Goal: Information Seeking & Learning: Learn about a topic

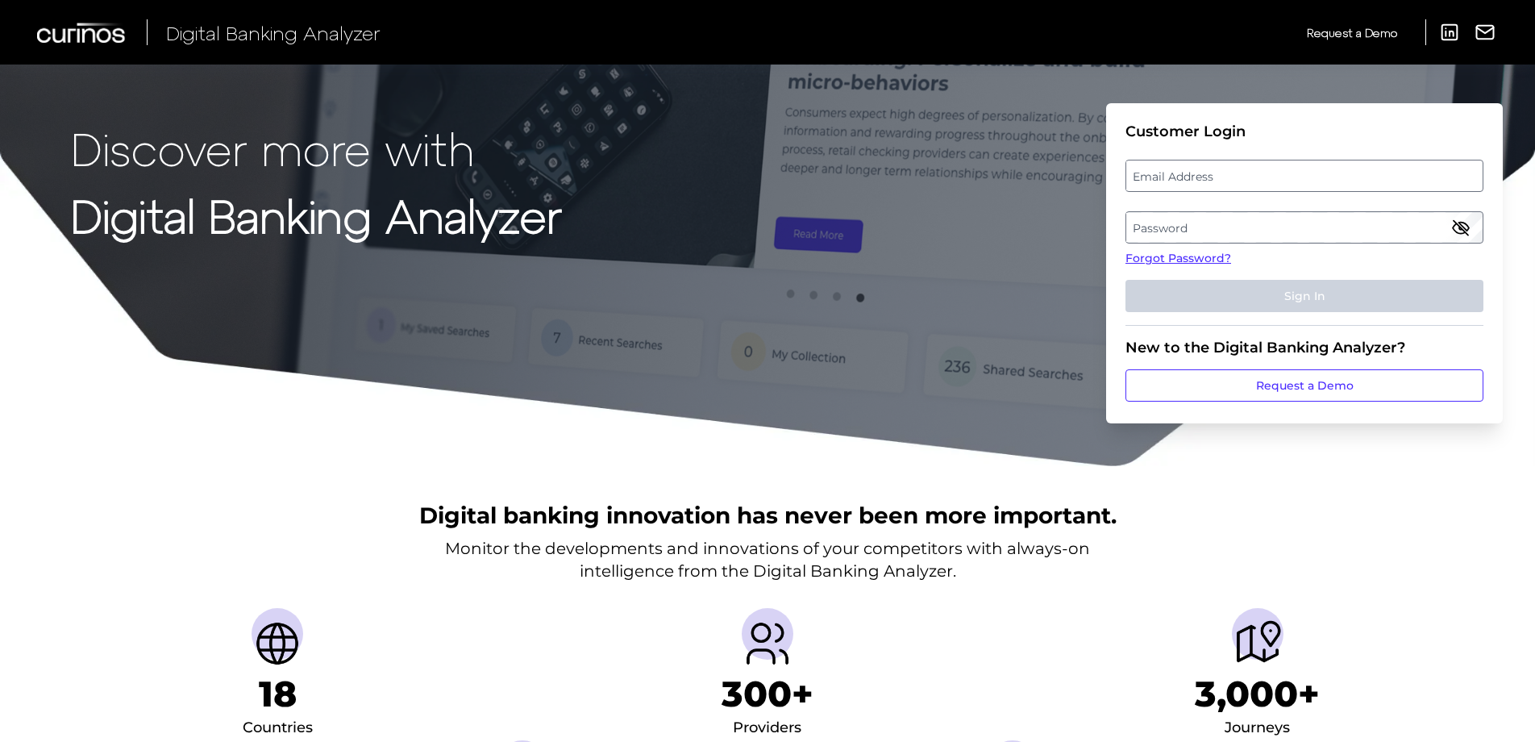
click at [1209, 185] on label "Email Address" at bounding box center [1304, 175] width 356 height 29
click at [1209, 185] on input "email" at bounding box center [1305, 176] width 358 height 32
type input "[EMAIL_ADDRESS][DOMAIN_NAME]"
click at [1208, 227] on label "Password" at bounding box center [1304, 227] width 356 height 29
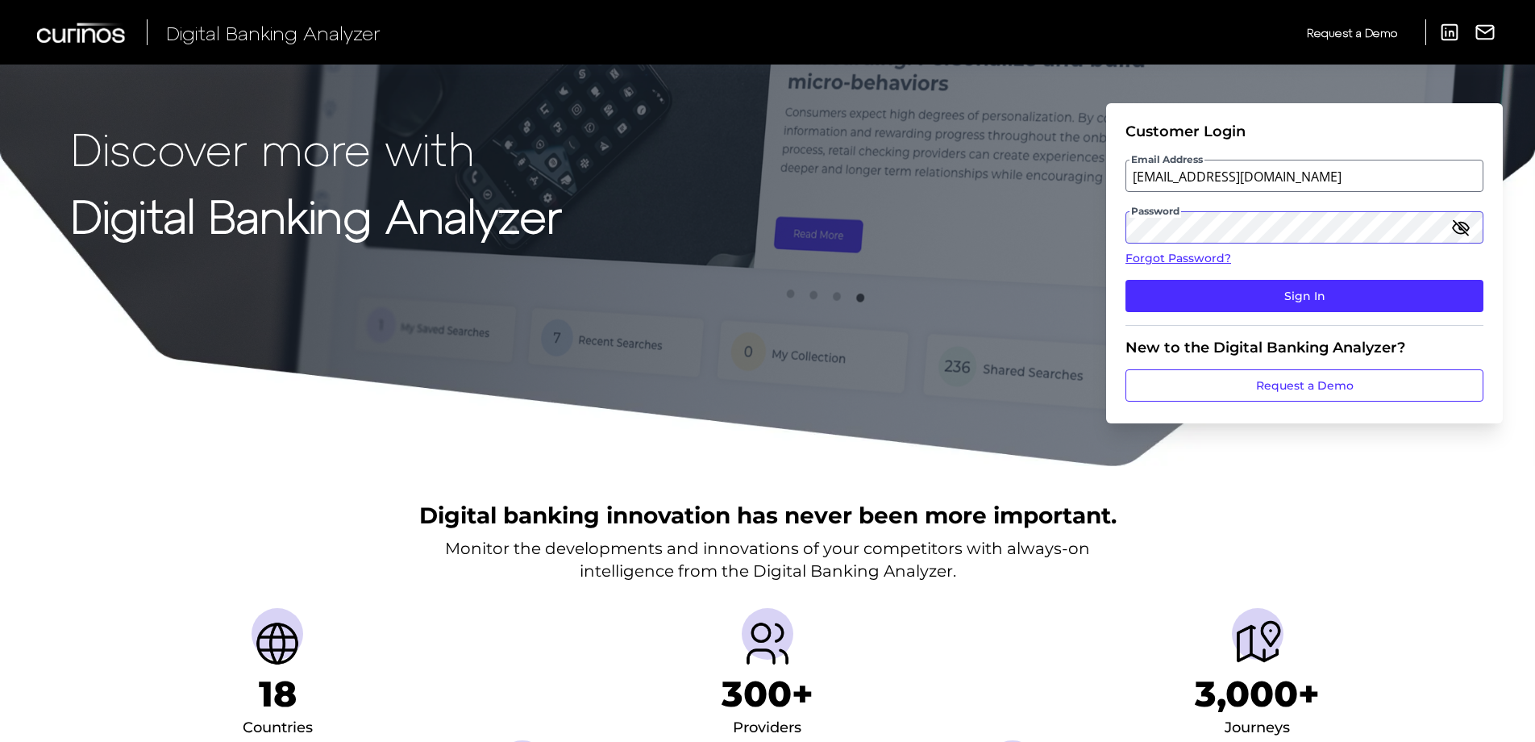
click at [1126, 280] on button "Sign In" at bounding box center [1305, 296] width 358 height 32
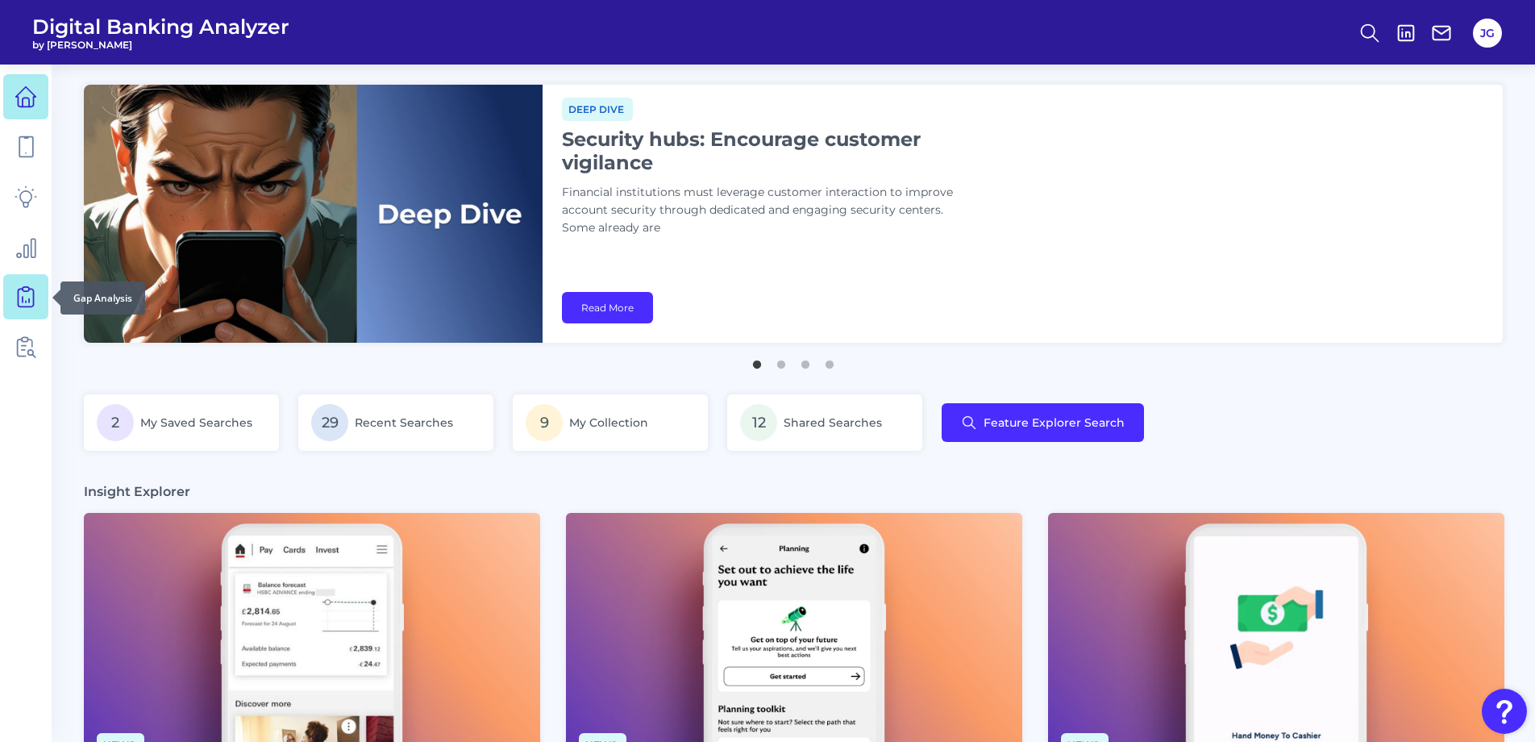
click at [27, 290] on icon at bounding box center [26, 296] width 23 height 23
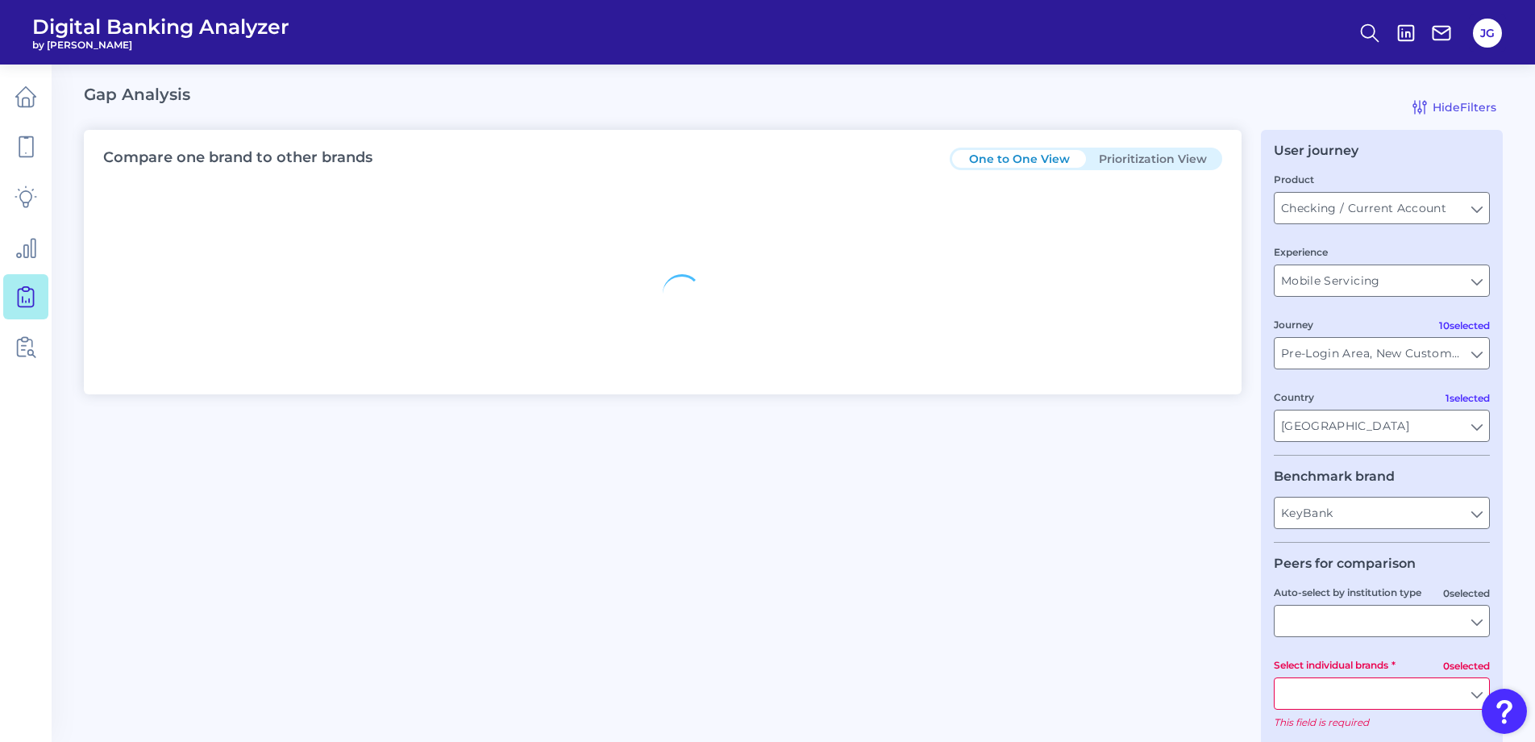
type input "All Countries"
type input "All Journeys"
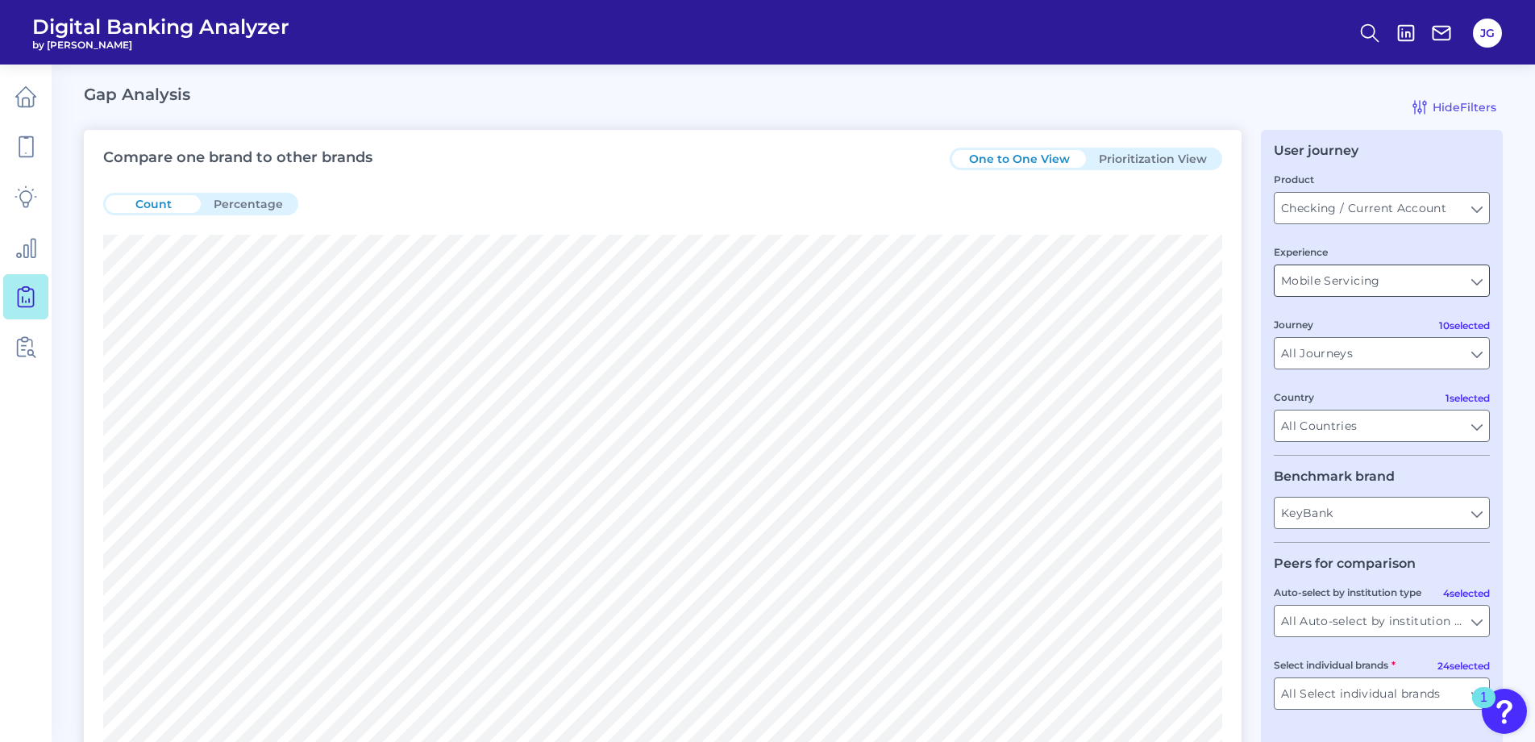
click at [1393, 278] on input "Mobile Servicing" at bounding box center [1382, 280] width 214 height 31
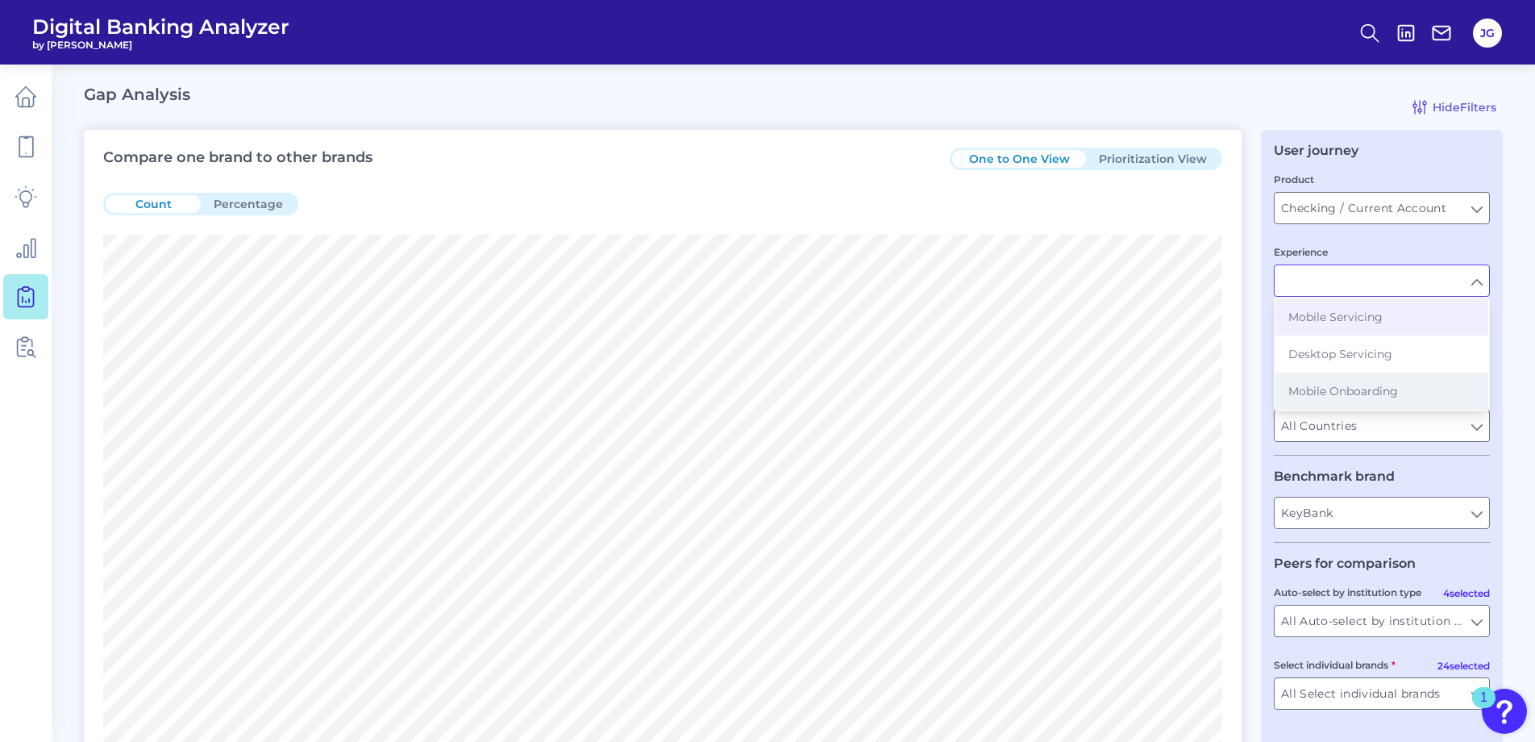
click at [1419, 381] on button "Mobile Onboarding" at bounding box center [1381, 390] width 213 height 37
type input "Mobile Onboarding"
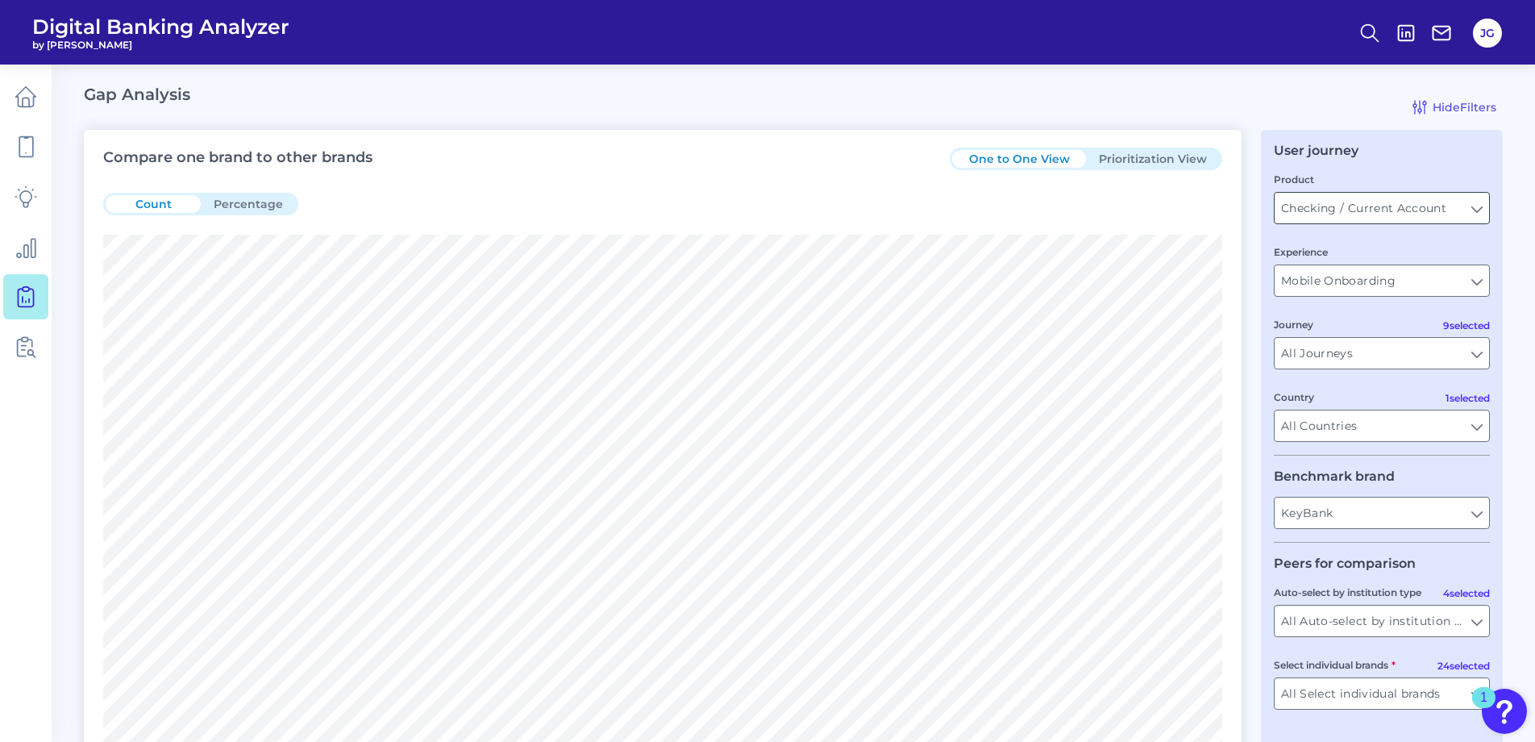
click at [1464, 219] on input "Checking / Current Account" at bounding box center [1382, 208] width 214 height 31
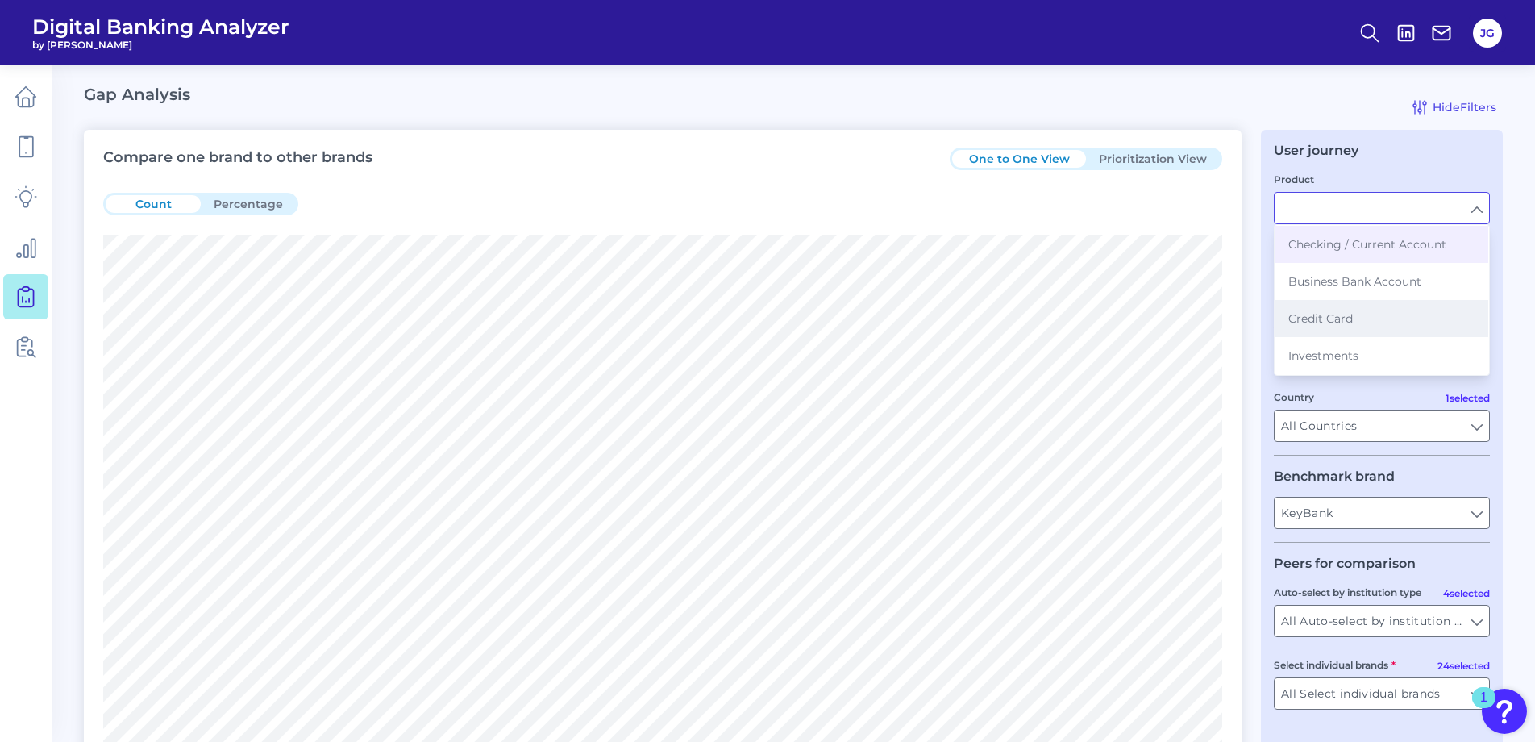
click at [1446, 315] on button "Credit Card" at bounding box center [1381, 318] width 213 height 37
type input "Credit Card"
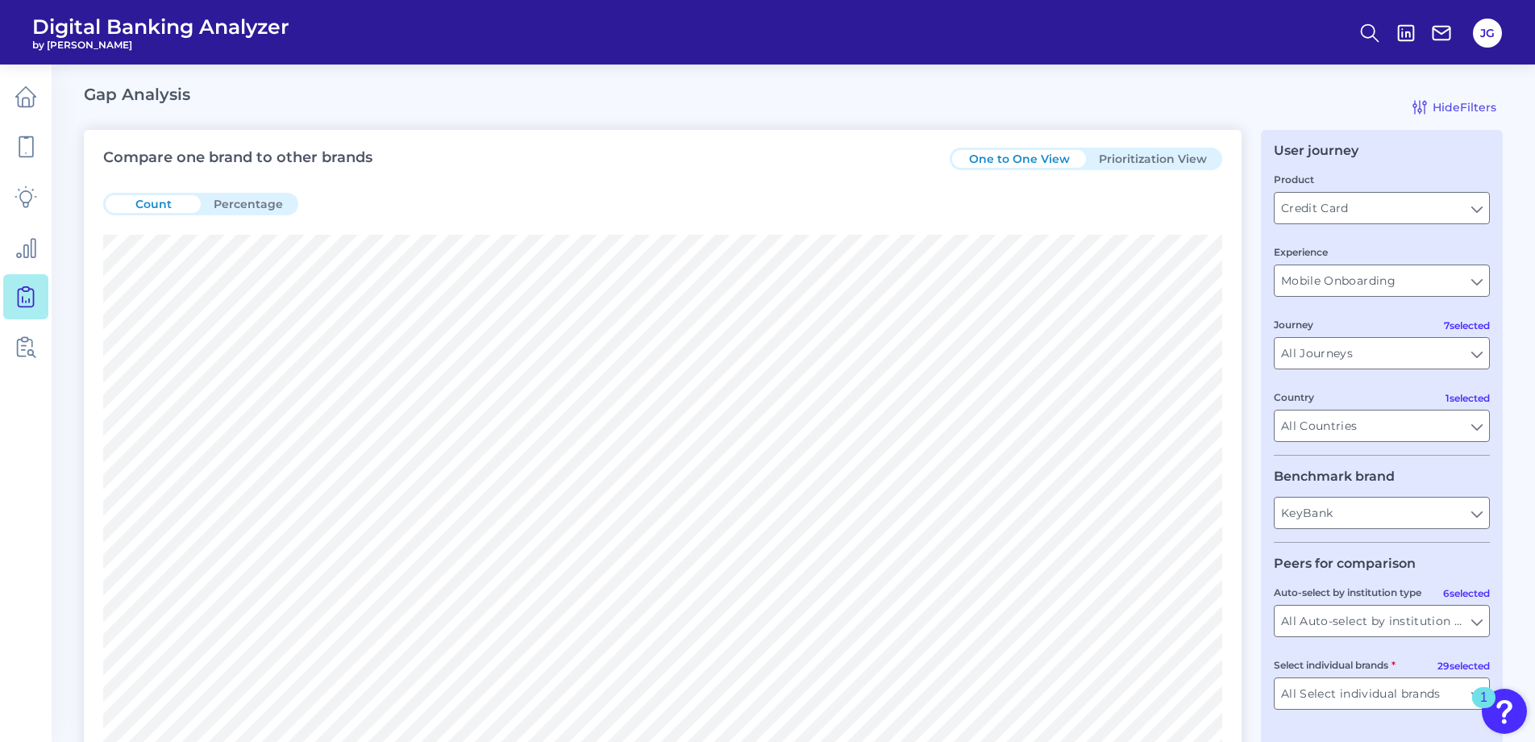
scroll to position [161, 0]
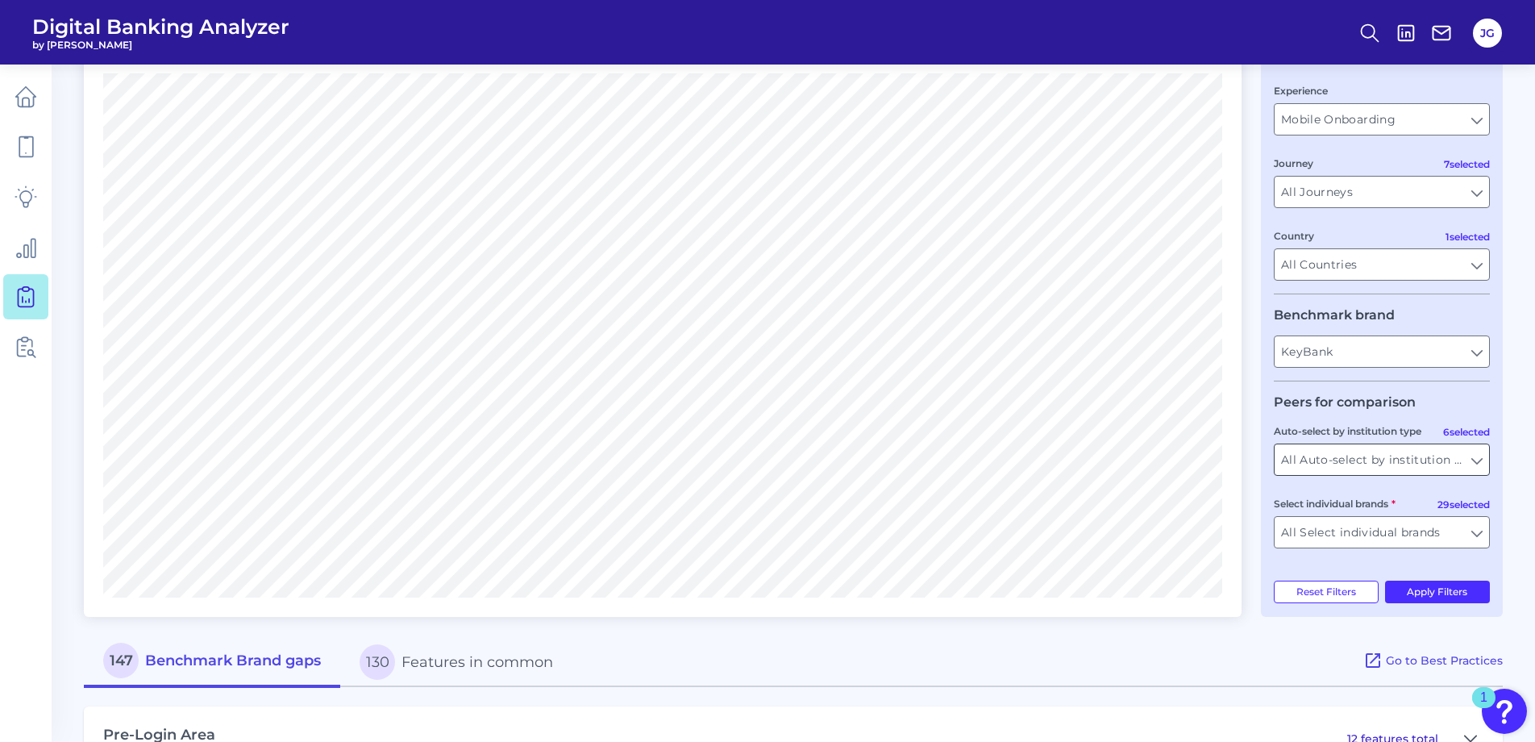
click at [1464, 456] on input "All Auto-select by institution types" at bounding box center [1382, 459] width 214 height 31
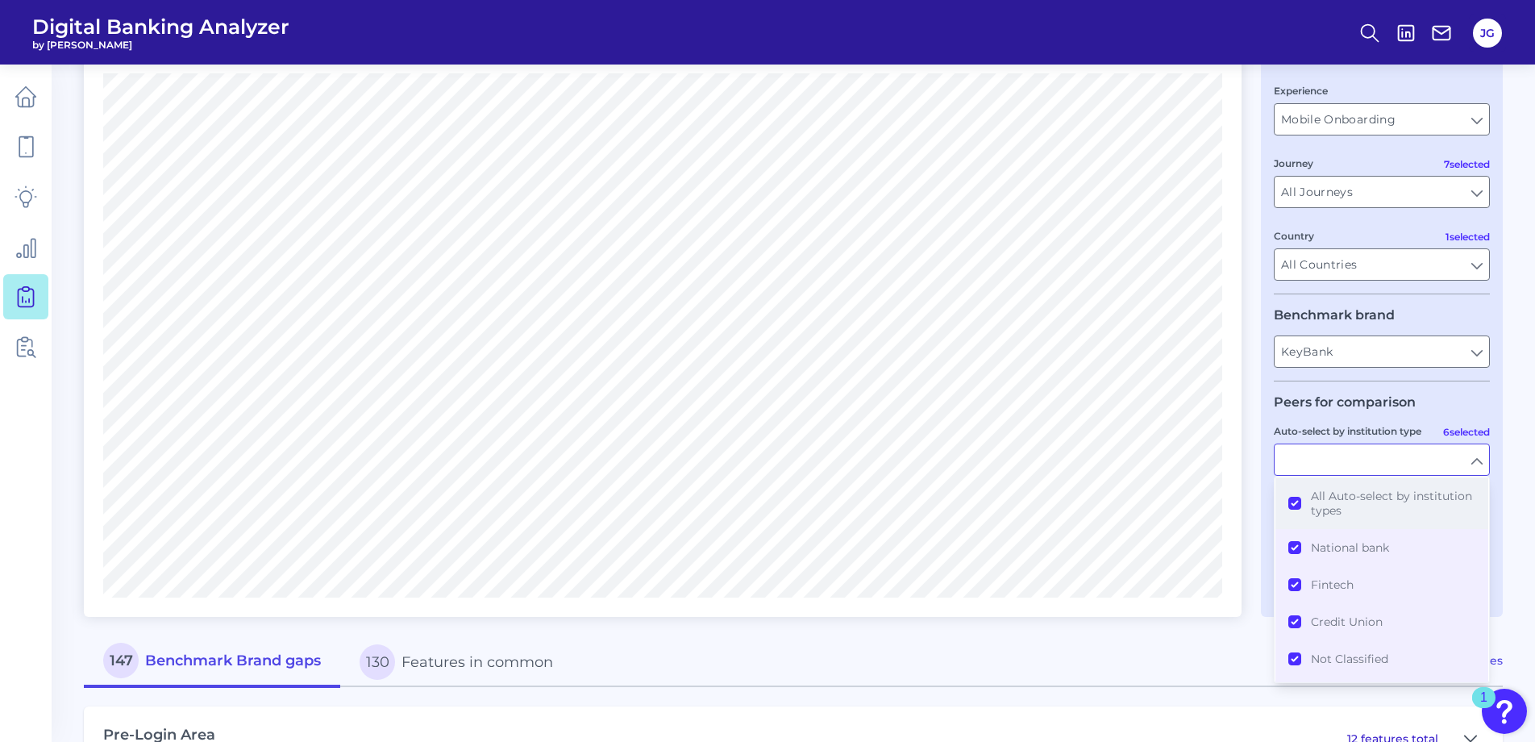
click at [1300, 501] on button "All Auto-select by institution types" at bounding box center [1381, 503] width 213 height 52
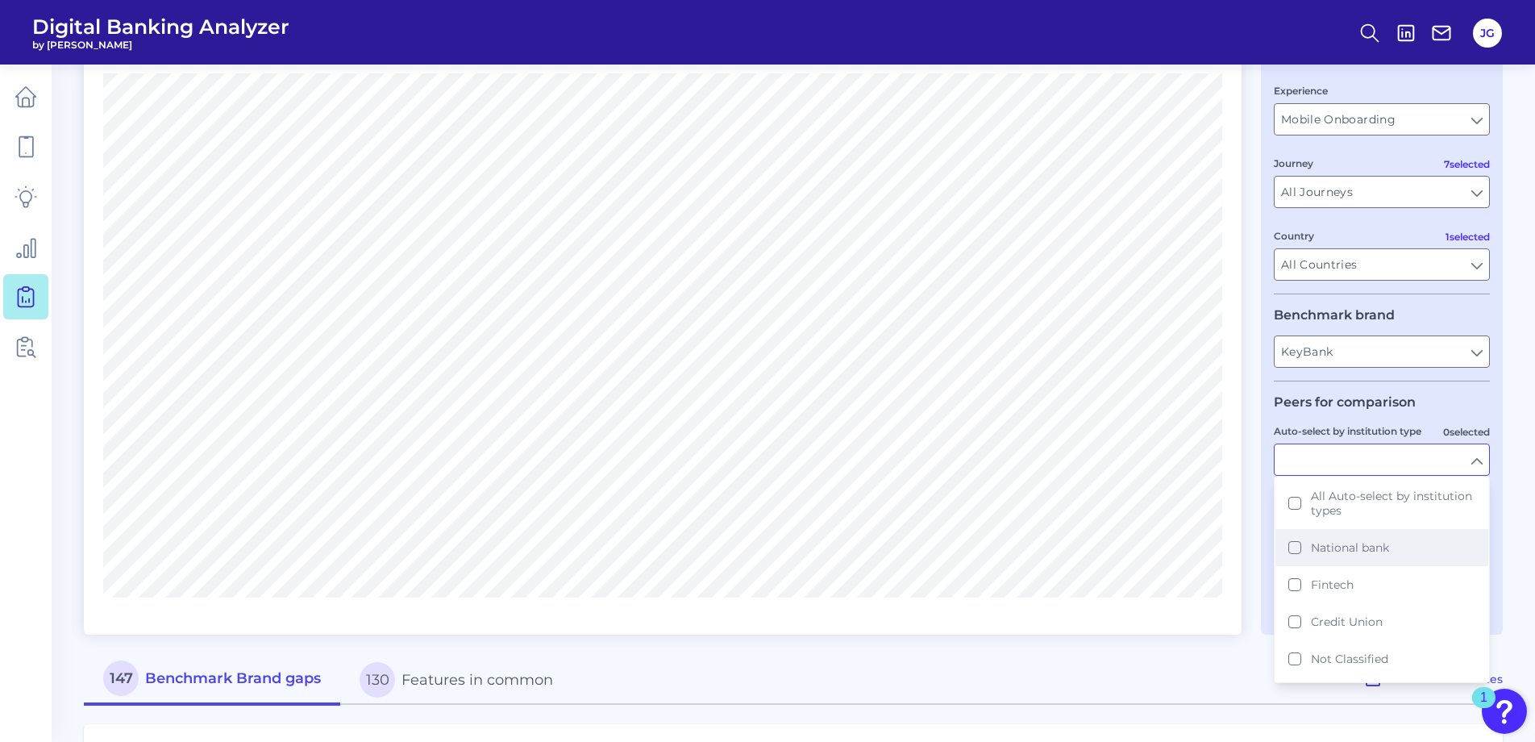
click at [1295, 547] on button "National bank" at bounding box center [1381, 547] width 213 height 37
type input "American Express, Bank of America, Bank of America (Secured Card), Barclays, Ca…"
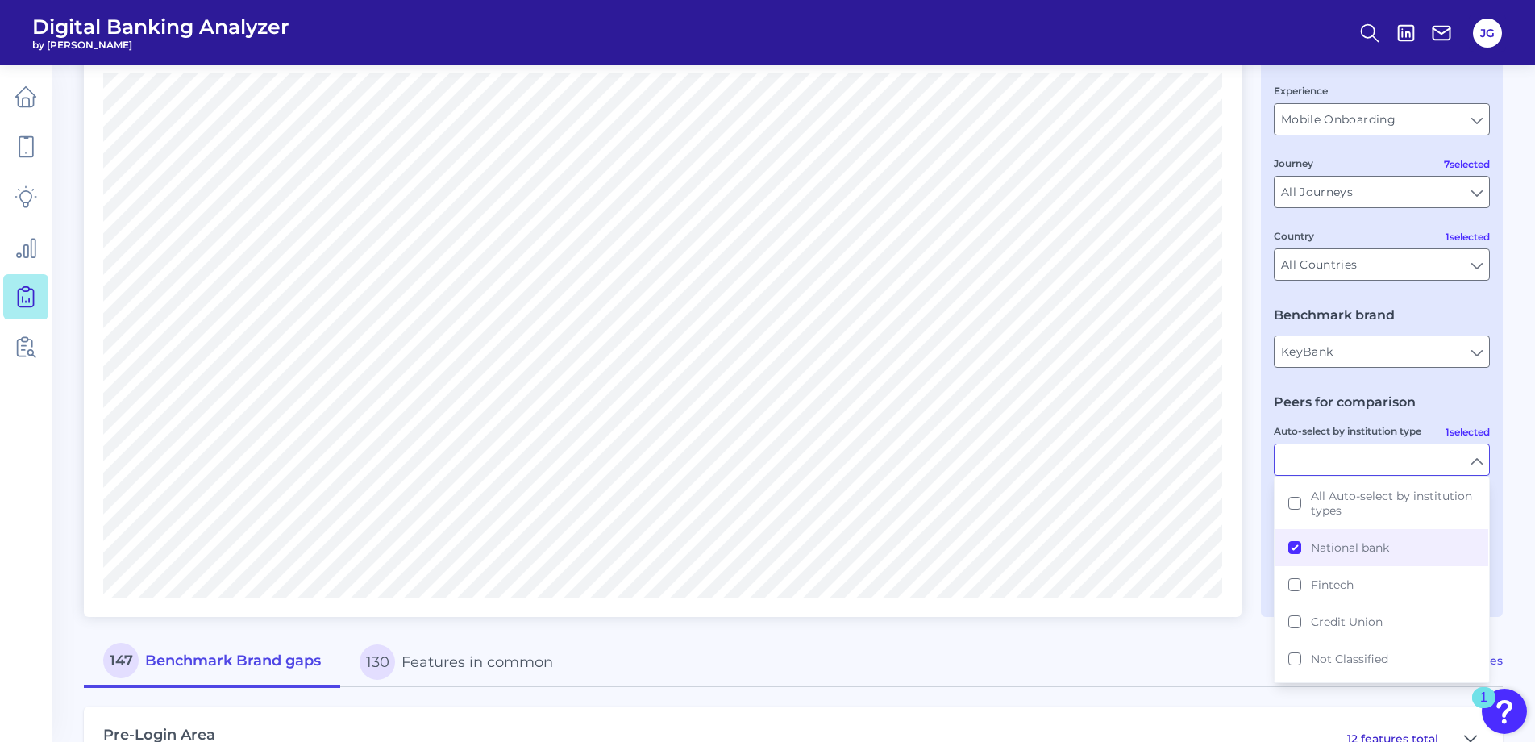
click at [1503, 495] on main "Gap Analysis Hide Filters Compare one brand to other brands One to One View Pri…" at bounding box center [767, 665] width 1535 height 1653
type input "National bank"
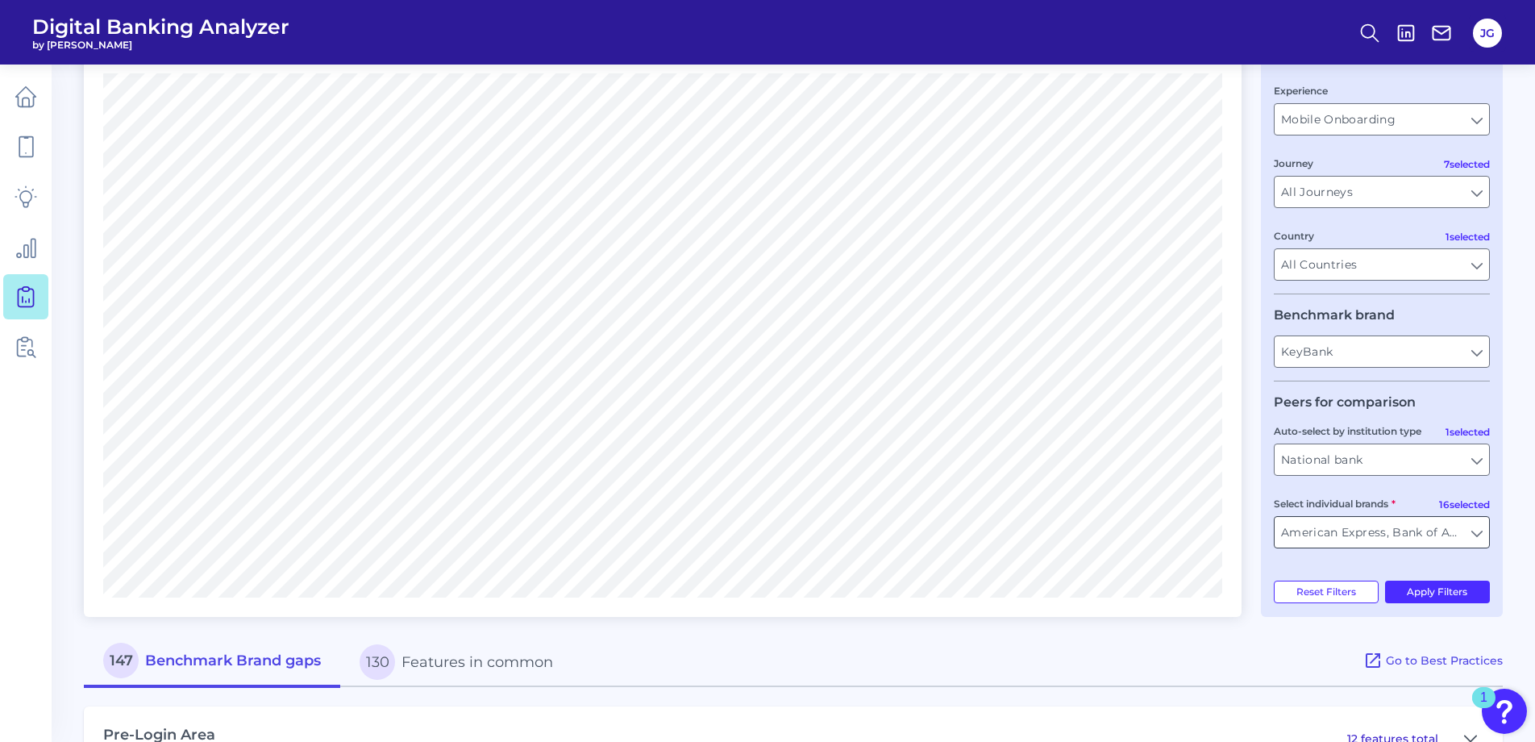
click at [1482, 537] on input "American Express, Bank of America, Bank of America (Secured Card), Barclays, Ca…" at bounding box center [1382, 532] width 214 height 31
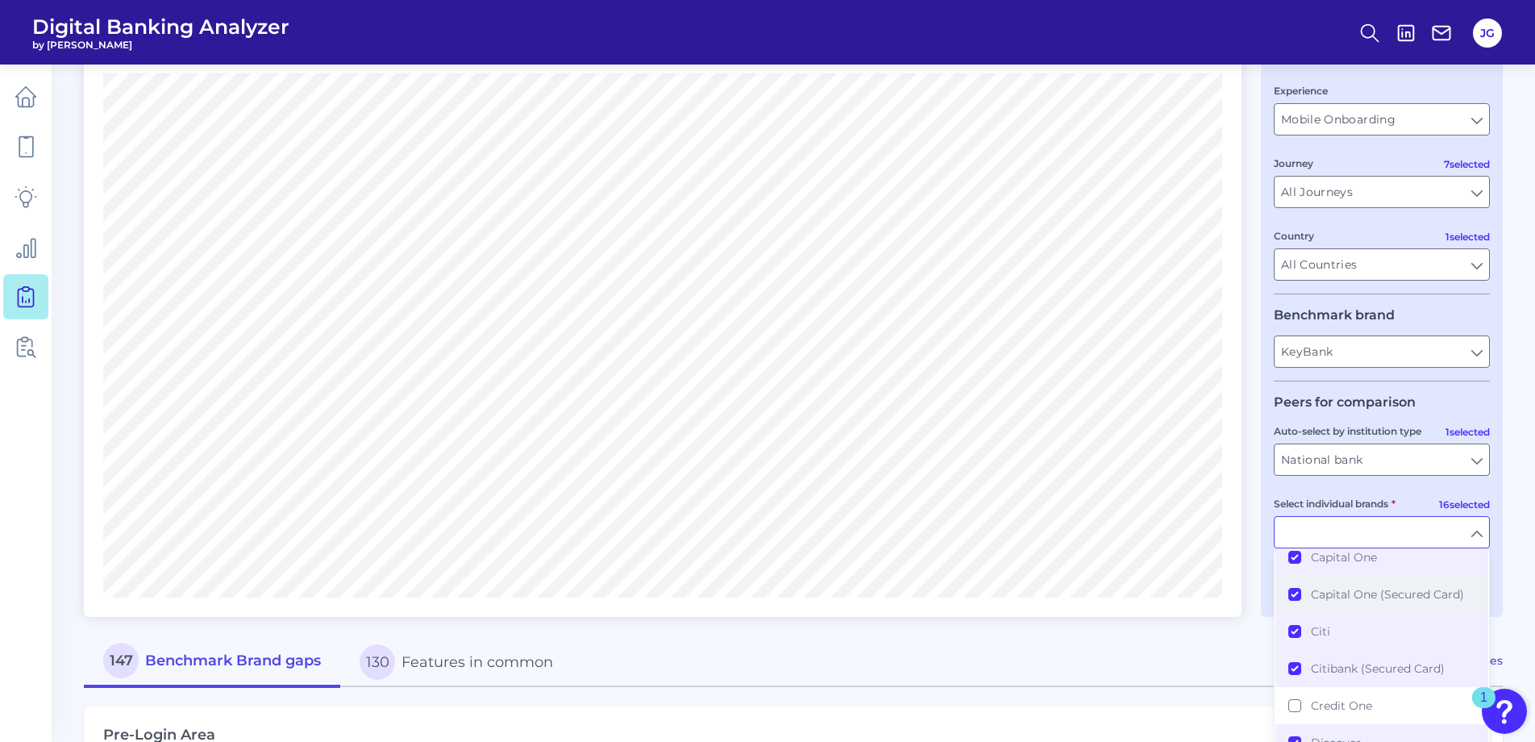
scroll to position [0, 0]
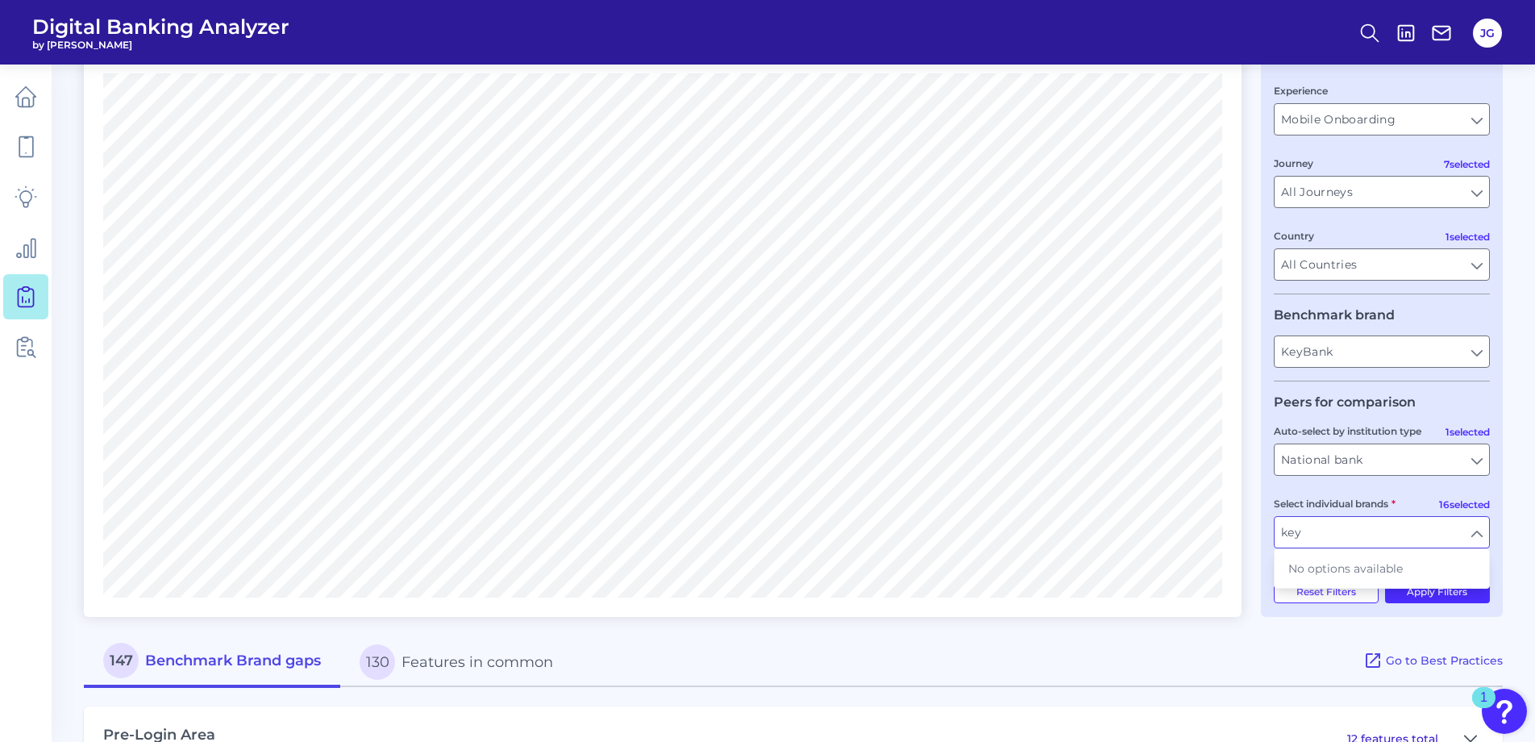
click at [1475, 539] on input "key" at bounding box center [1382, 532] width 214 height 31
type input "American Express, Bank of America, Bank of America (Secured Card), Barclays, Ca…"
click at [1473, 591] on button "Apply Filters" at bounding box center [1438, 591] width 106 height 23
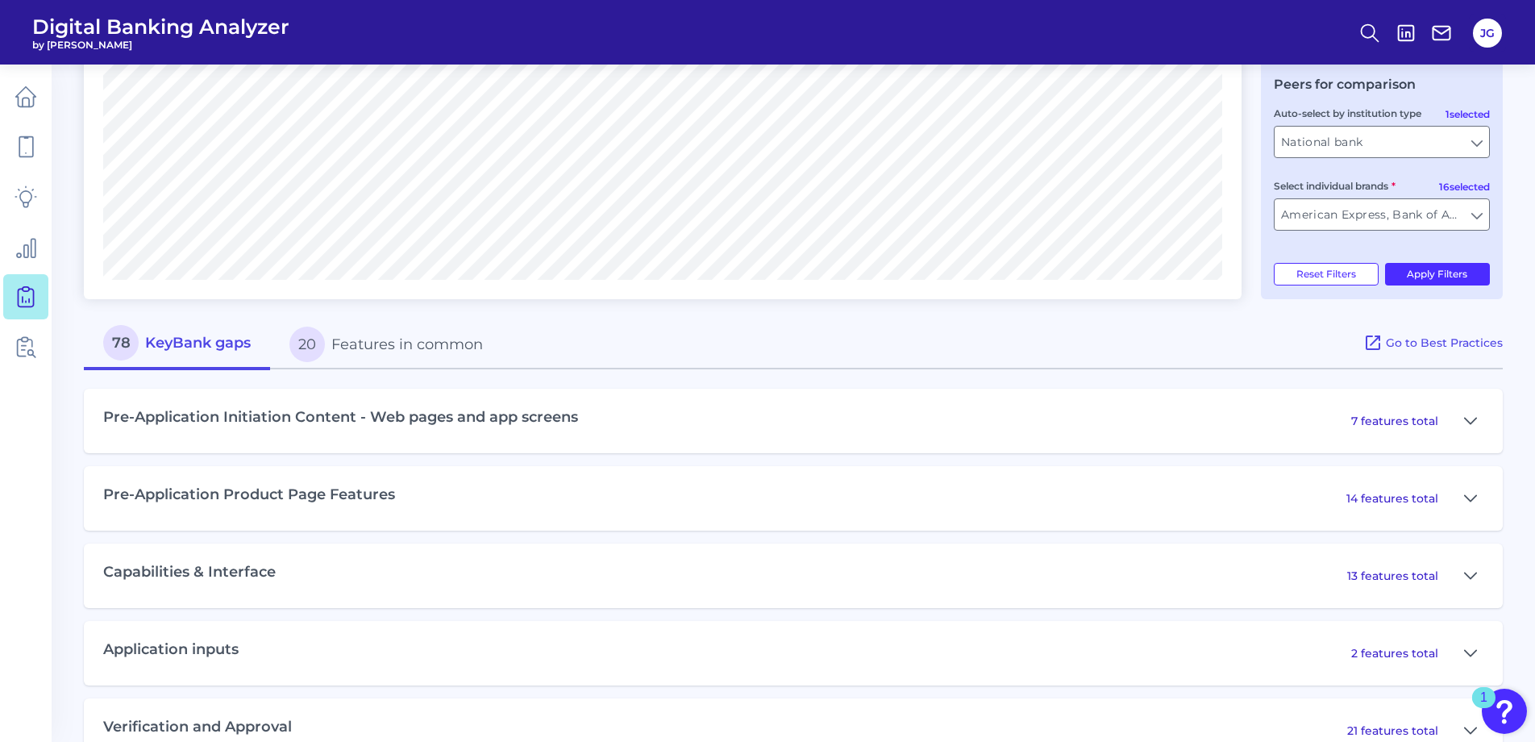
scroll to position [564, 0]
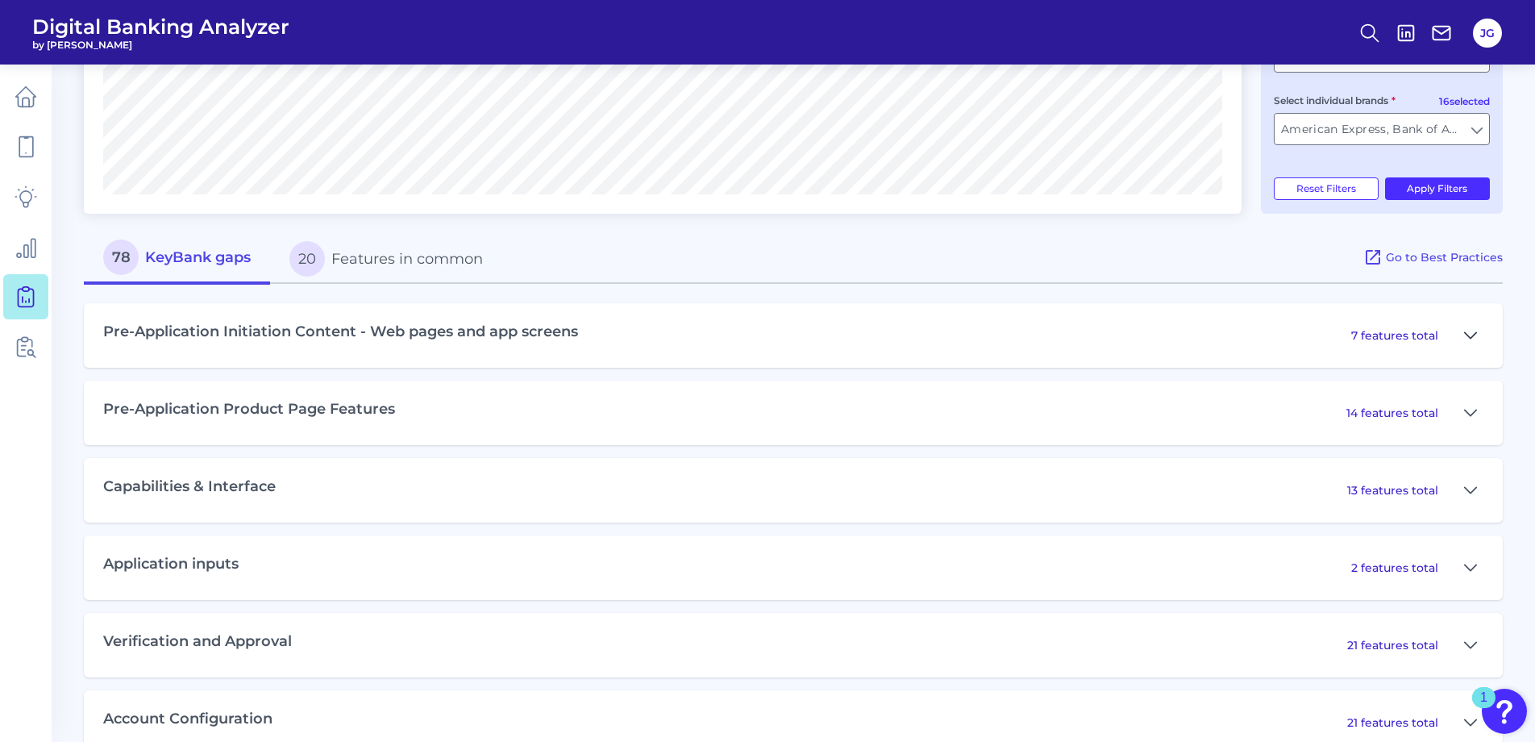
click at [1463, 336] on button at bounding box center [1471, 335] width 26 height 26
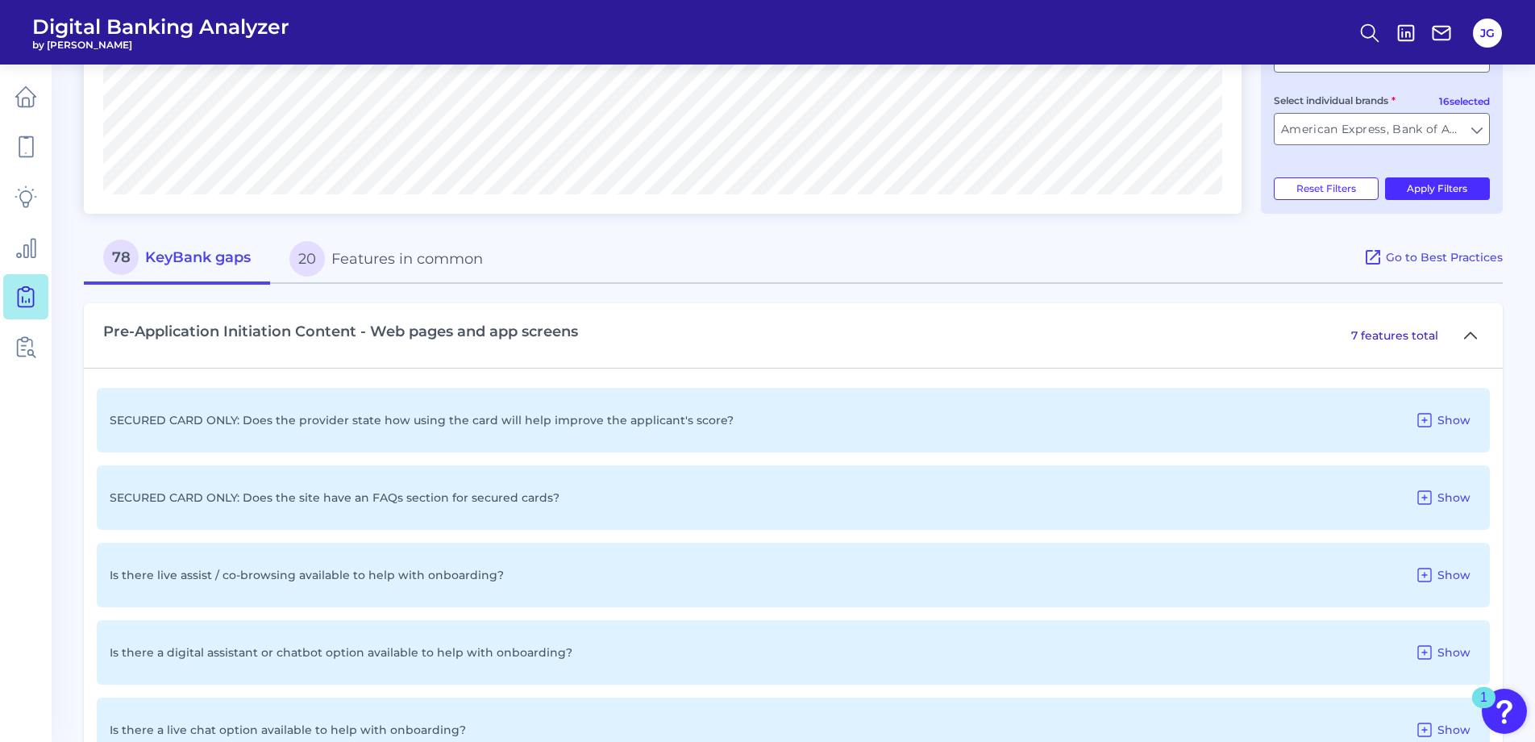
click at [1463, 336] on button at bounding box center [1471, 335] width 26 height 26
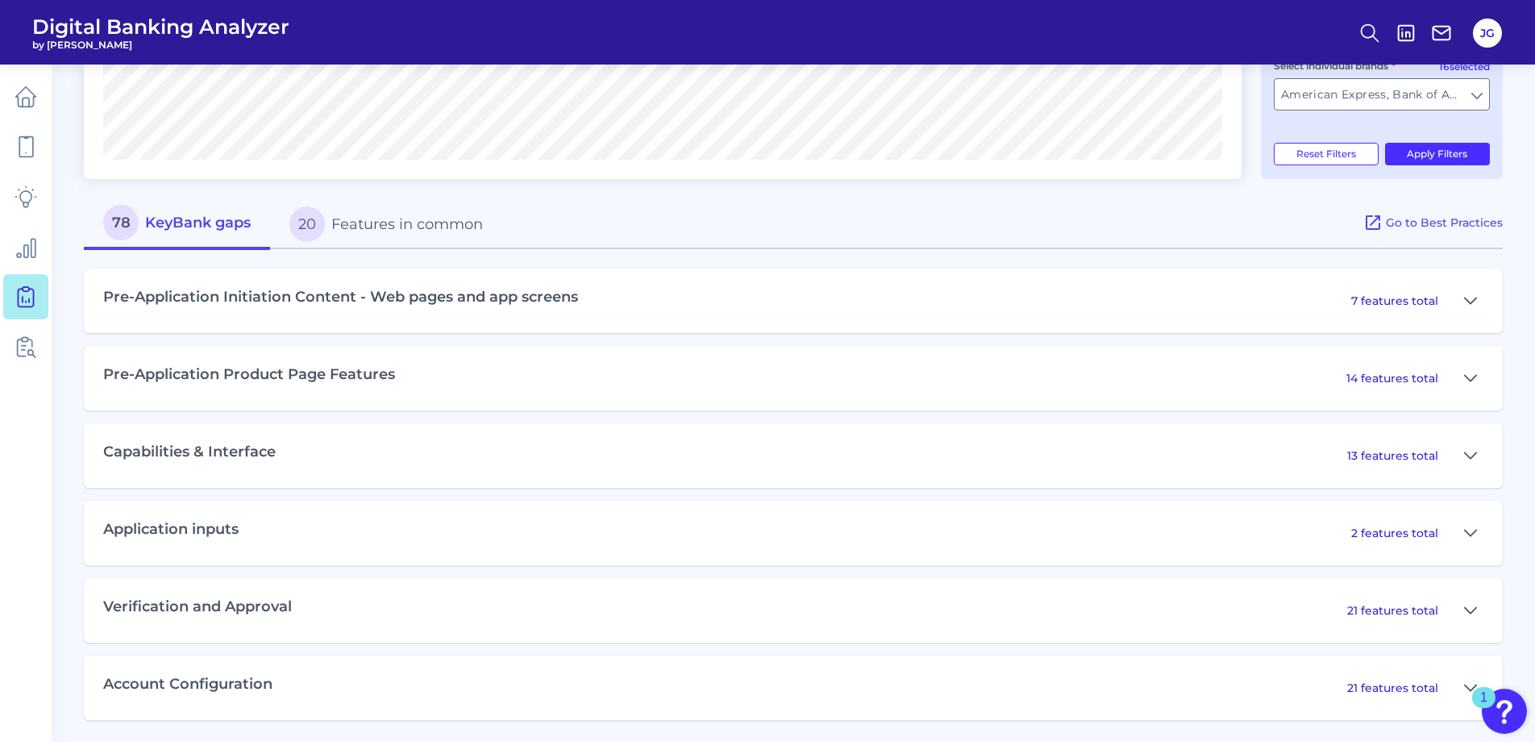
scroll to position [601, 0]
drag, startPoint x: 485, startPoint y: 467, endPoint x: 539, endPoint y: 470, distance: 54.1
click at [486, 467] on div "Capabilities & Interface 13 features total" at bounding box center [793, 453] width 1419 height 64
click at [1472, 454] on icon at bounding box center [1470, 453] width 11 height 6
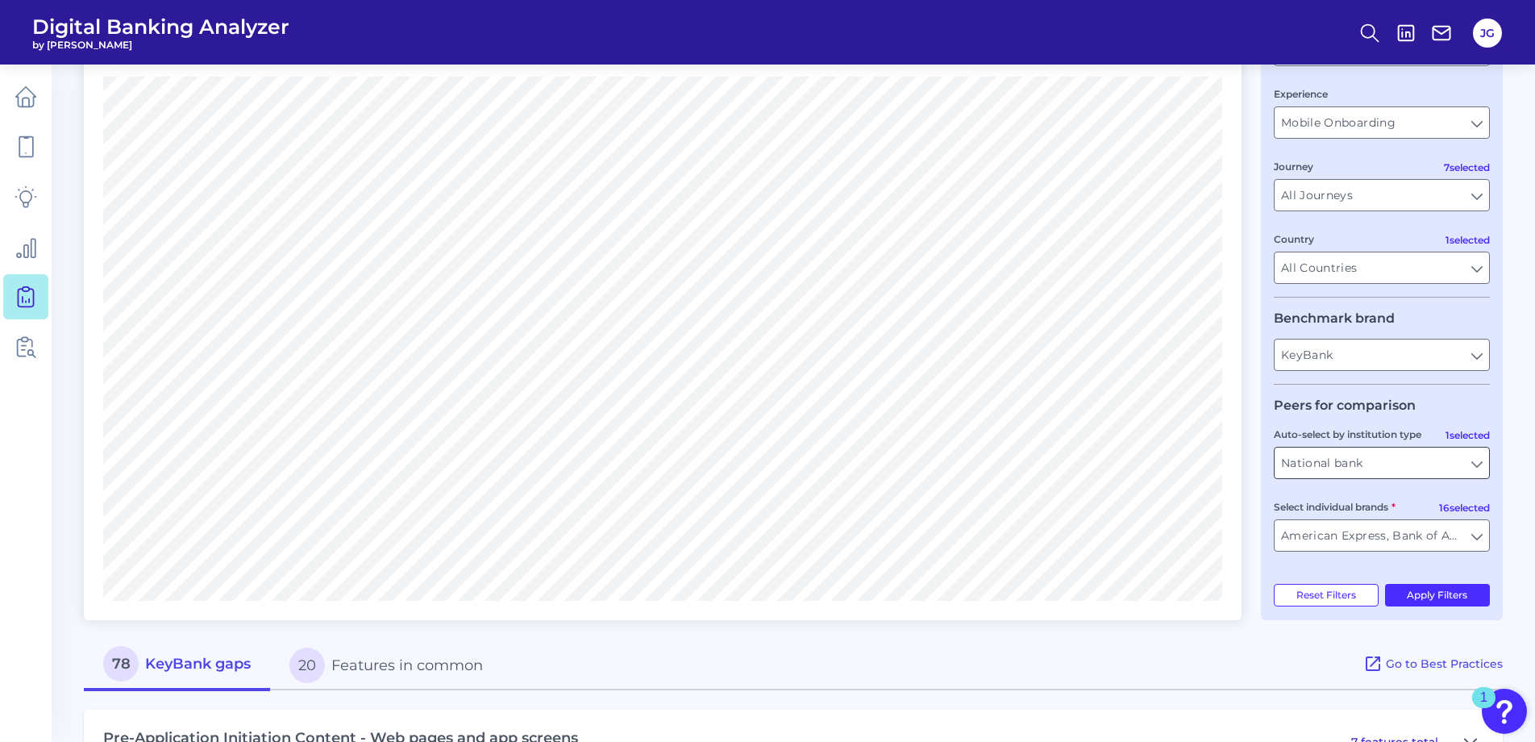
scroll to position [0, 0]
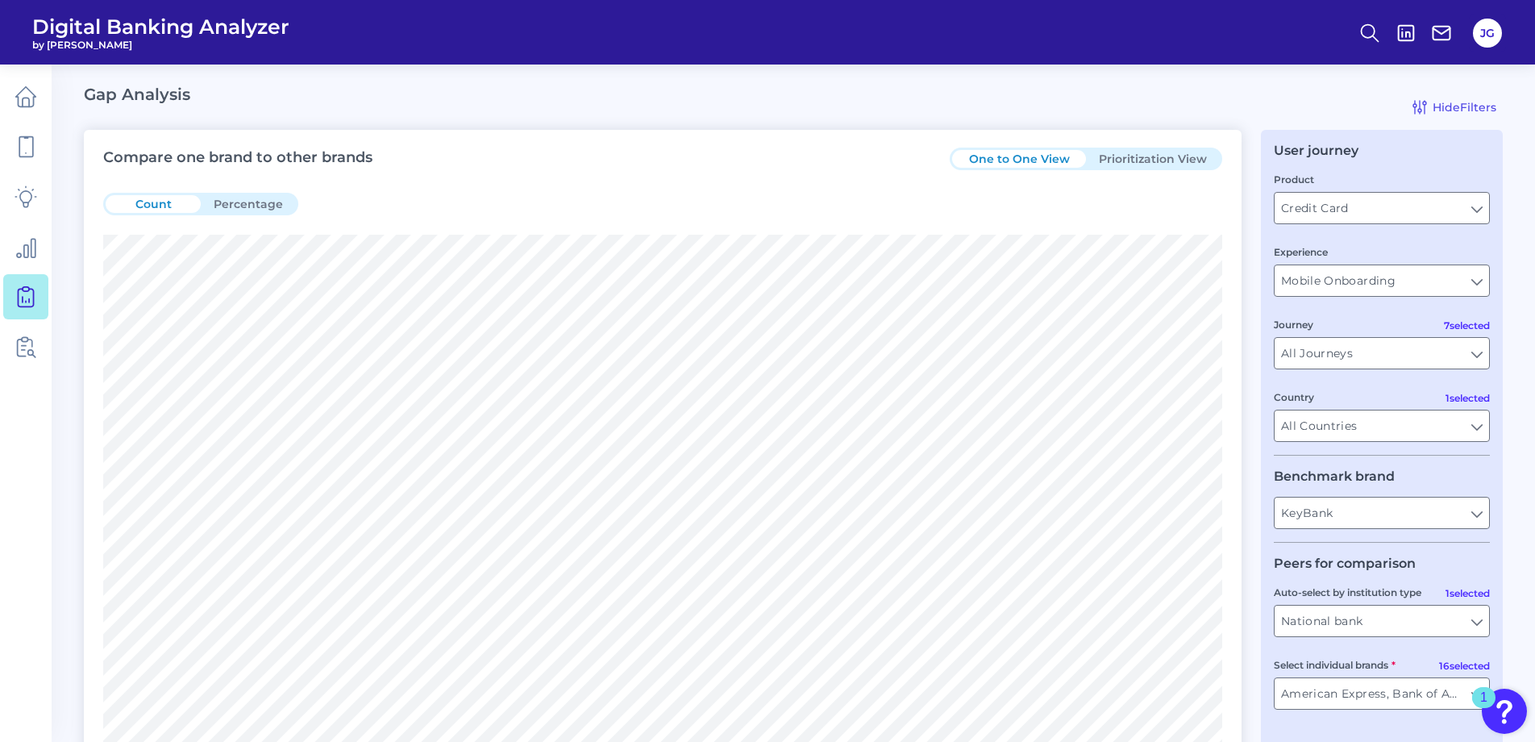
click at [1139, 165] on button "Prioritization View" at bounding box center [1153, 159] width 134 height 18
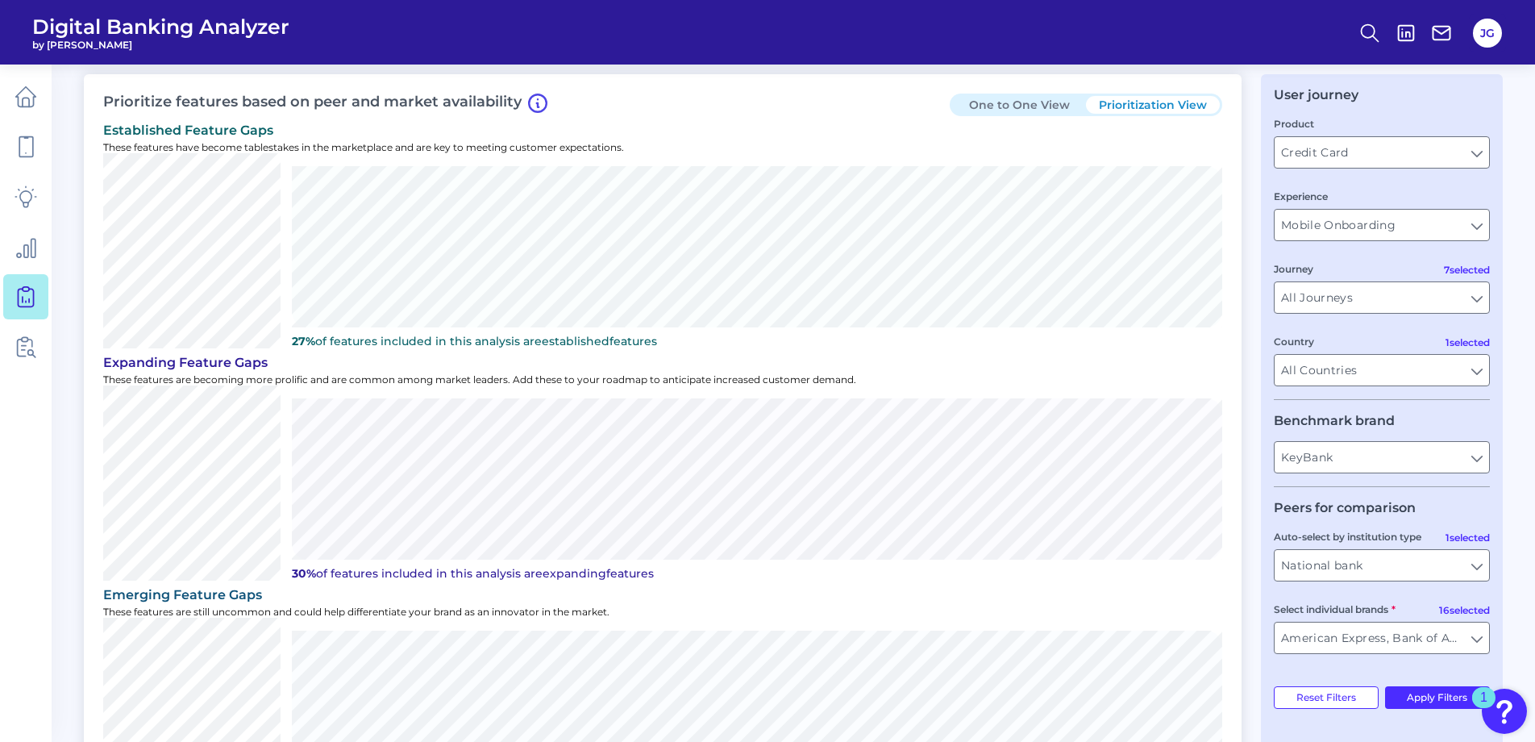
scroll to position [81, 0]
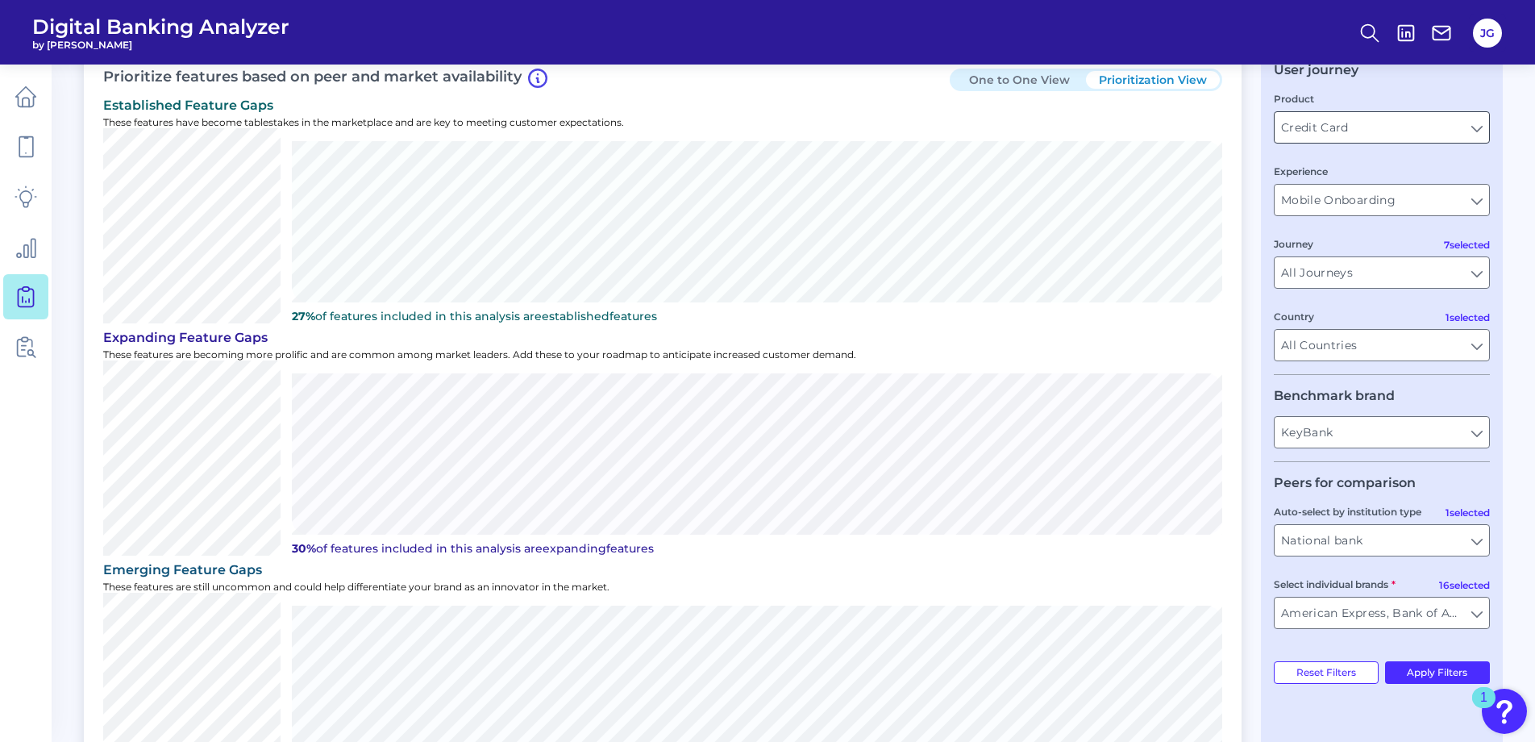
click at [1302, 130] on input "Credit Card" at bounding box center [1382, 127] width 214 height 31
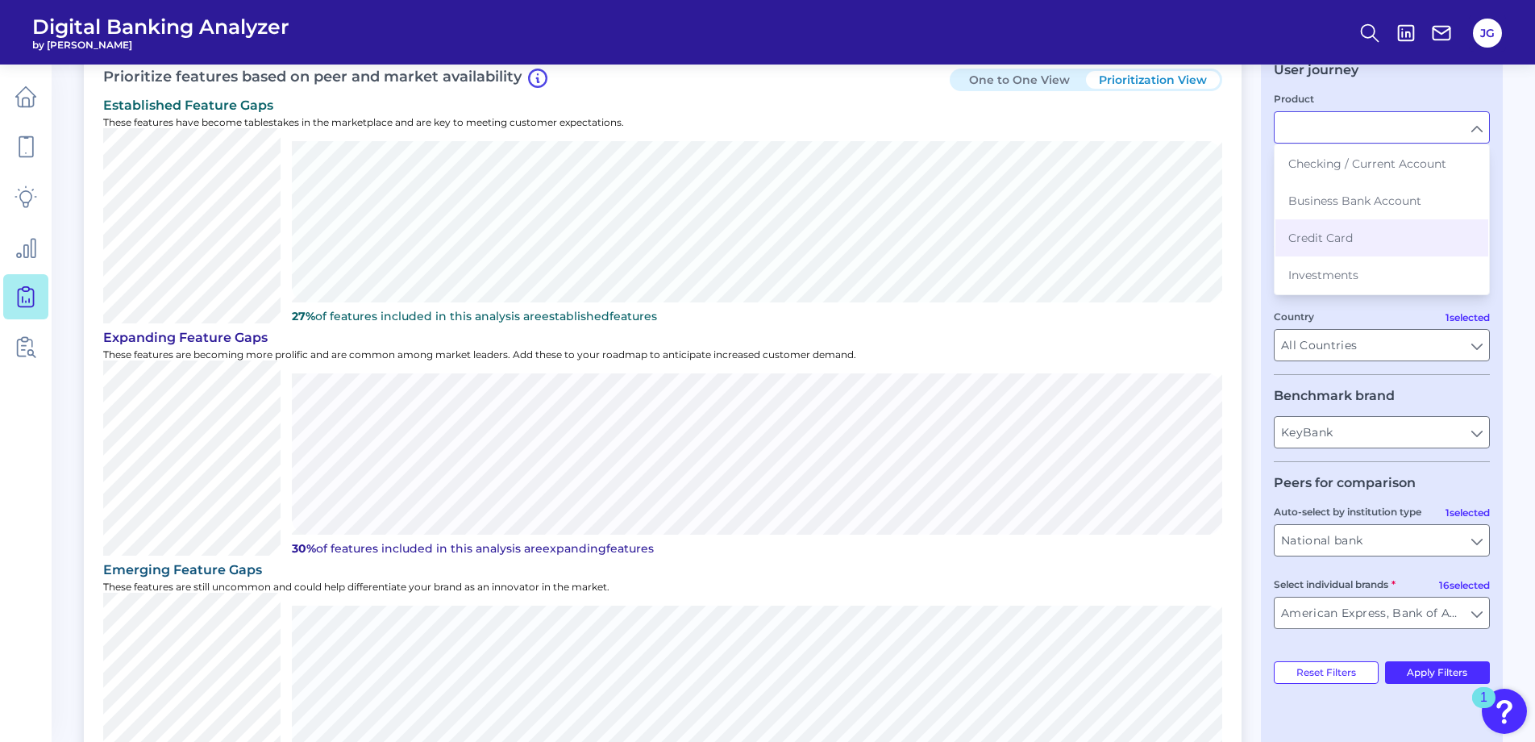
click at [1222, 152] on div "Prioritize features based on peer and market availability One to One View Prior…" at bounding box center [663, 429] width 1158 height 761
type input "Credit Card"
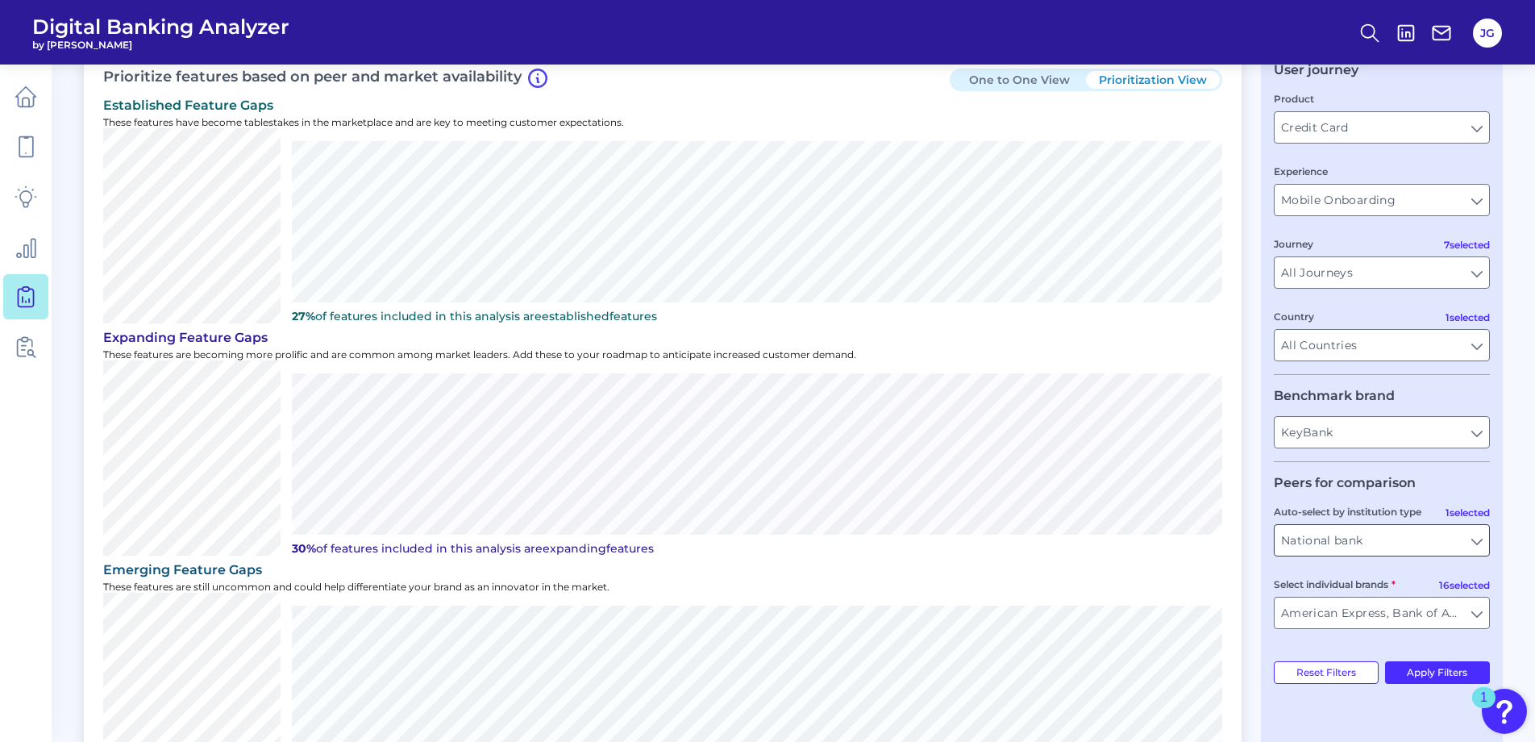
click at [1474, 547] on input "National bank" at bounding box center [1382, 540] width 214 height 31
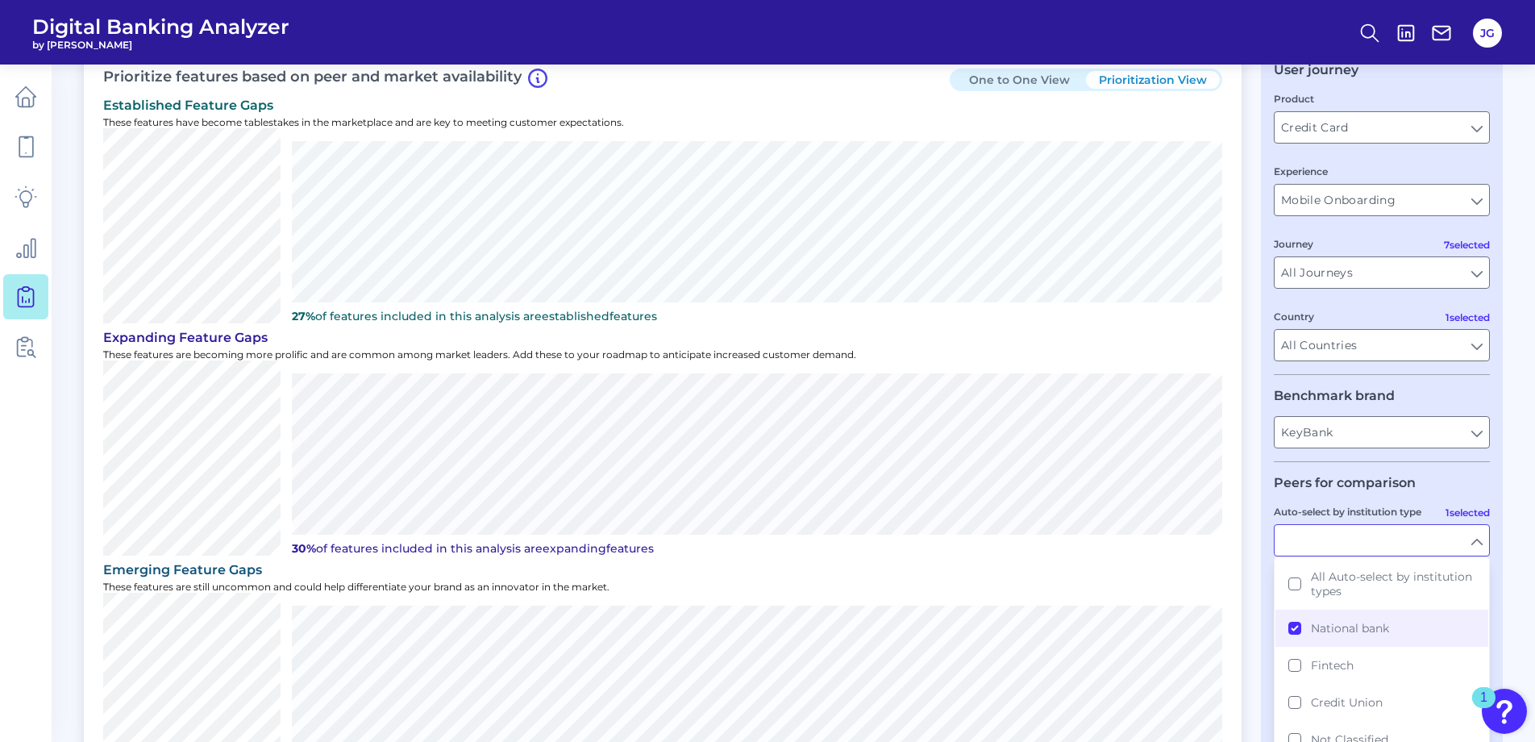
click at [1470, 547] on input "Auto-select by institution type" at bounding box center [1382, 540] width 214 height 31
type input "National bank"
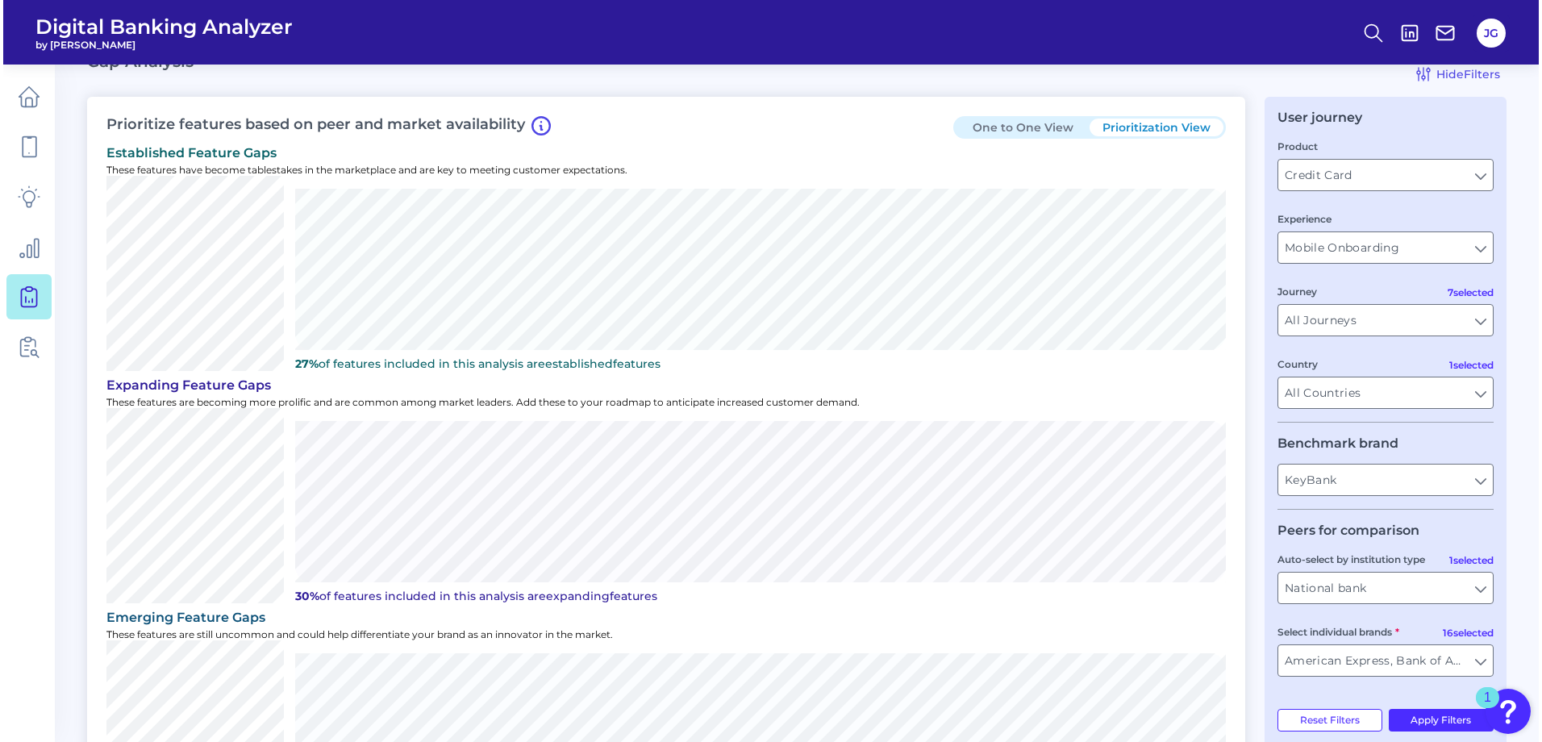
scroll to position [0, 0]
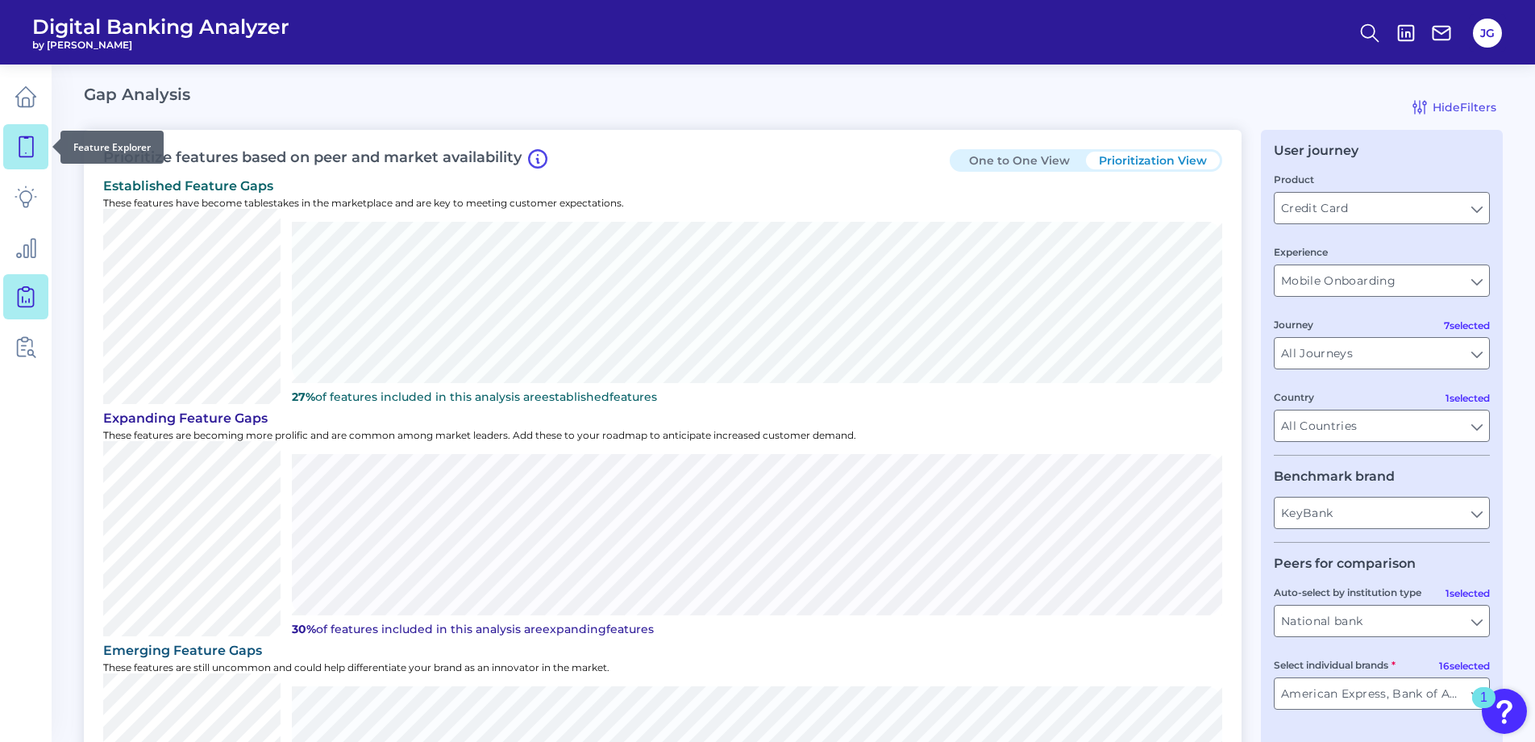
click at [35, 154] on icon at bounding box center [26, 146] width 23 height 23
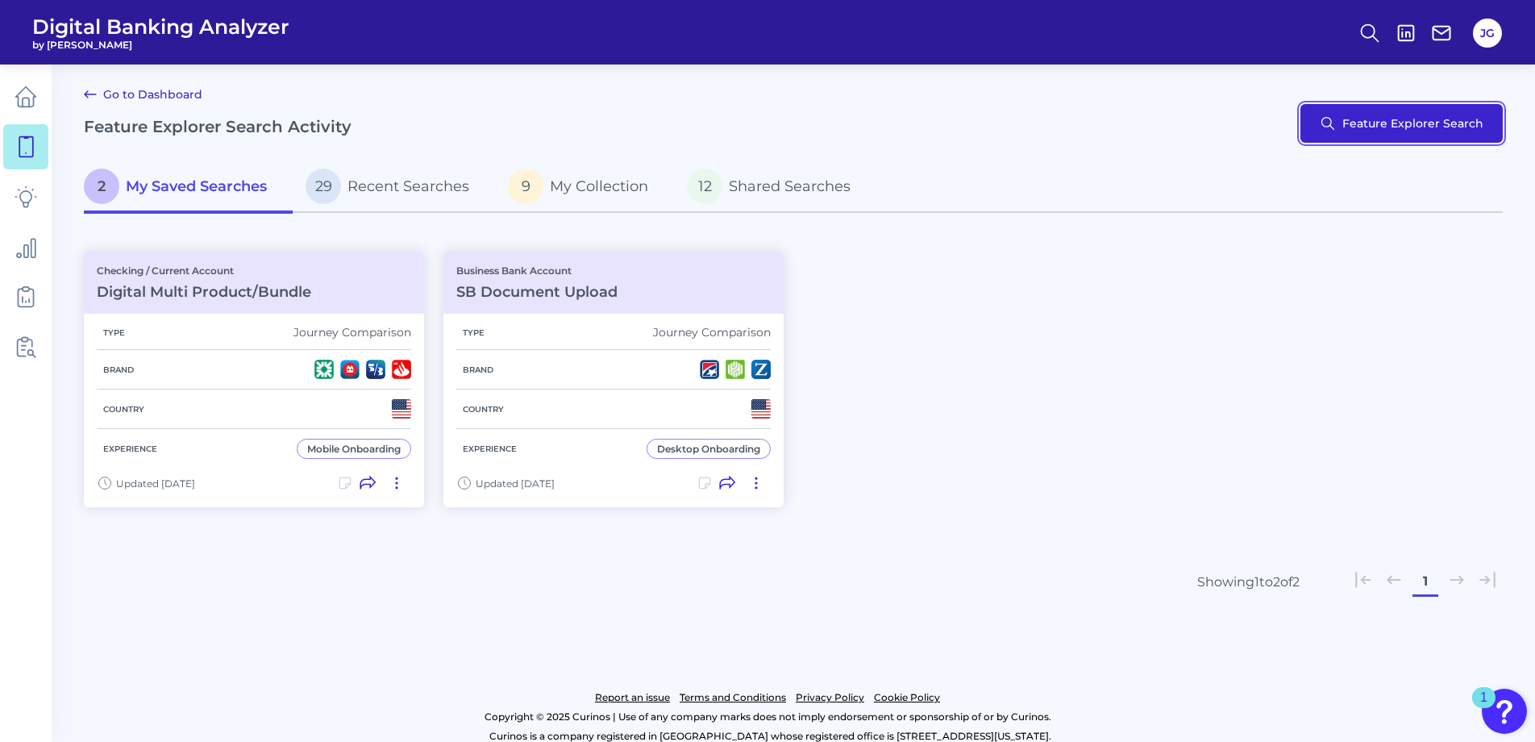
click at [1426, 128] on button "Feature Explorer Search" at bounding box center [1401, 123] width 202 height 39
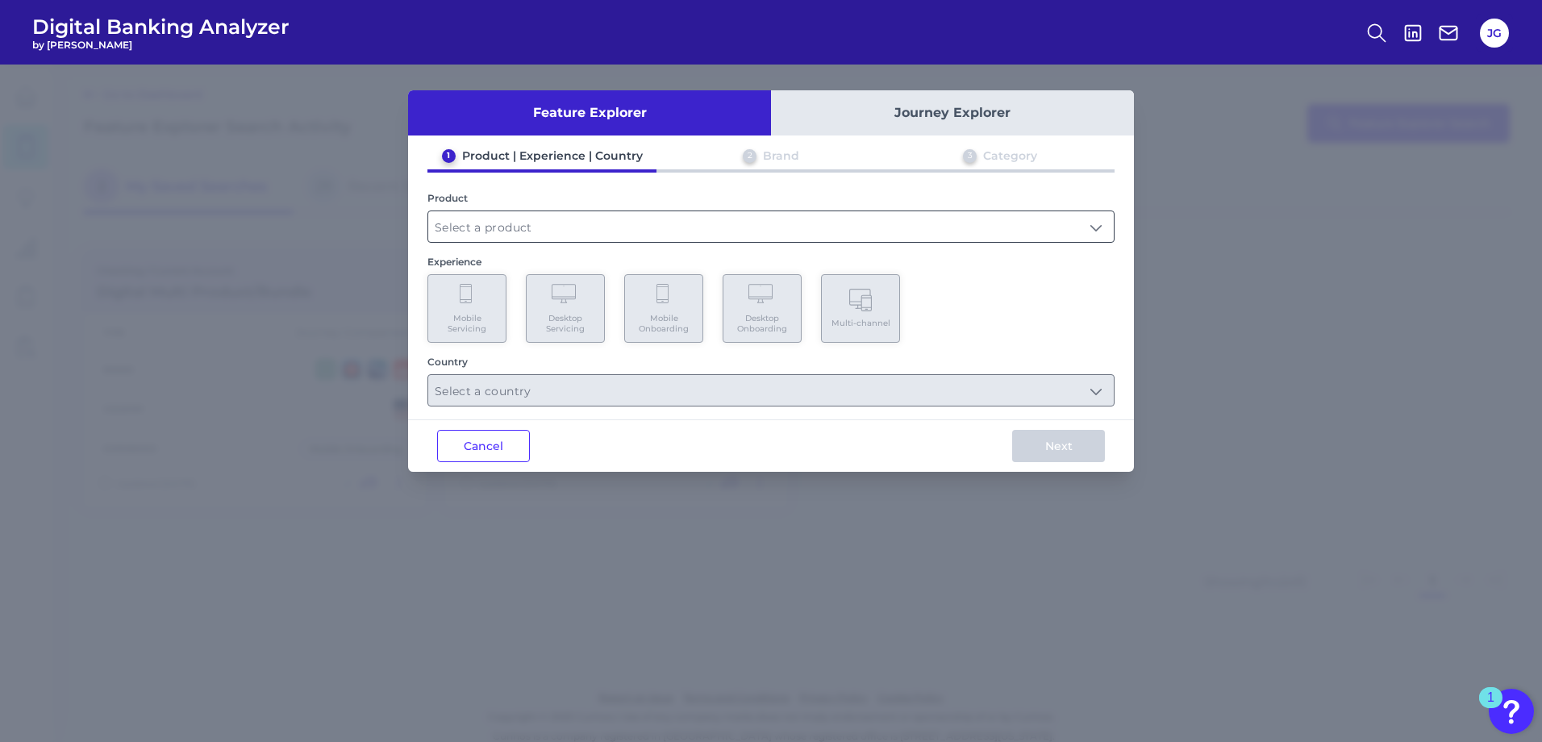
click at [533, 221] on input "text" at bounding box center [770, 226] width 685 height 31
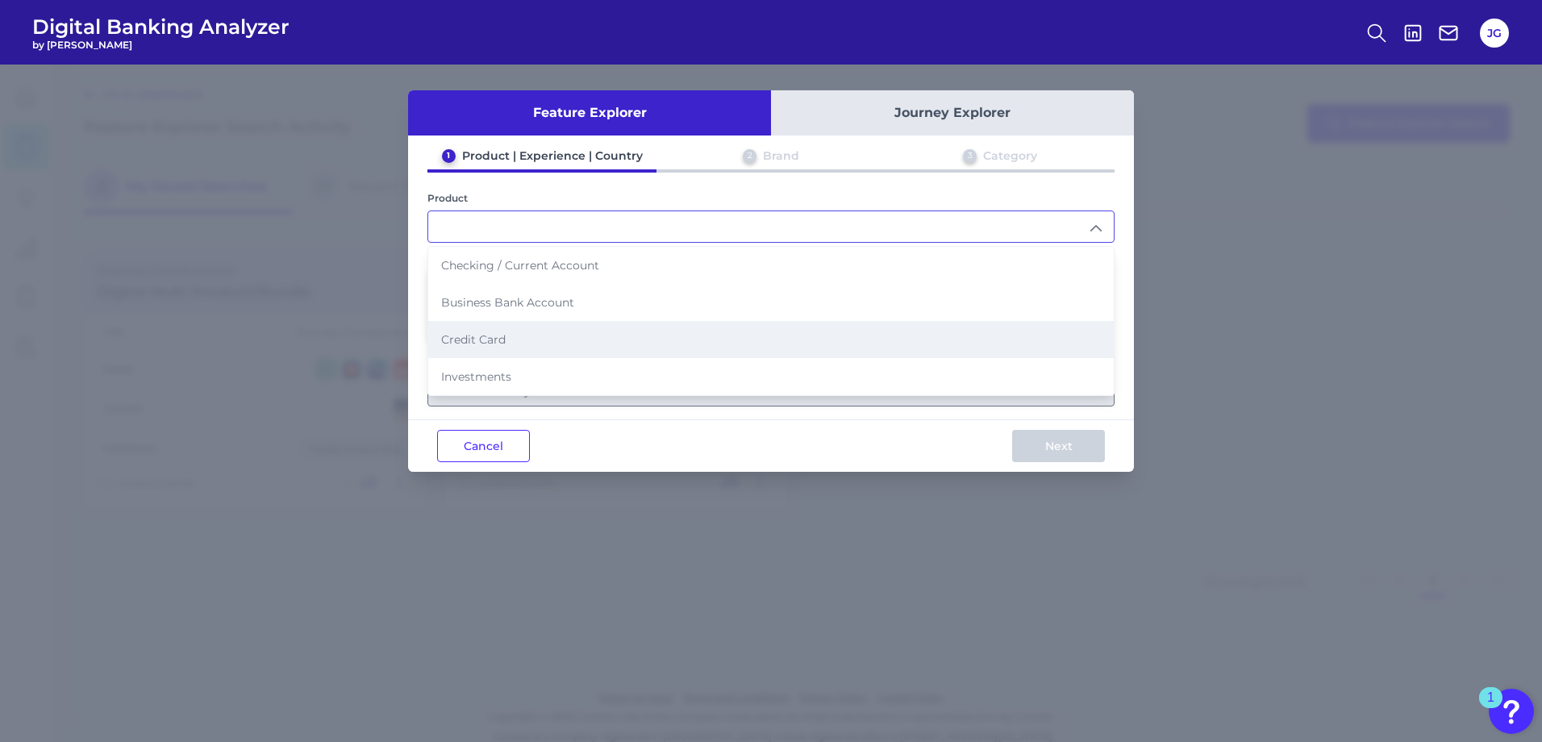
click at [543, 339] on li "Credit Card" at bounding box center [770, 339] width 685 height 37
type input "Credit Card"
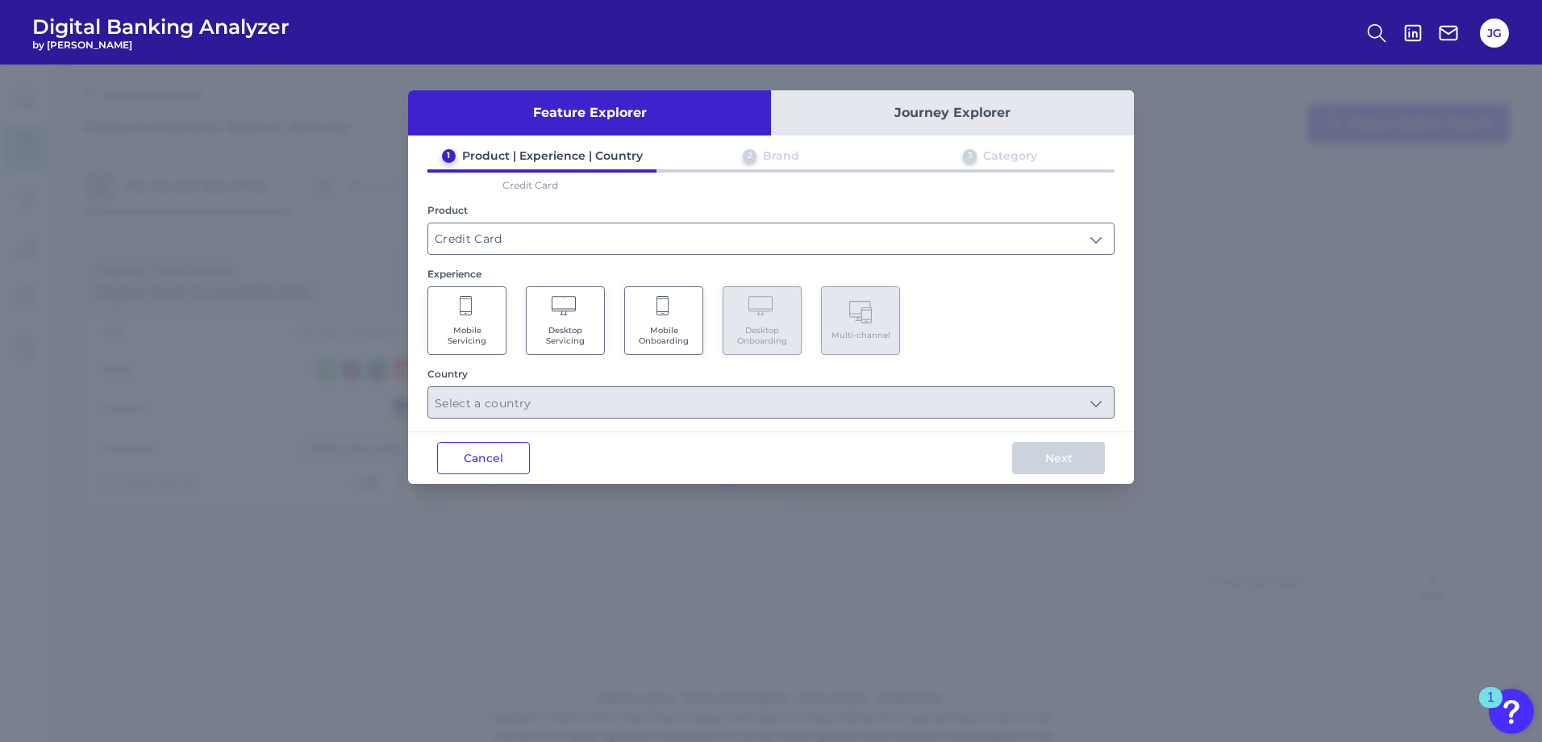
click at [653, 339] on span "Mobile Onboarding" at bounding box center [663, 335] width 61 height 21
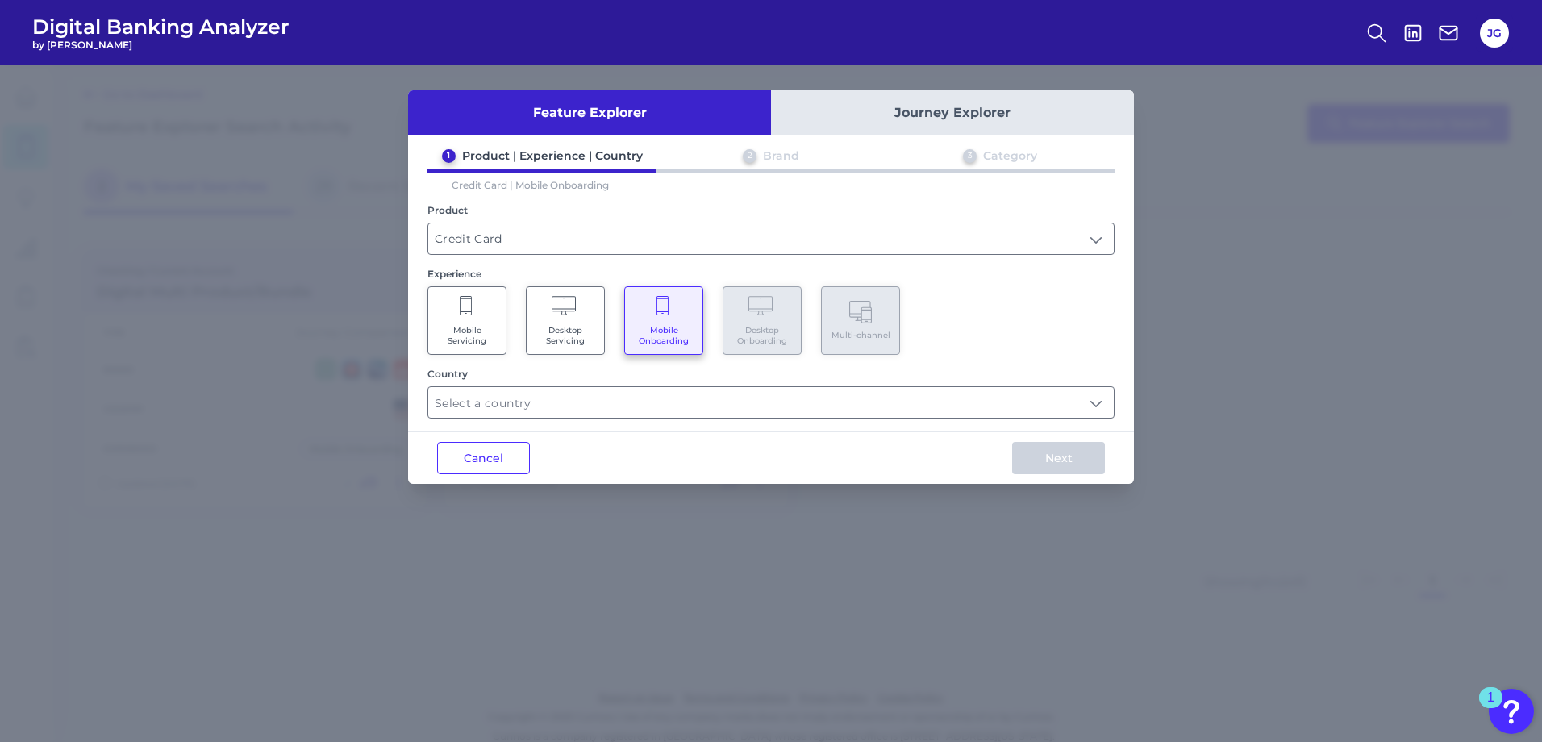
click at [884, 423] on div "Feature Explorer Journey Explorer 1 Product | Experience | Country 2 Brand 3 Ca…" at bounding box center [771, 286] width 726 height 393
click at [879, 410] on input "text" at bounding box center [770, 402] width 685 height 31
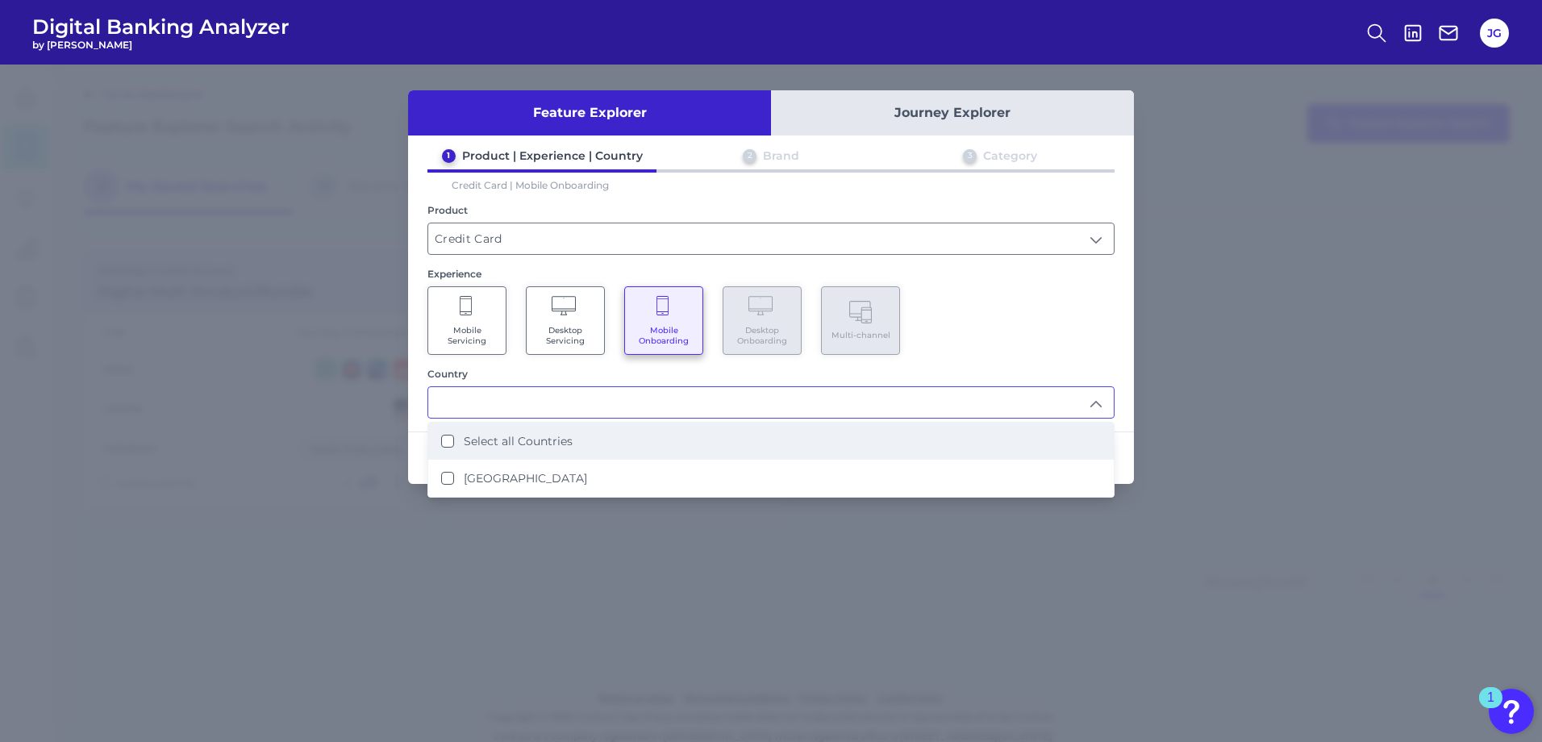
click at [837, 450] on li "Select all Countries" at bounding box center [770, 440] width 685 height 37
type input "Select all Countries"
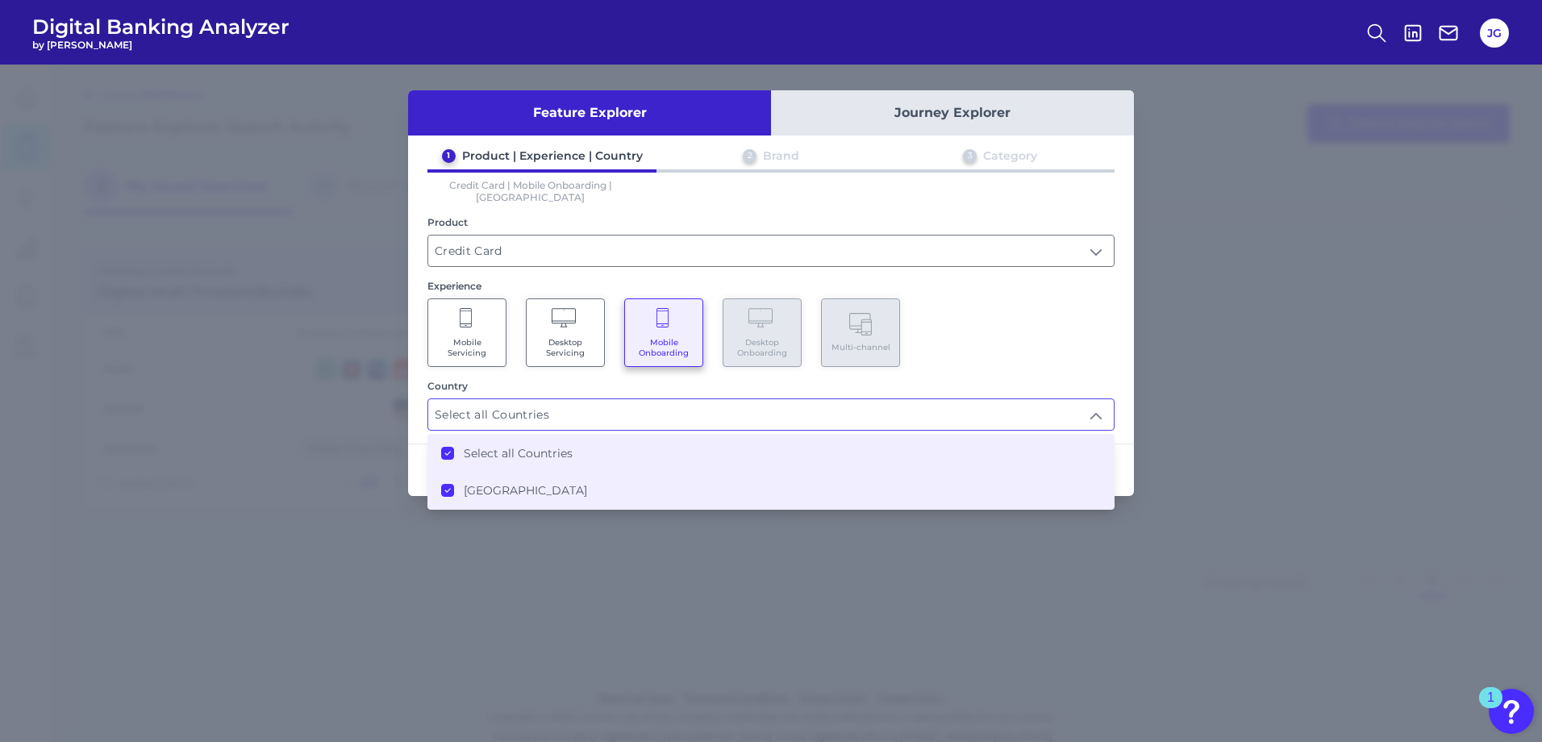
scroll to position [1, 0]
click at [1091, 380] on div "Country" at bounding box center [770, 386] width 687 height 12
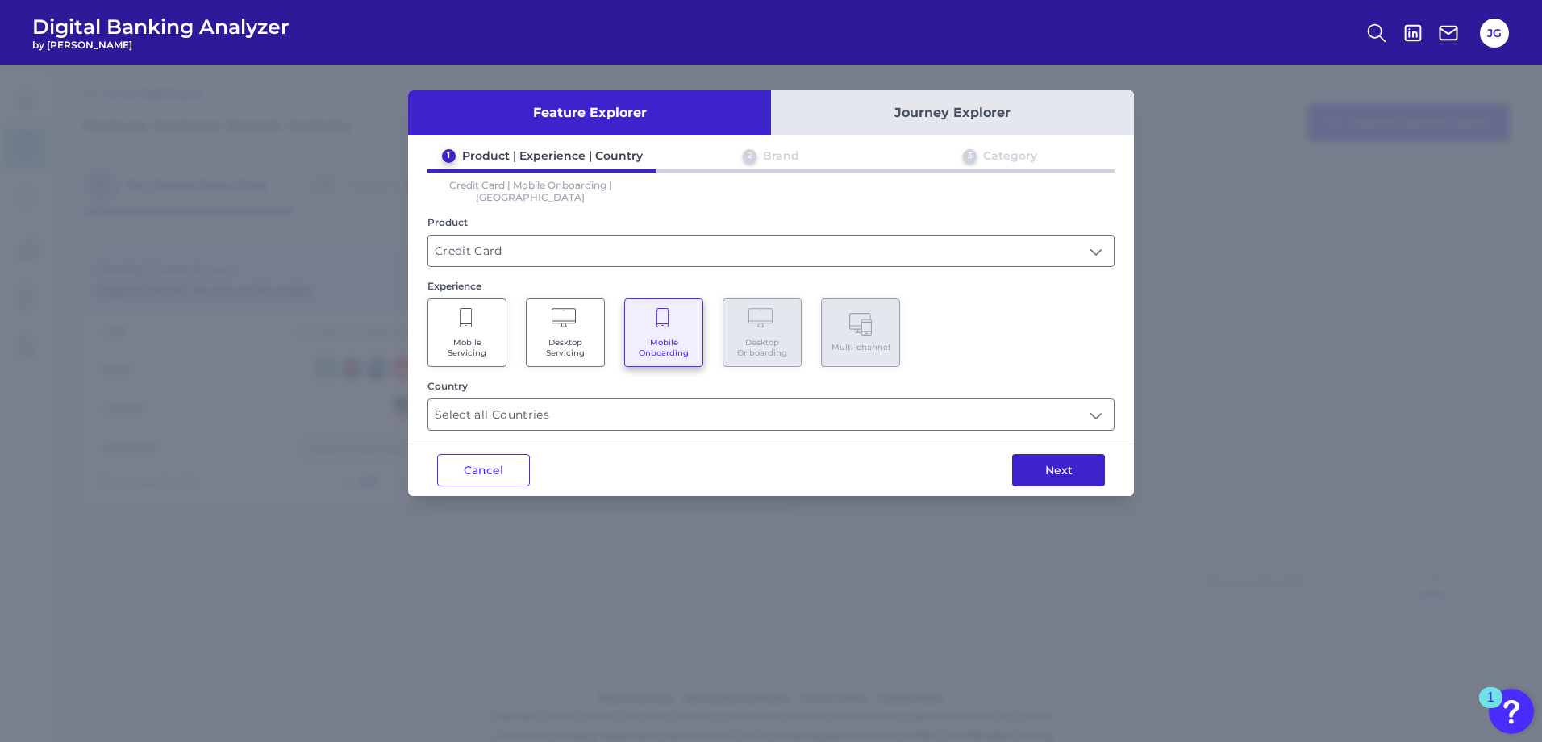
click at [1074, 455] on button "Next" at bounding box center [1058, 470] width 93 height 32
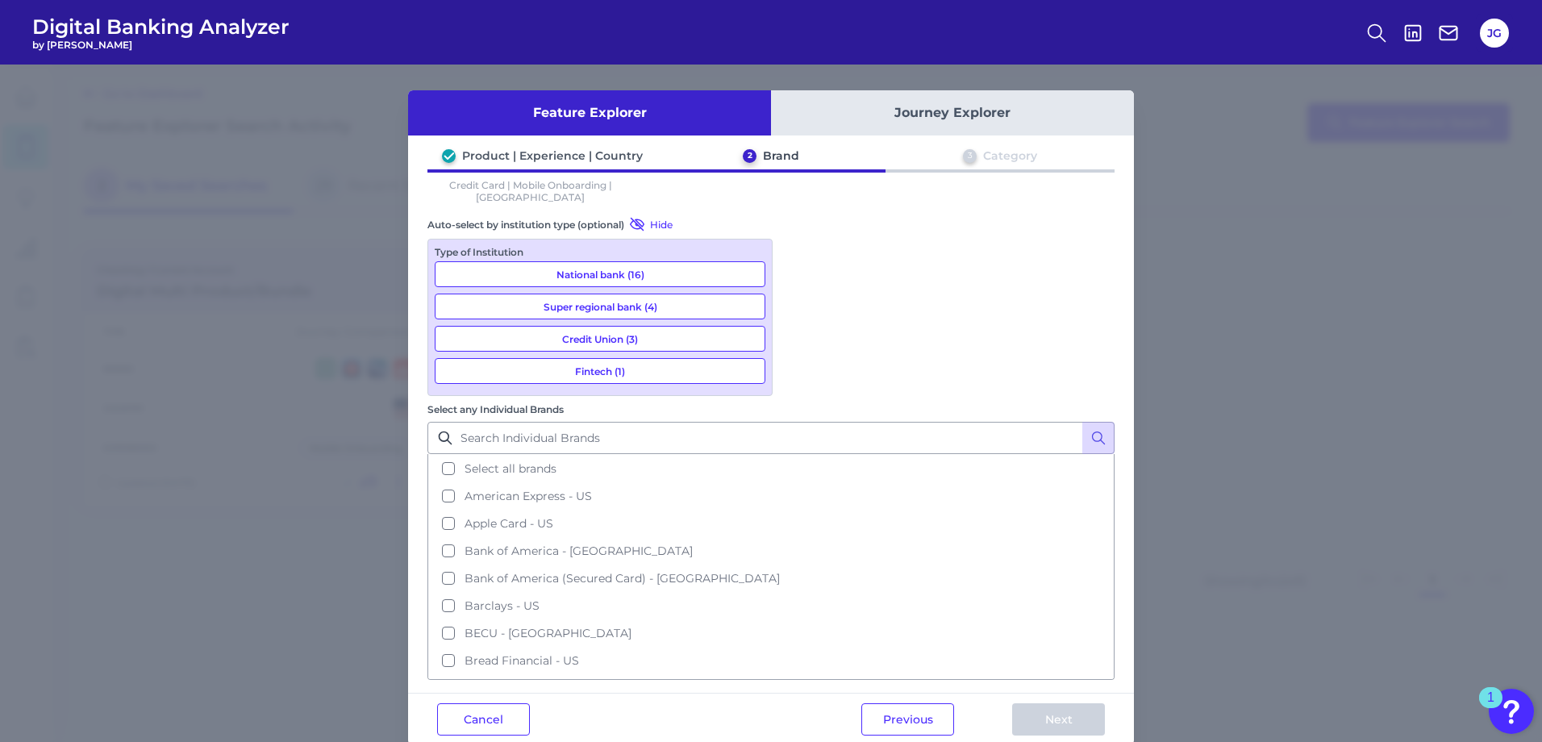
click at [663, 293] on button "Super regional bank (4)" at bounding box center [600, 306] width 331 height 26
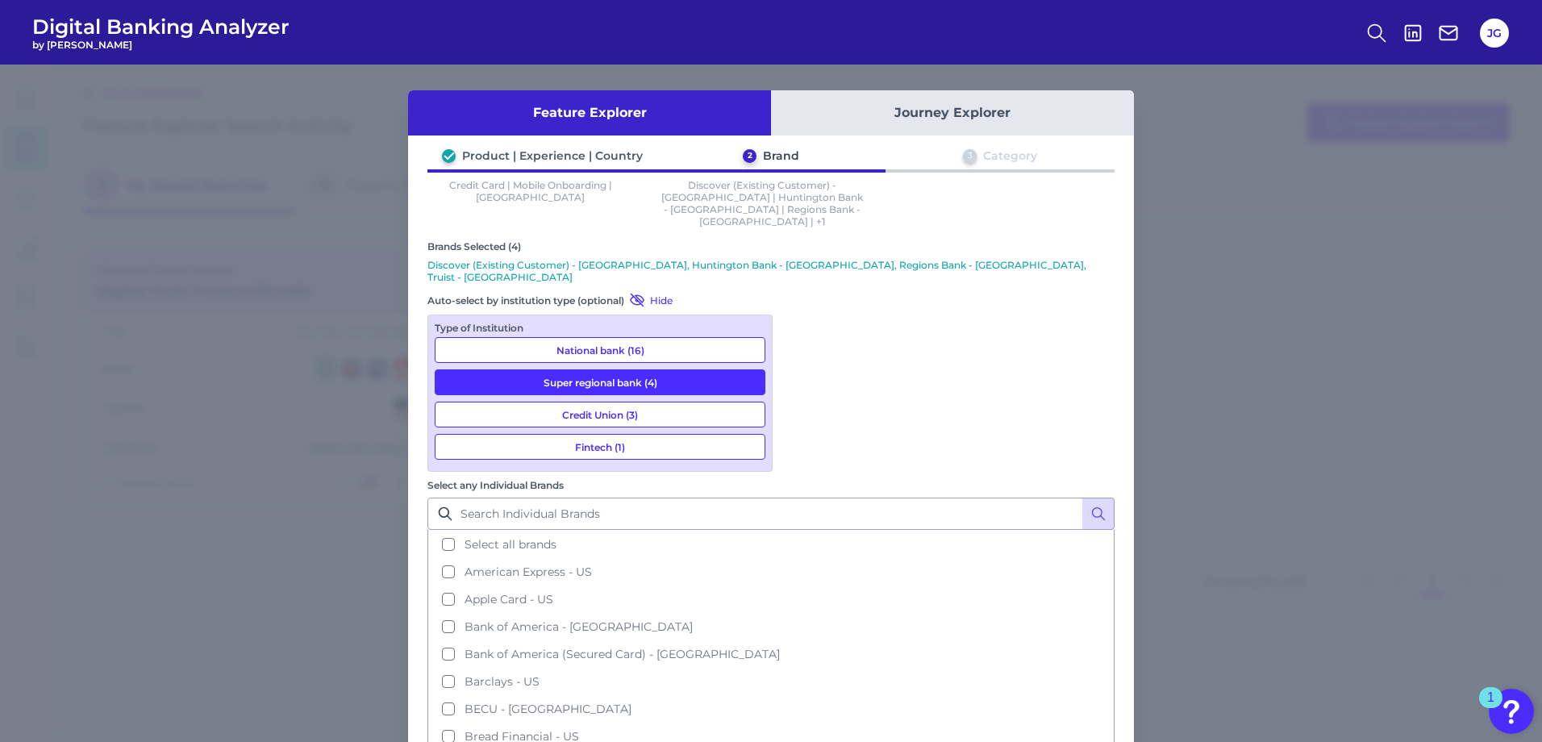
click at [655, 337] on button "National bank (16)" at bounding box center [600, 350] width 331 height 26
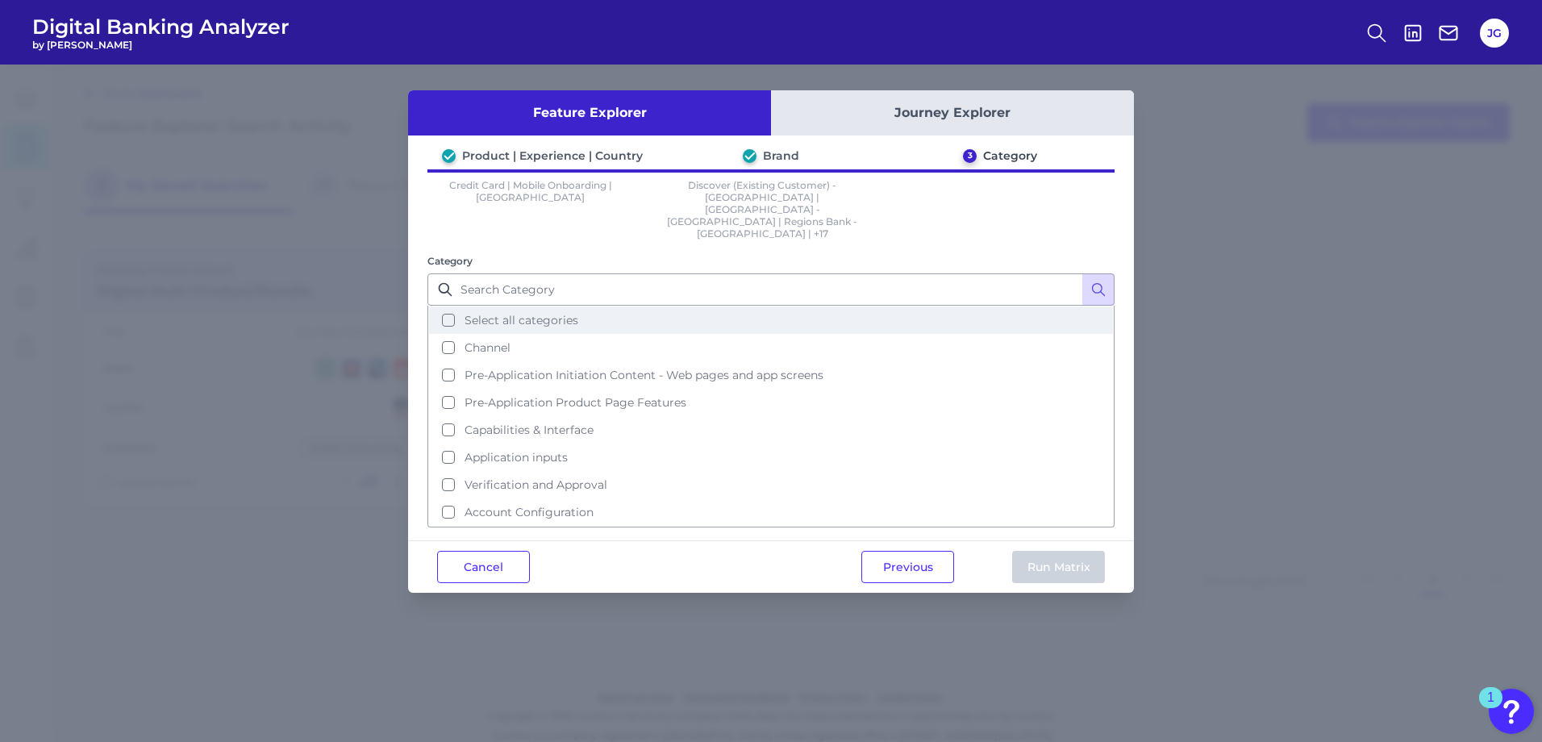
click at [543, 313] on span "Select all categories" at bounding box center [521, 320] width 114 height 15
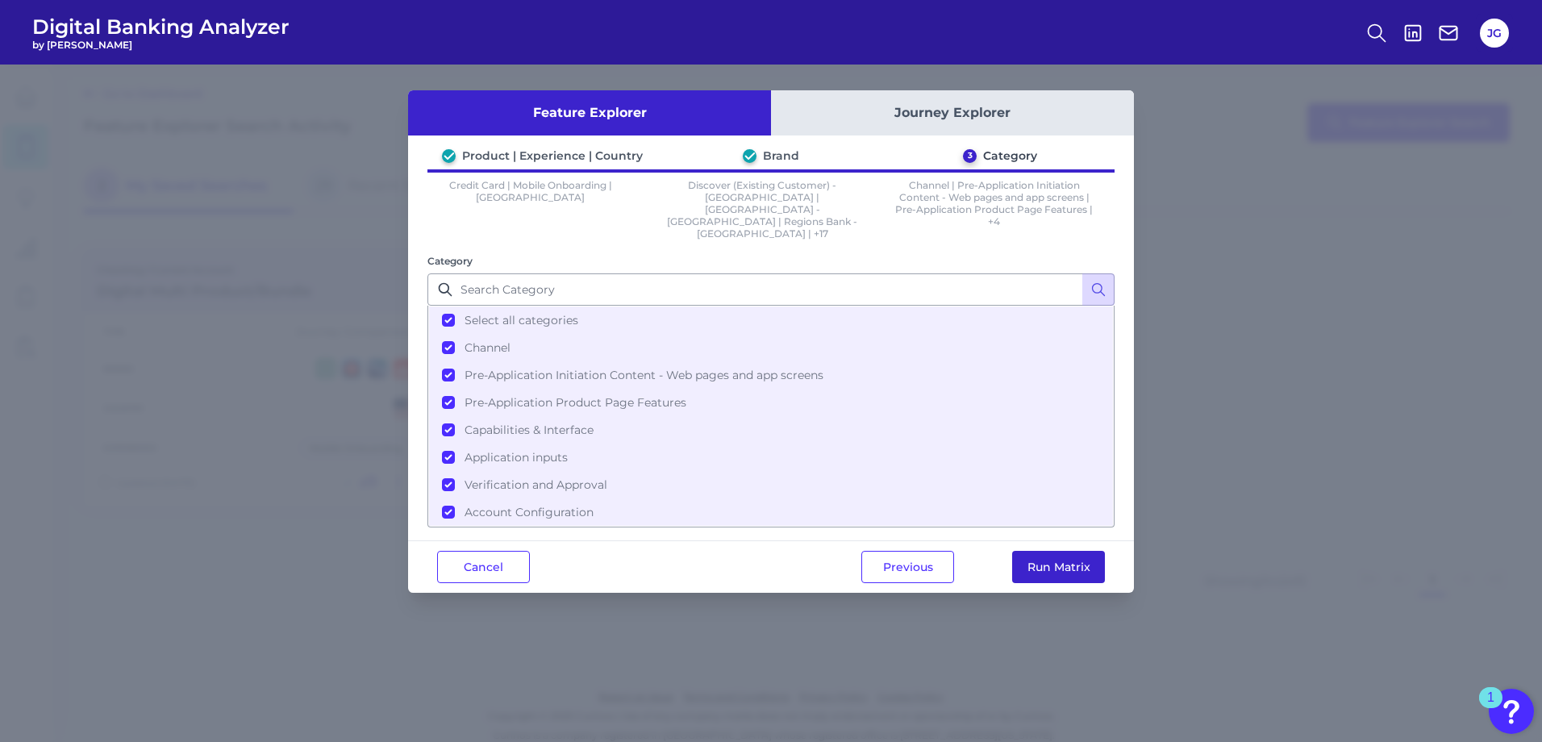
click at [1078, 551] on button "Run Matrix" at bounding box center [1058, 567] width 93 height 32
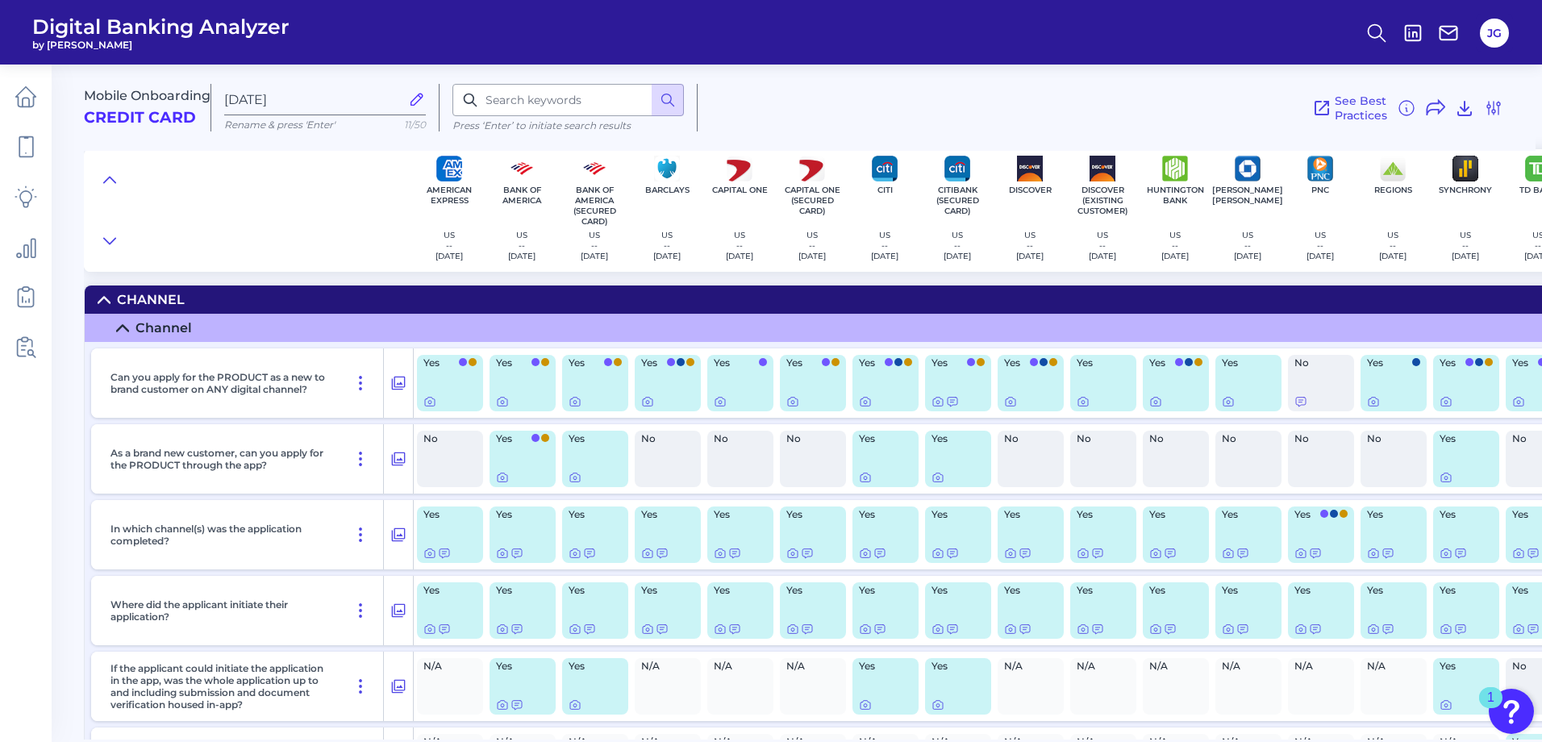
click at [123, 323] on icon at bounding box center [122, 328] width 13 height 13
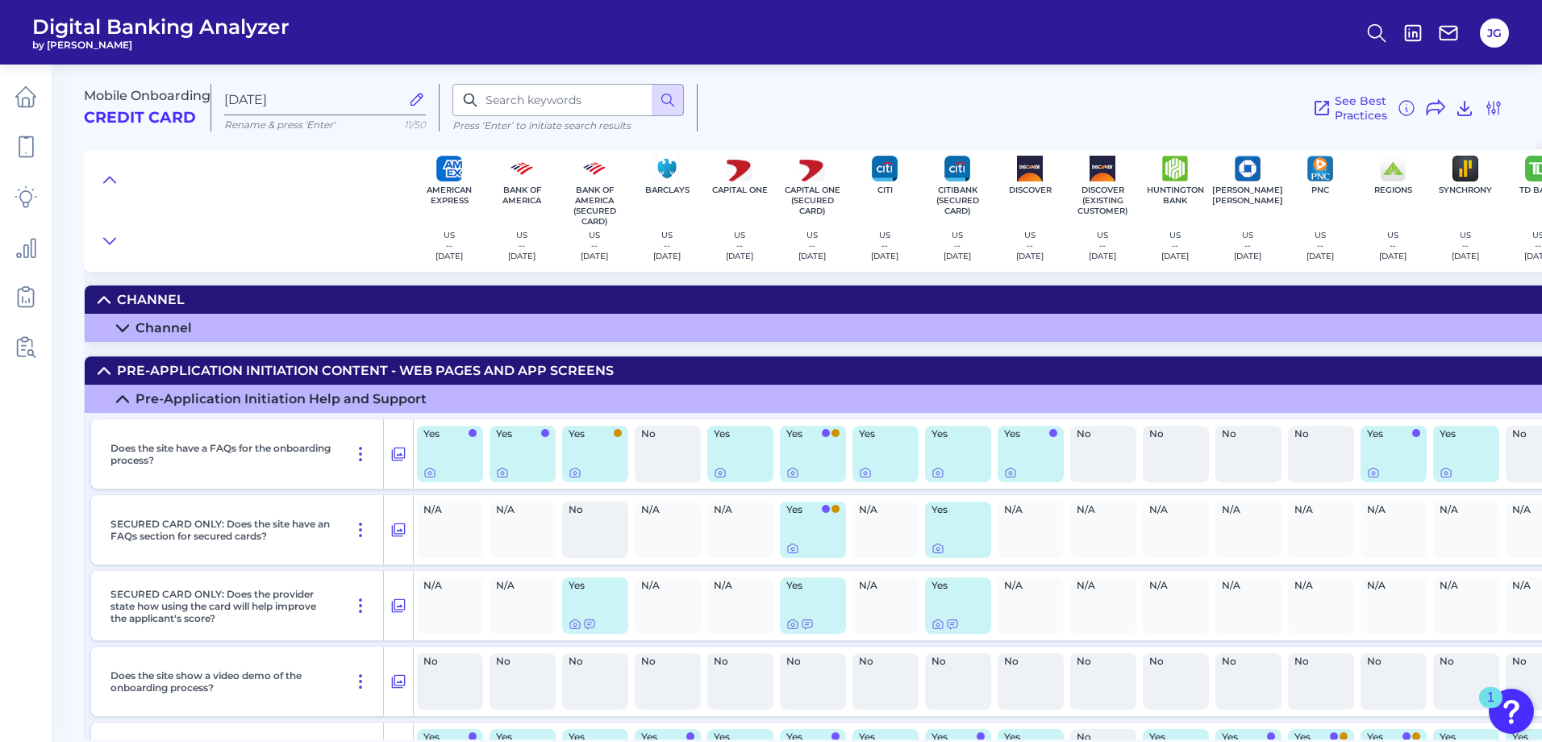
click at [102, 301] on icon at bounding box center [104, 299] width 13 height 13
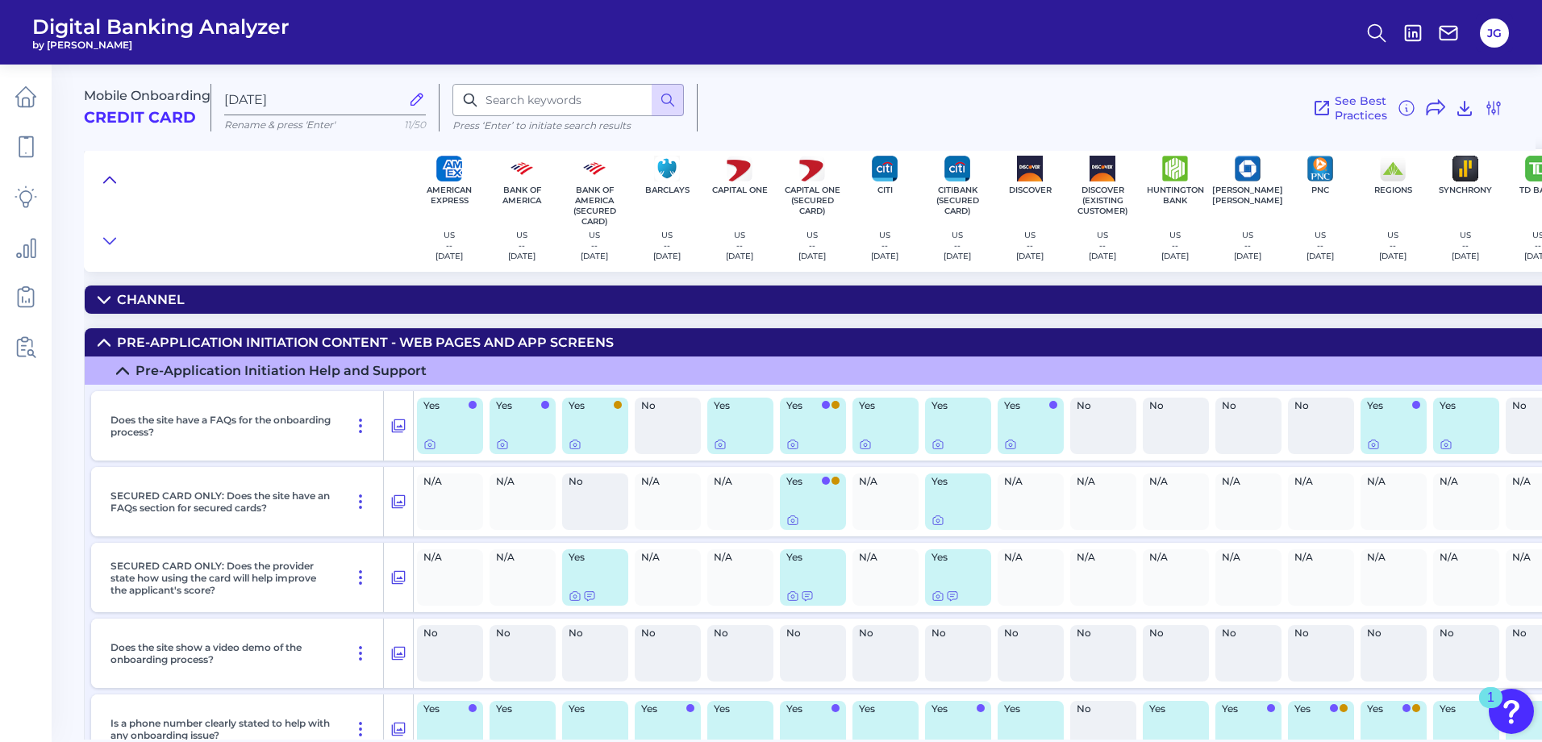
click at [110, 184] on icon at bounding box center [109, 180] width 13 height 16
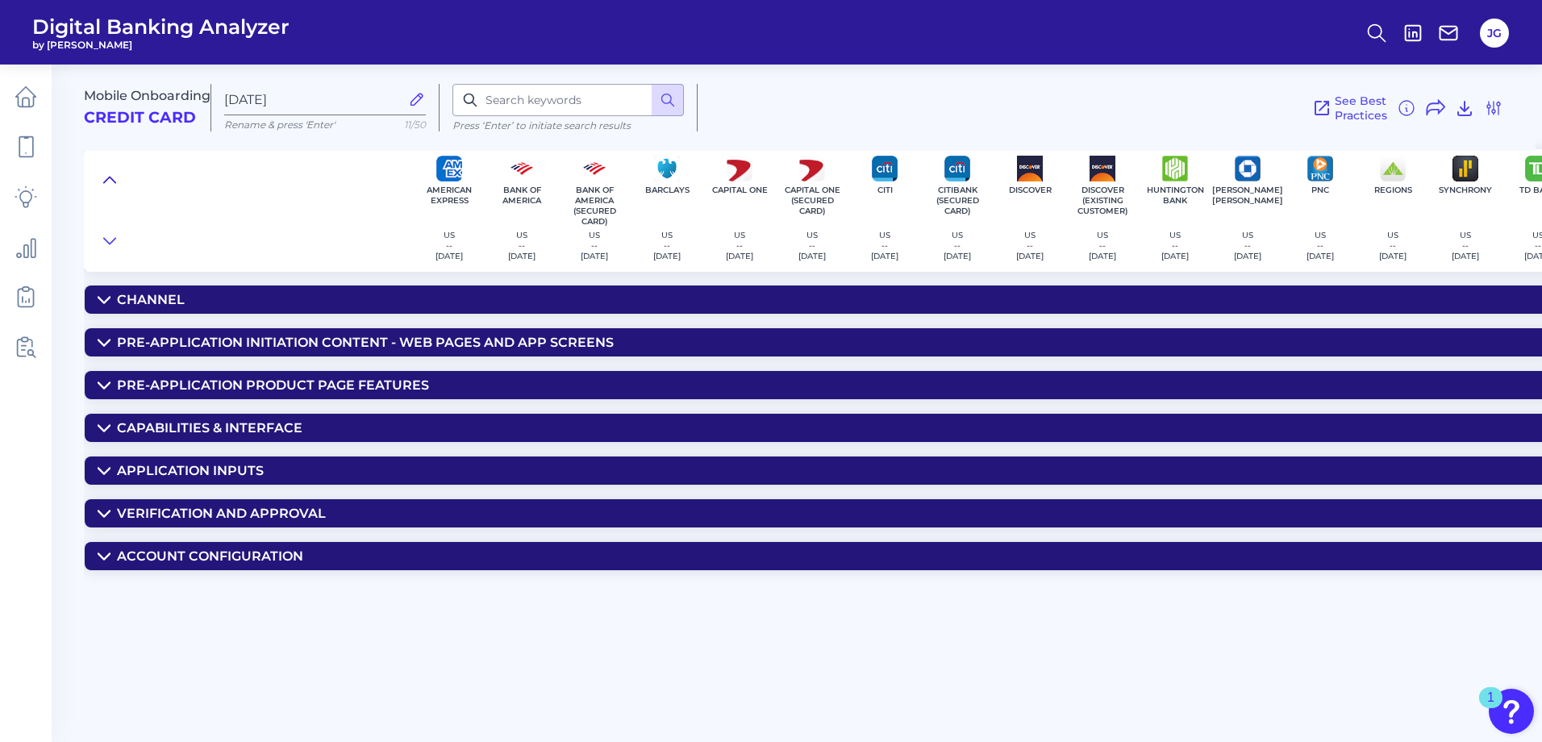
click at [110, 183] on icon at bounding box center [109, 180] width 13 height 16
click at [26, 157] on icon at bounding box center [26, 147] width 14 height 20
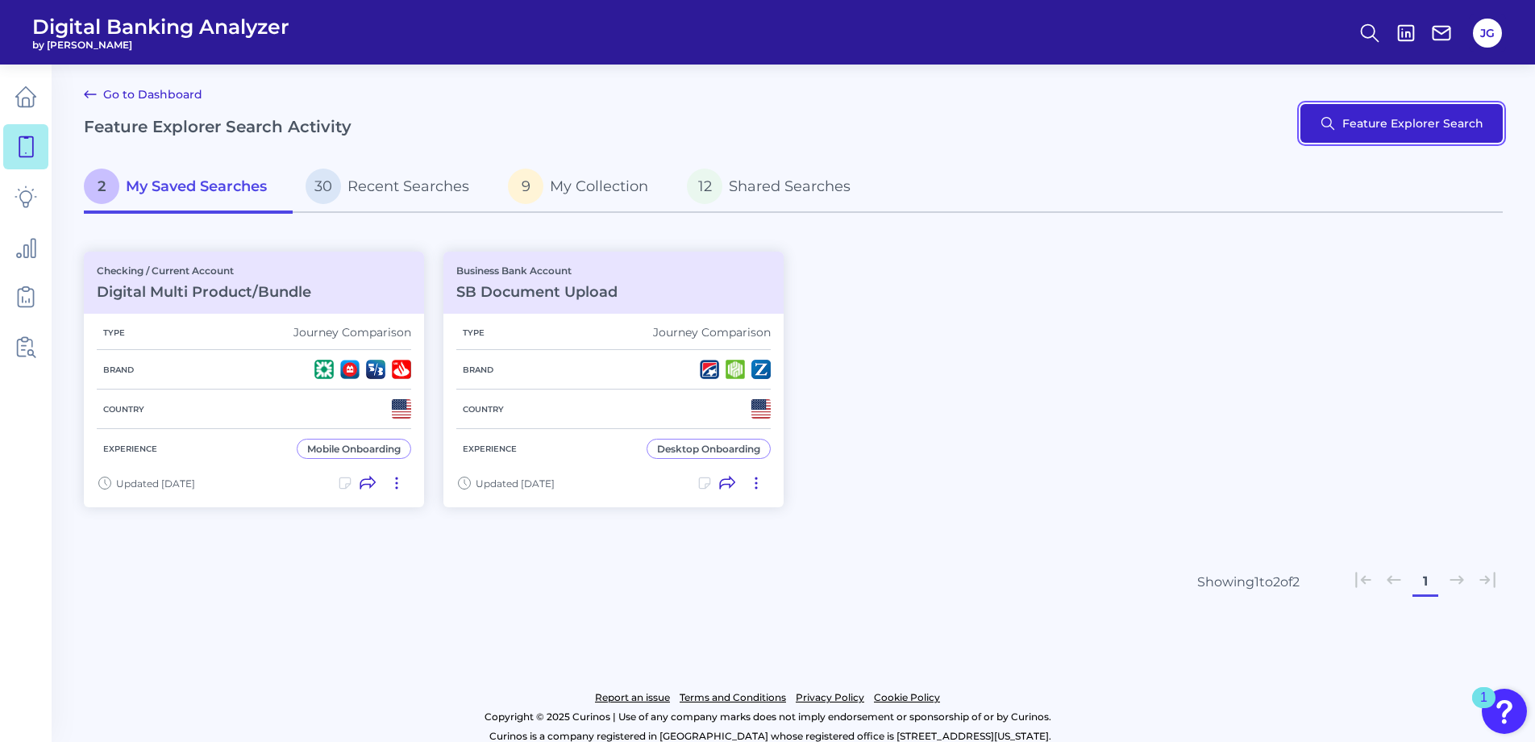
click at [1359, 119] on button "Feature Explorer Search" at bounding box center [1401, 123] width 202 height 39
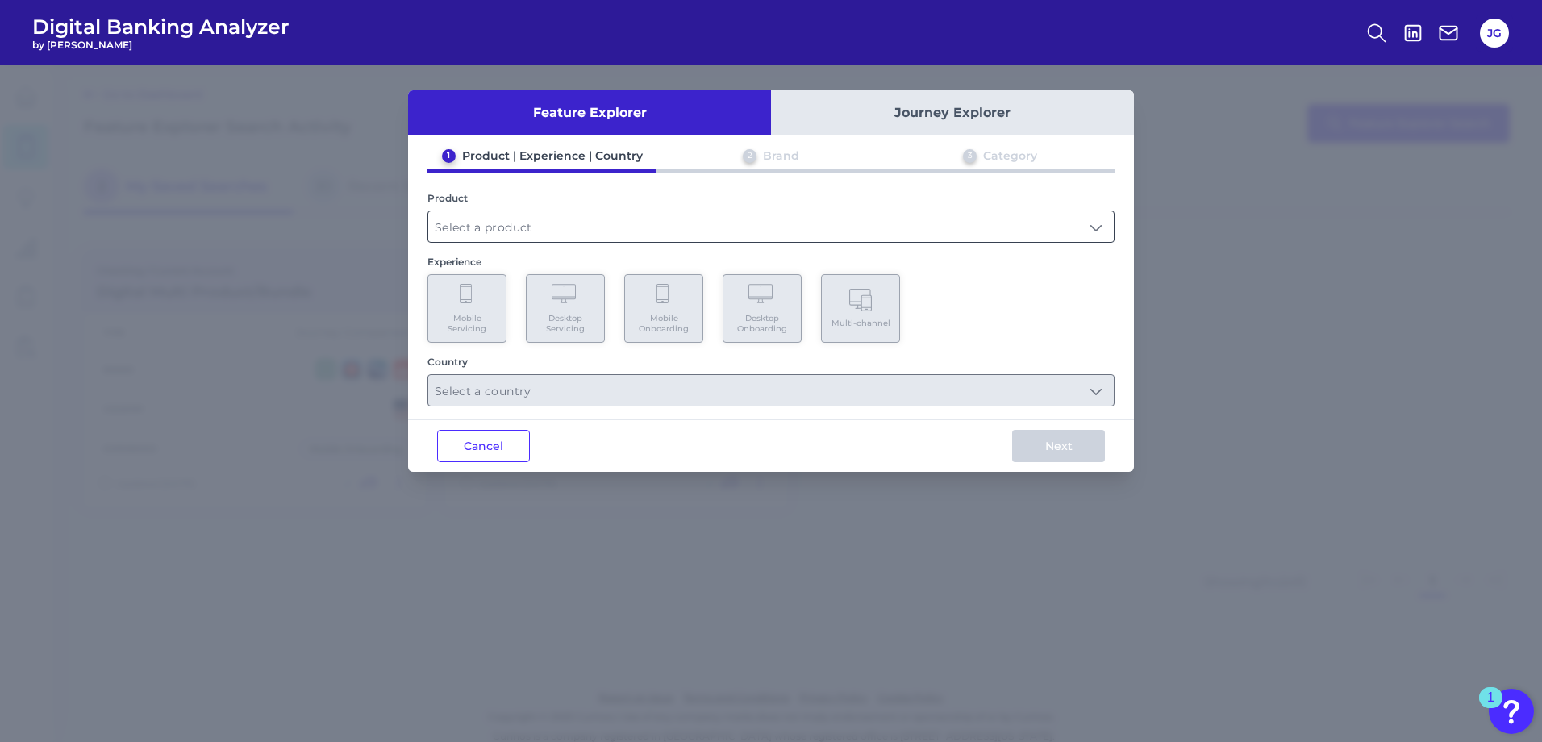
click at [568, 225] on input "text" at bounding box center [770, 226] width 685 height 31
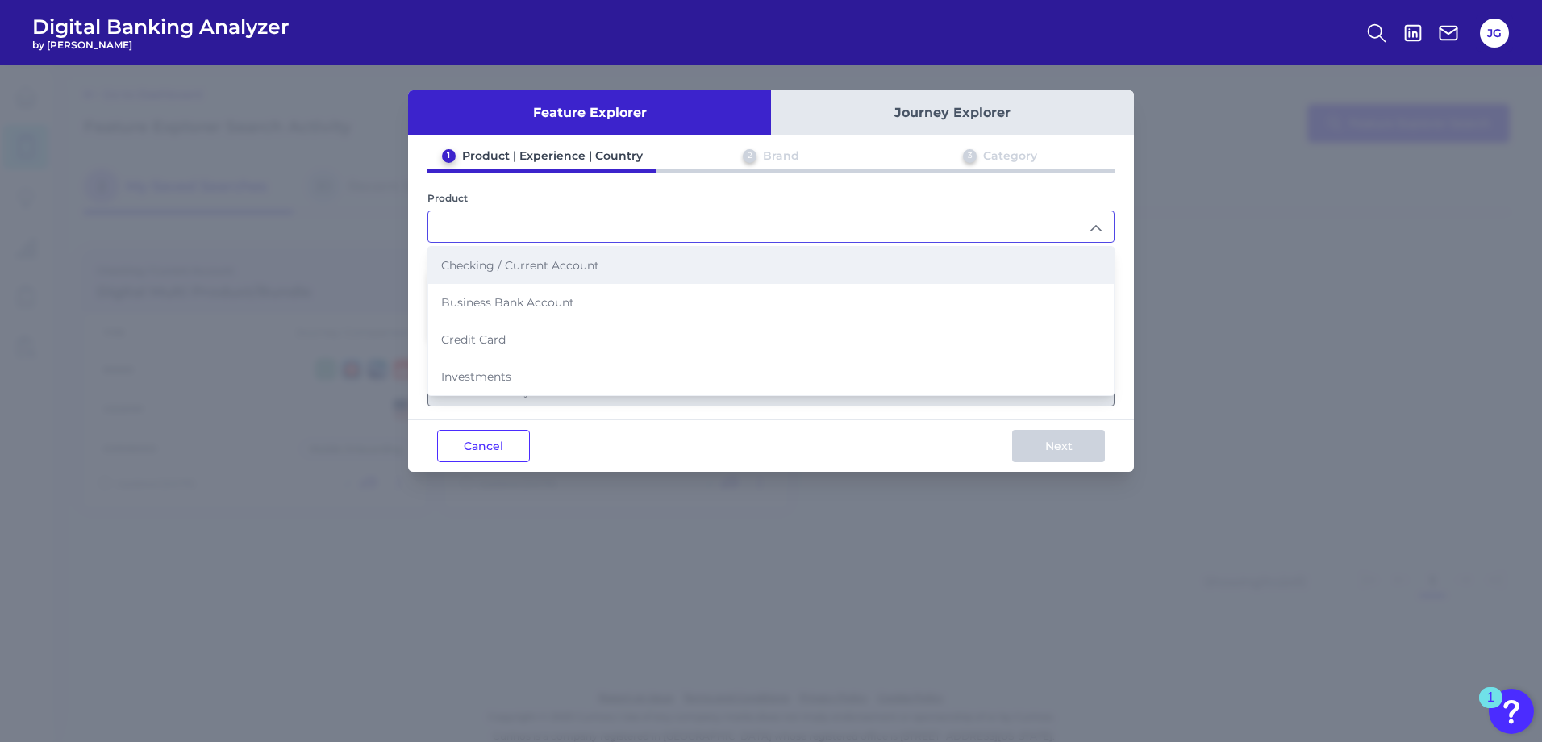
click at [564, 264] on span "Checking / Current Account" at bounding box center [520, 265] width 158 height 15
type input "Checking / Current Account"
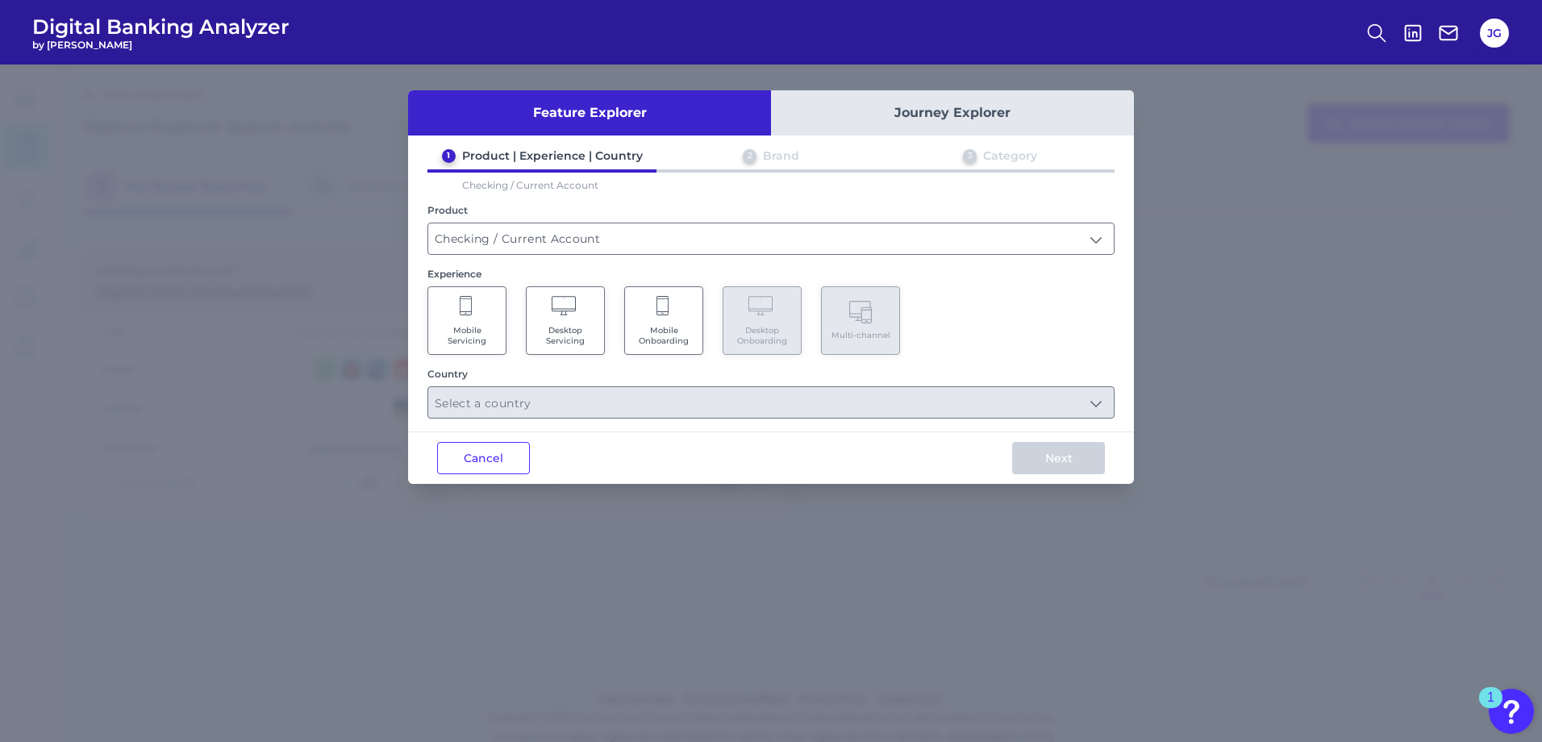
click at [653, 325] on span "Mobile Onboarding" at bounding box center [663, 335] width 61 height 21
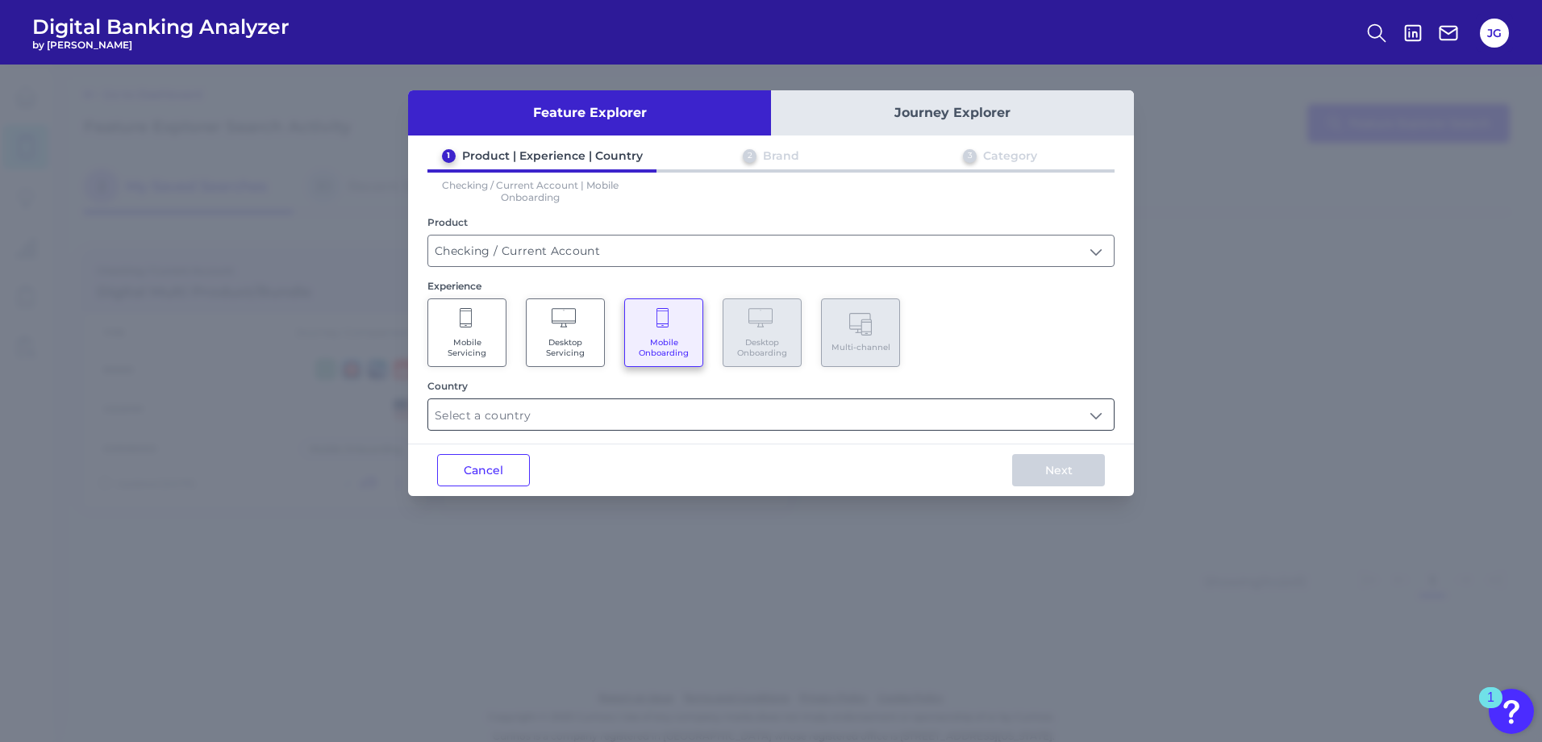
click at [650, 418] on input "text" at bounding box center [770, 414] width 685 height 31
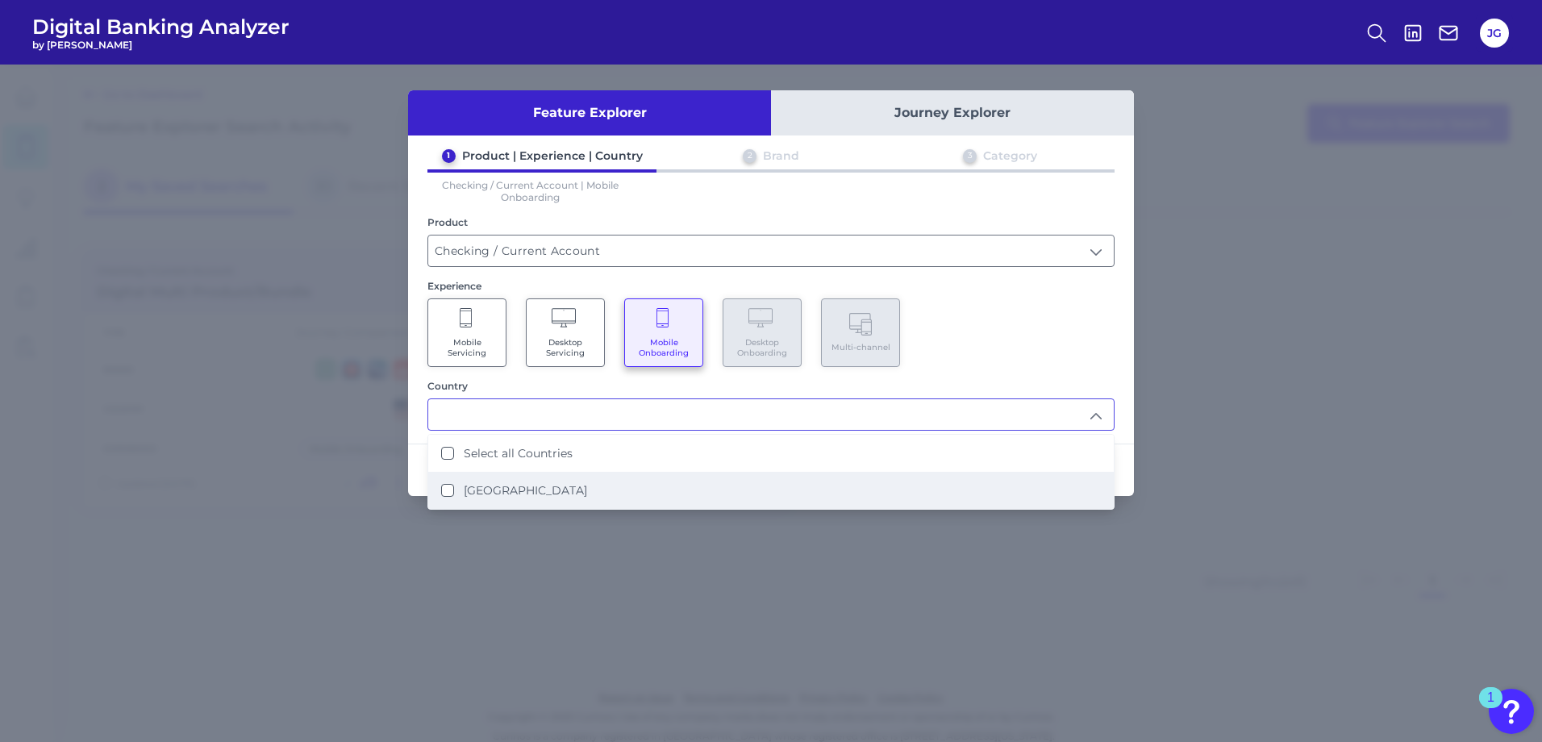
click at [661, 486] on li "[GEOGRAPHIC_DATA]" at bounding box center [770, 490] width 685 height 37
type input "Select all Countries"
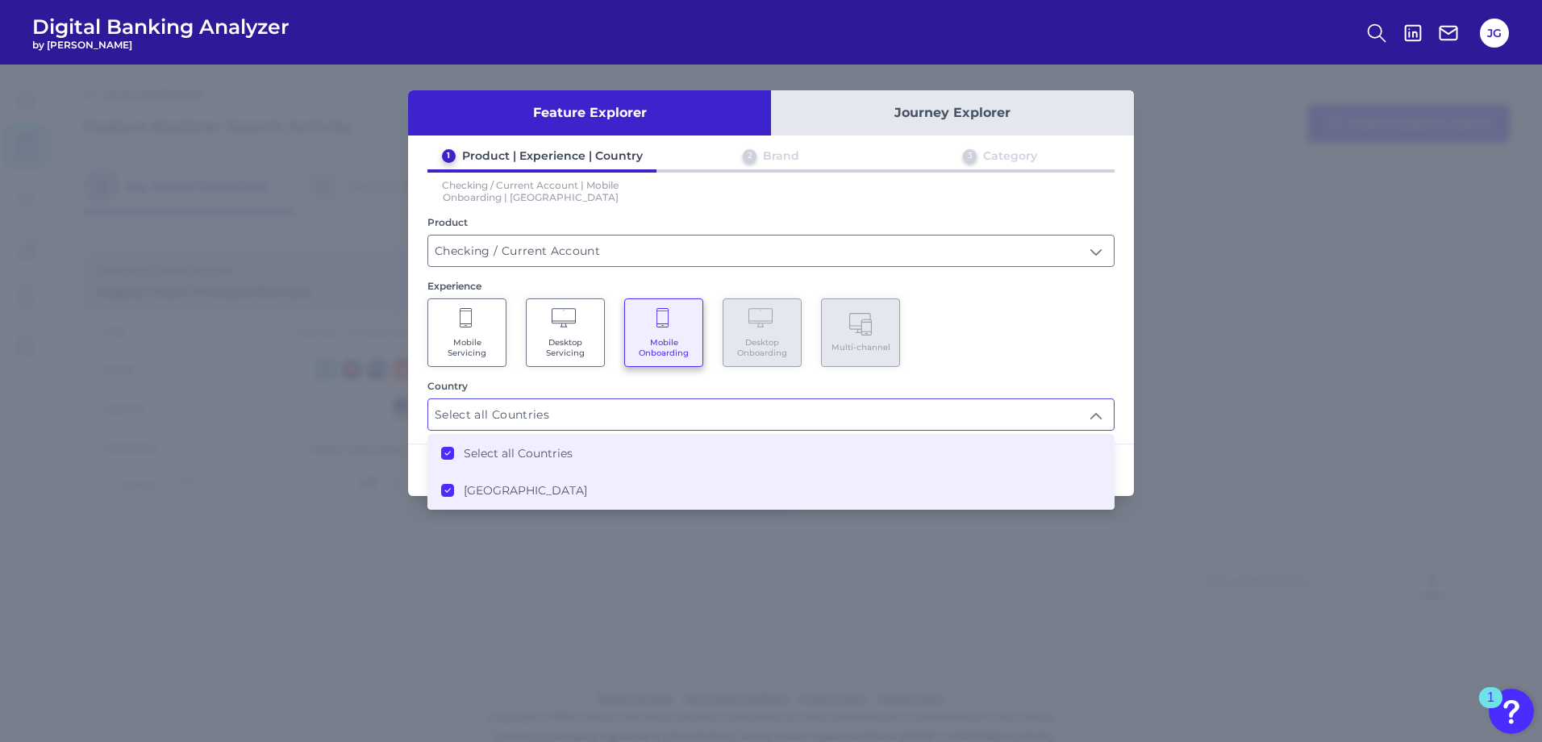
scroll to position [1, 0]
click at [1122, 468] on div "Next" at bounding box center [1058, 470] width 151 height 52
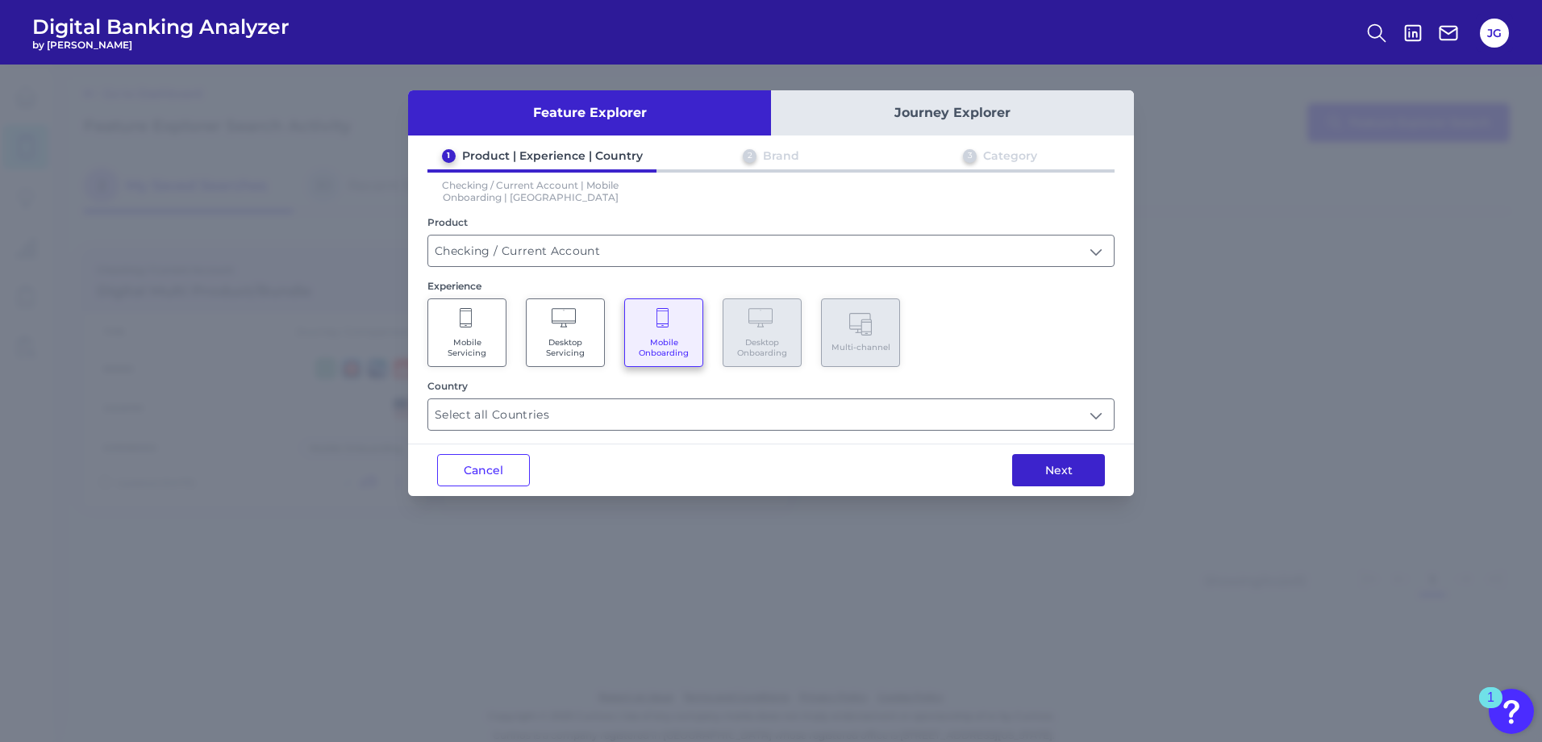
click at [1057, 472] on button "Next" at bounding box center [1058, 470] width 93 height 32
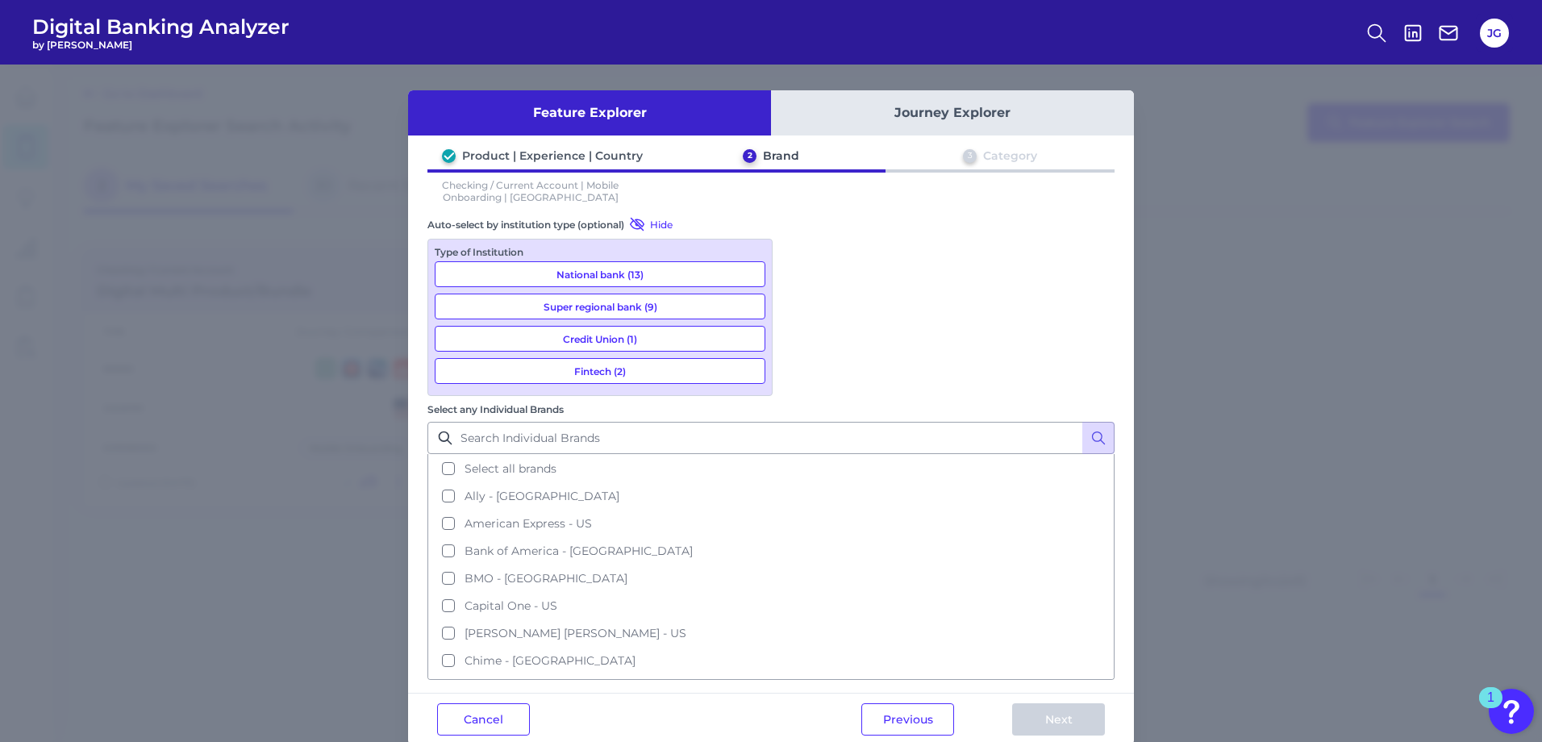
click at [693, 279] on button "National bank (13)" at bounding box center [600, 274] width 331 height 26
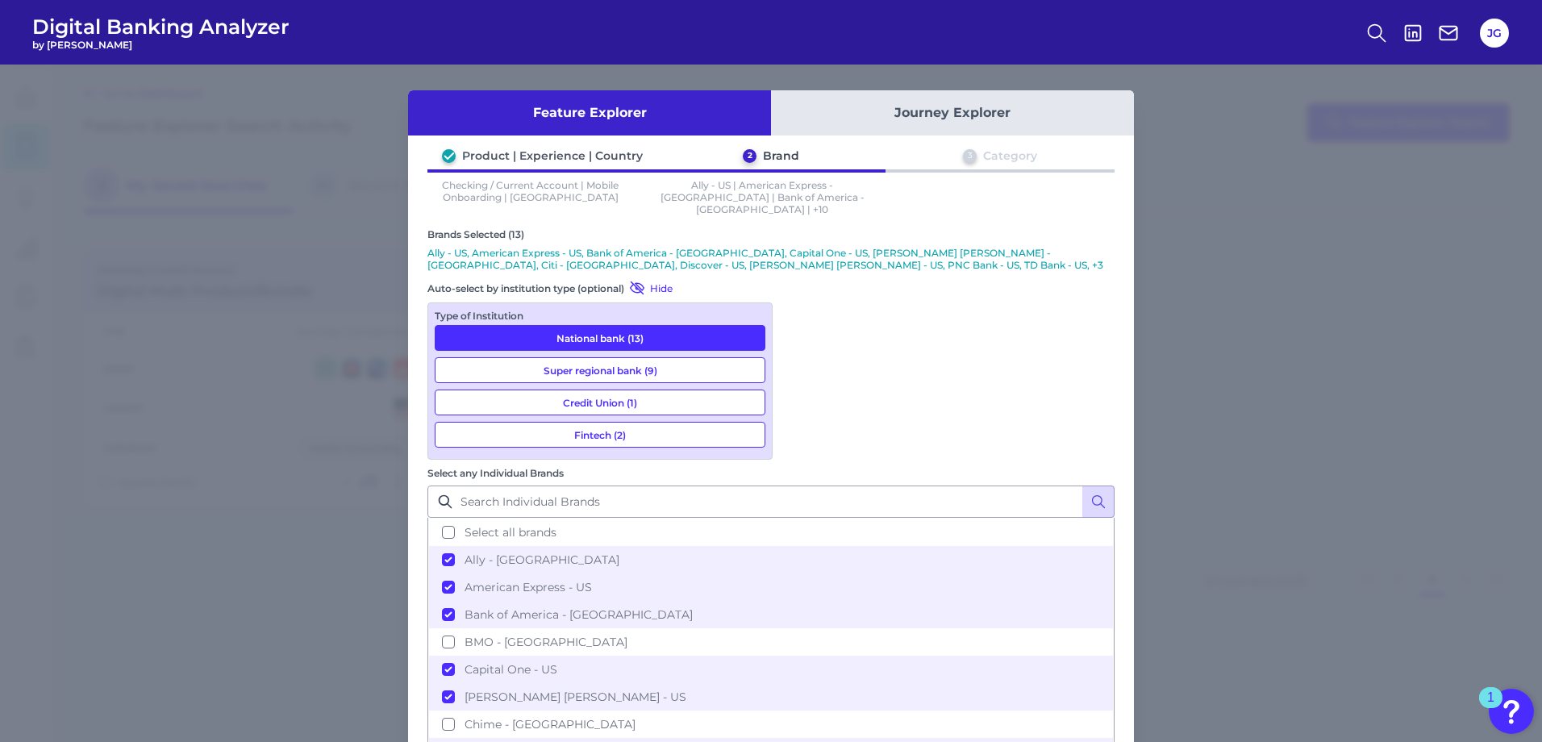
click at [685, 357] on button "Super regional bank (9)" at bounding box center [600, 370] width 331 height 26
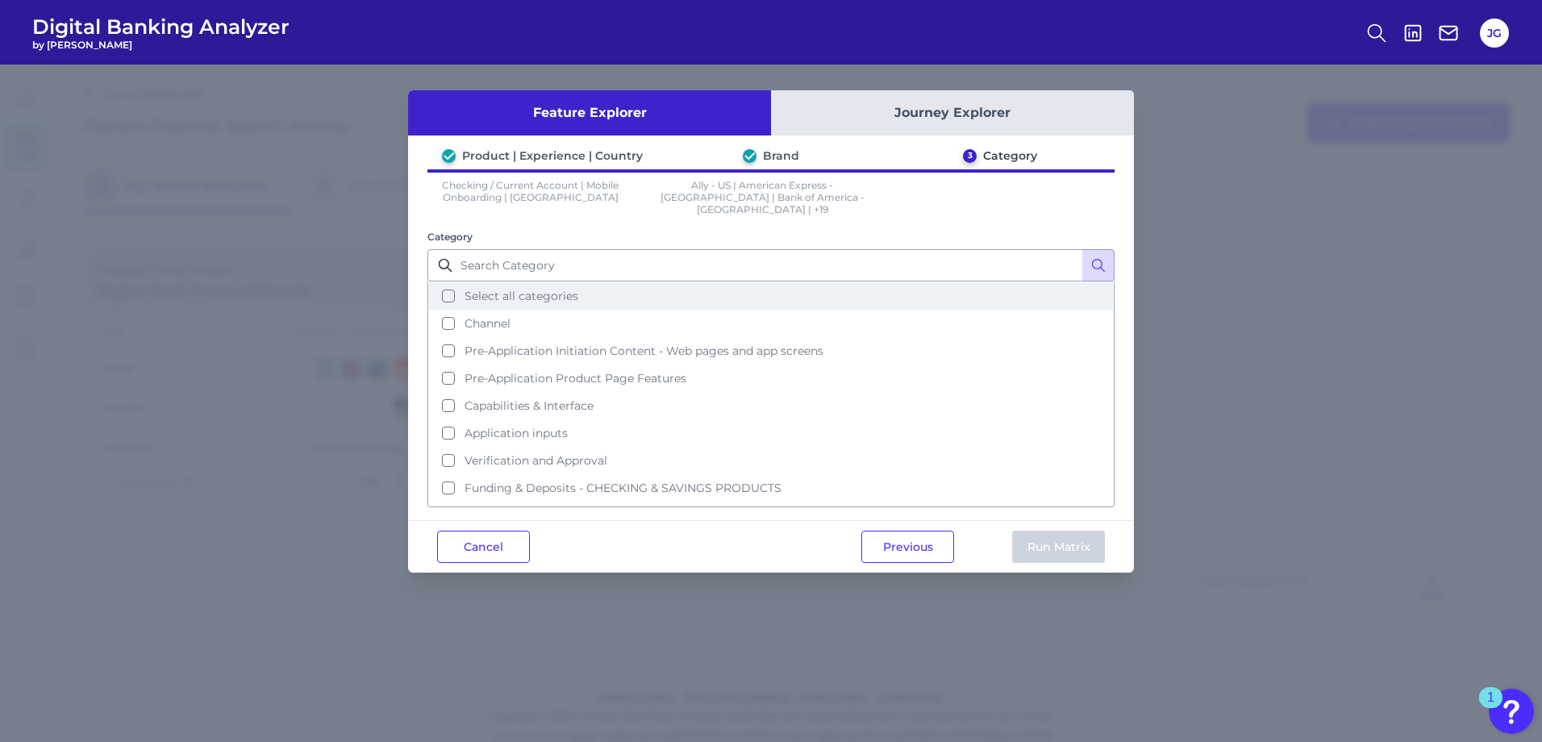
click at [562, 289] on span "Select all categories" at bounding box center [521, 296] width 114 height 15
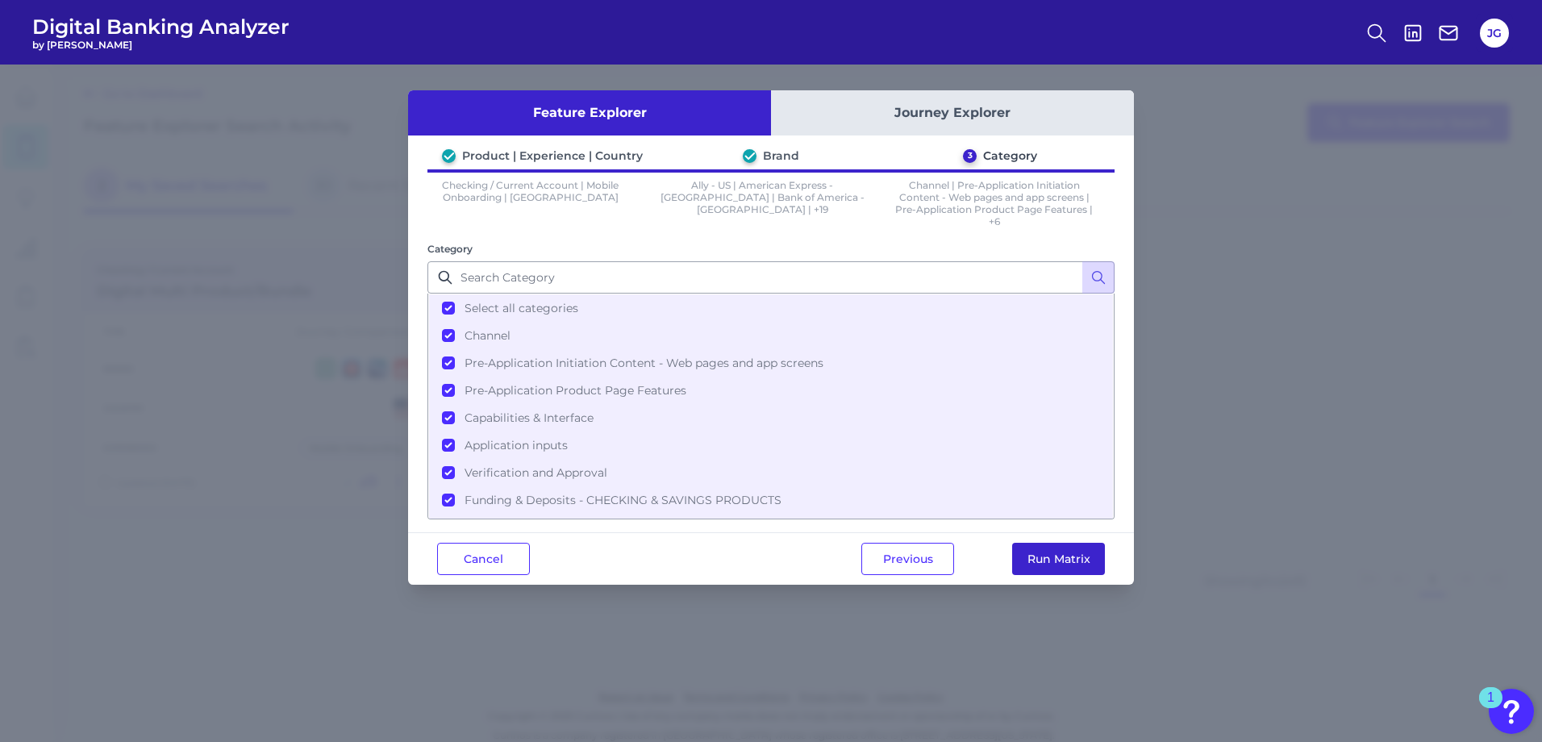
click at [1067, 562] on button "Run Matrix" at bounding box center [1058, 559] width 93 height 32
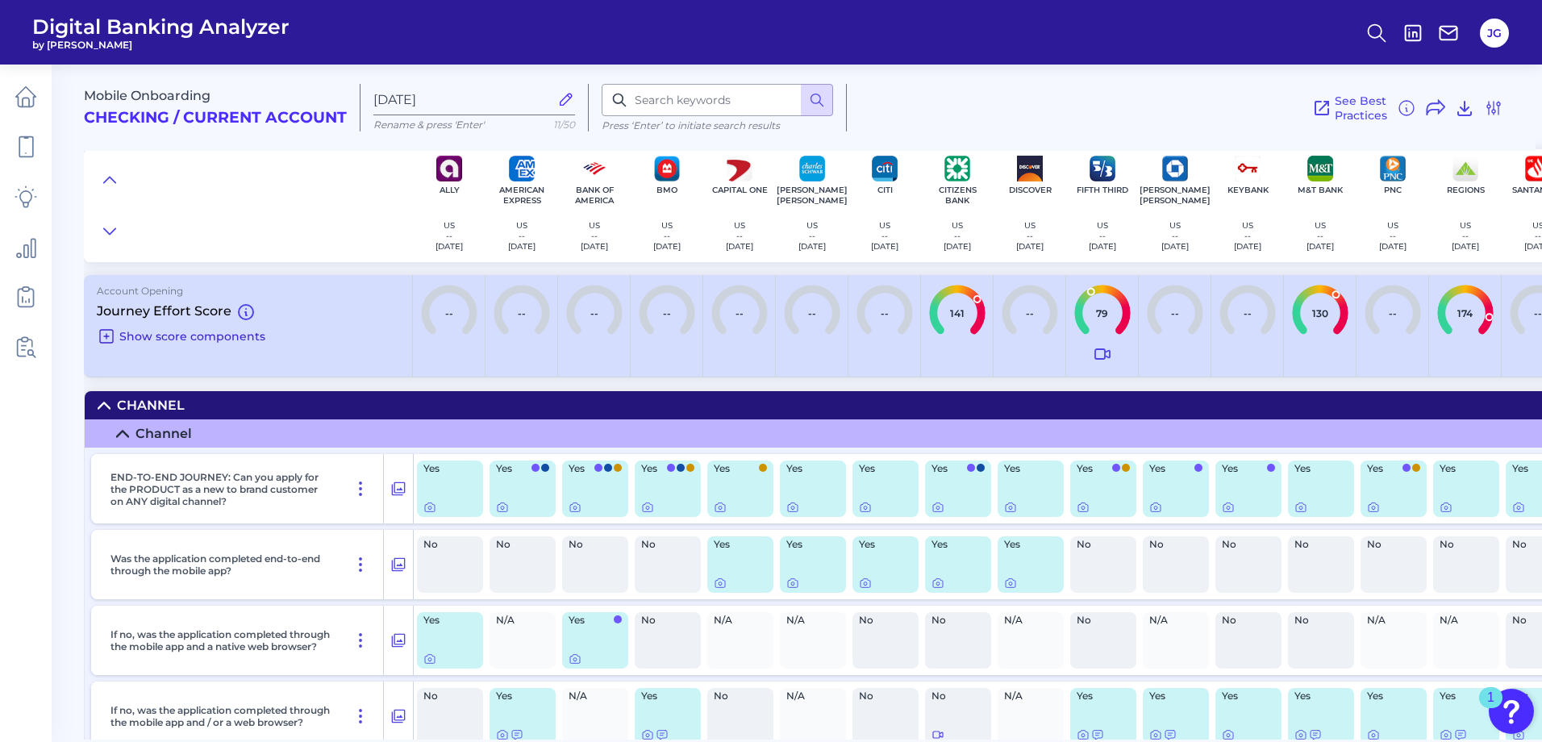
click at [114, 338] on icon at bounding box center [106, 336] width 19 height 19
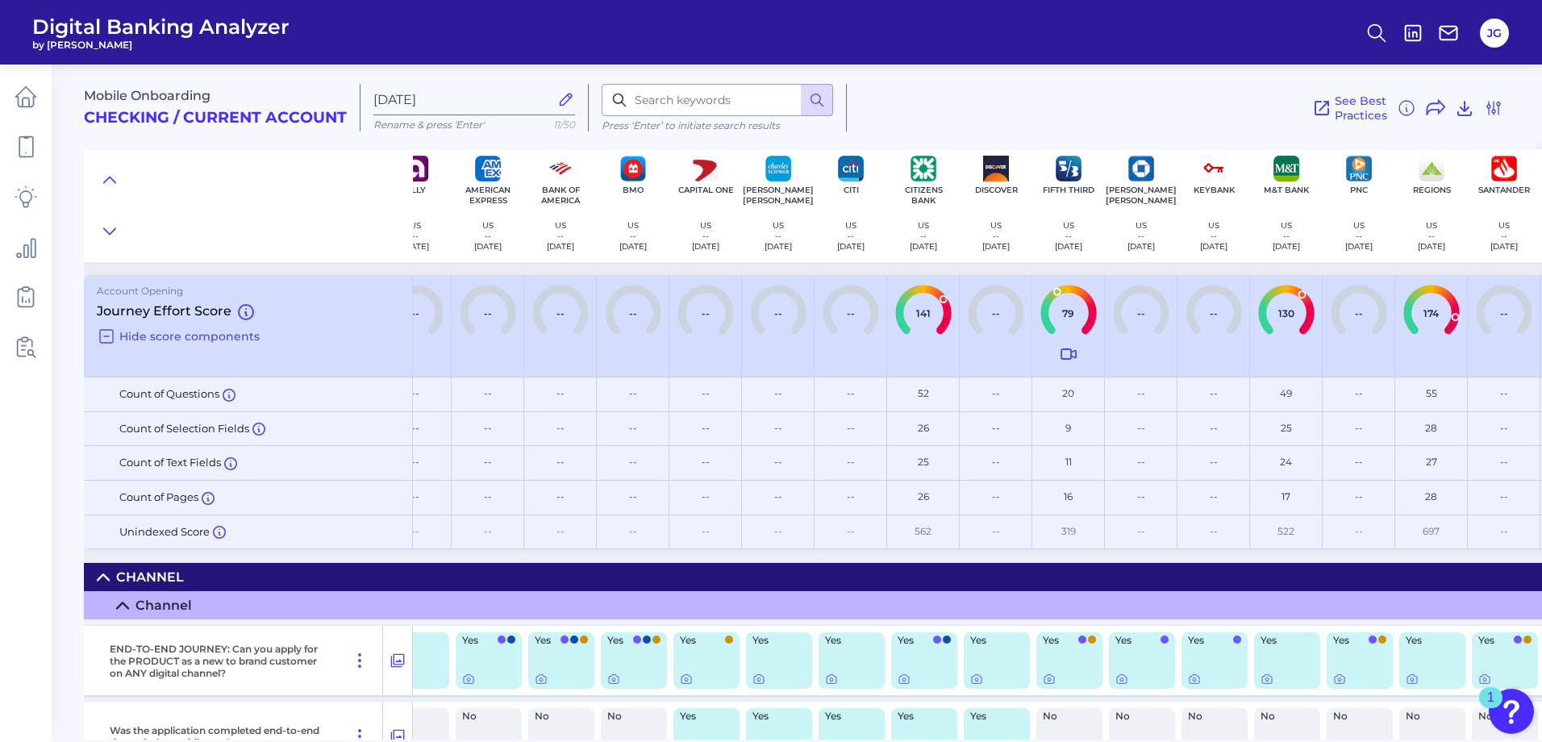
scroll to position [0, 95]
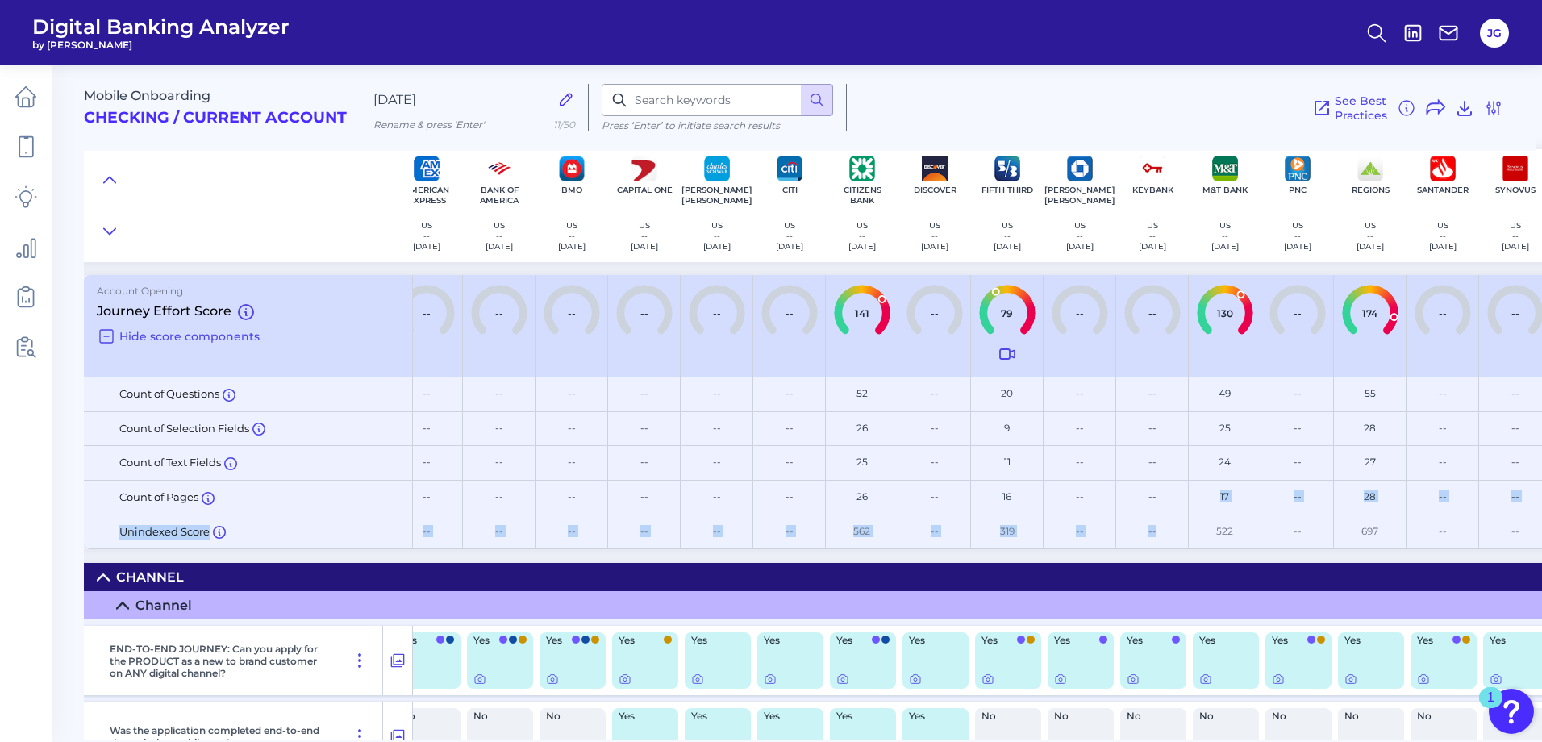
click at [1175, 526] on div "Account Opening Journey Effort Score Hide score components -- -- -- -- -- -- --…" at bounding box center [951, 412] width 1925 height 274
drag, startPoint x: 1175, startPoint y: 526, endPoint x: 1154, endPoint y: 504, distance: 30.2
click at [1154, 504] on div "--" at bounding box center [1152, 498] width 73 height 35
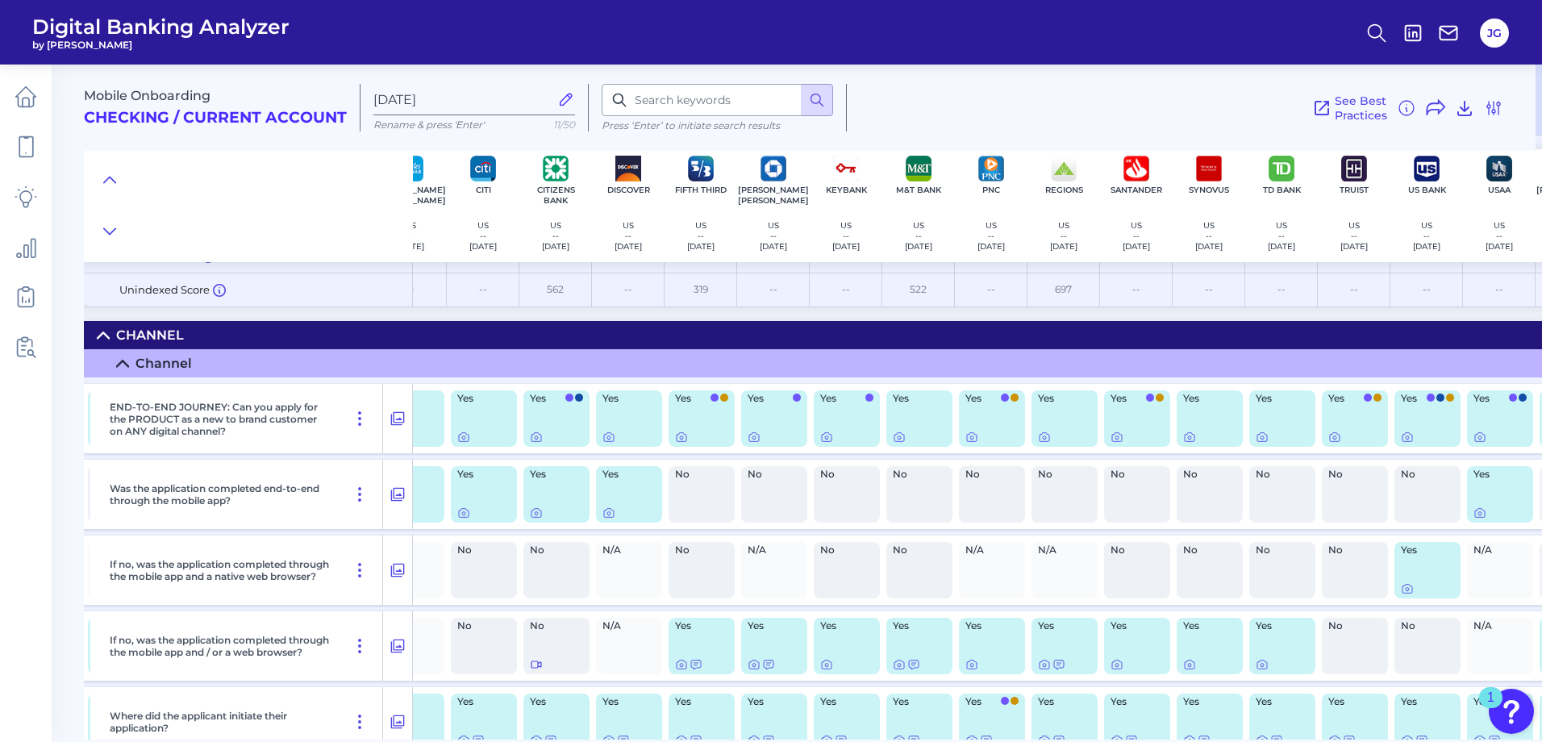
scroll to position [0, 402]
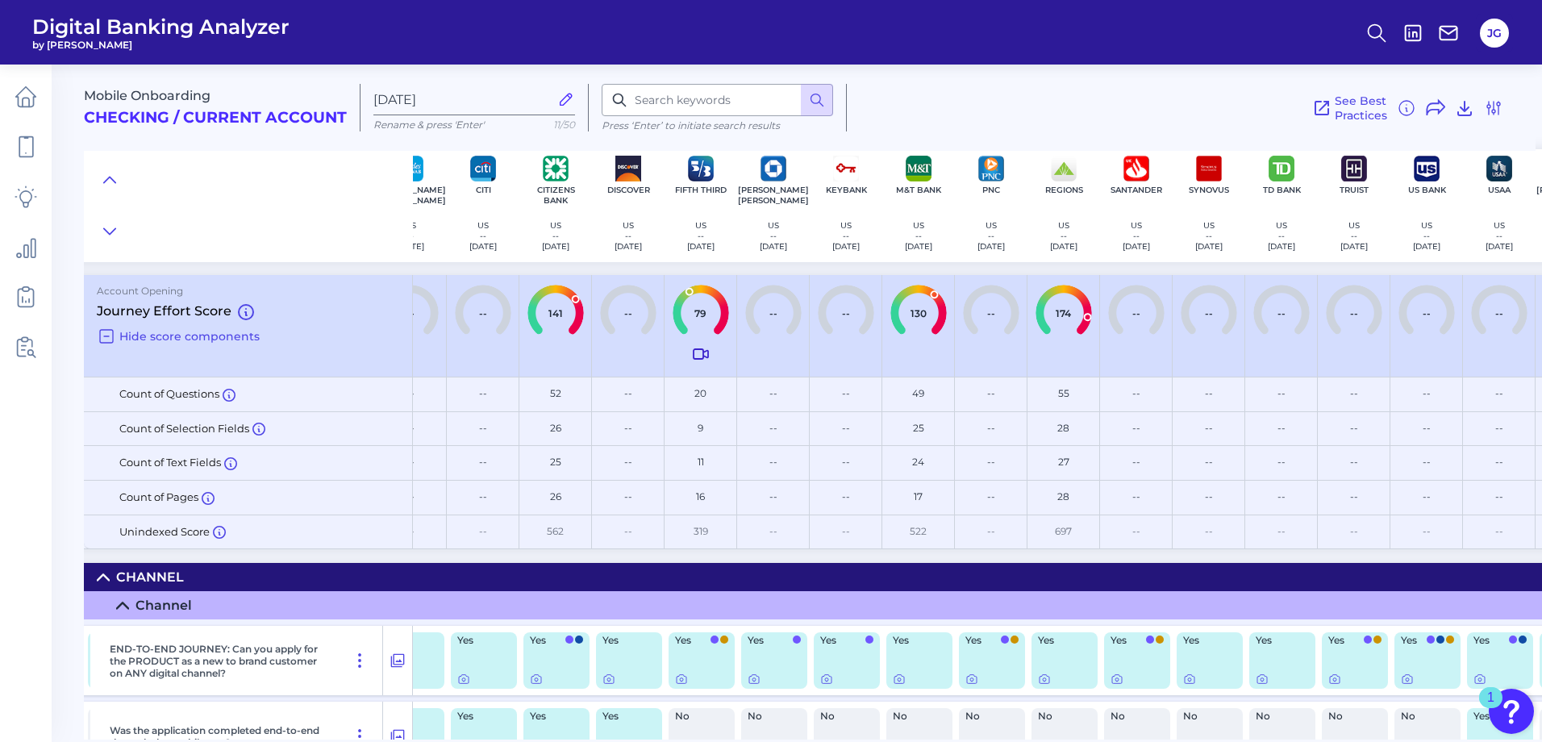
click at [704, 348] on icon at bounding box center [700, 353] width 19 height 19
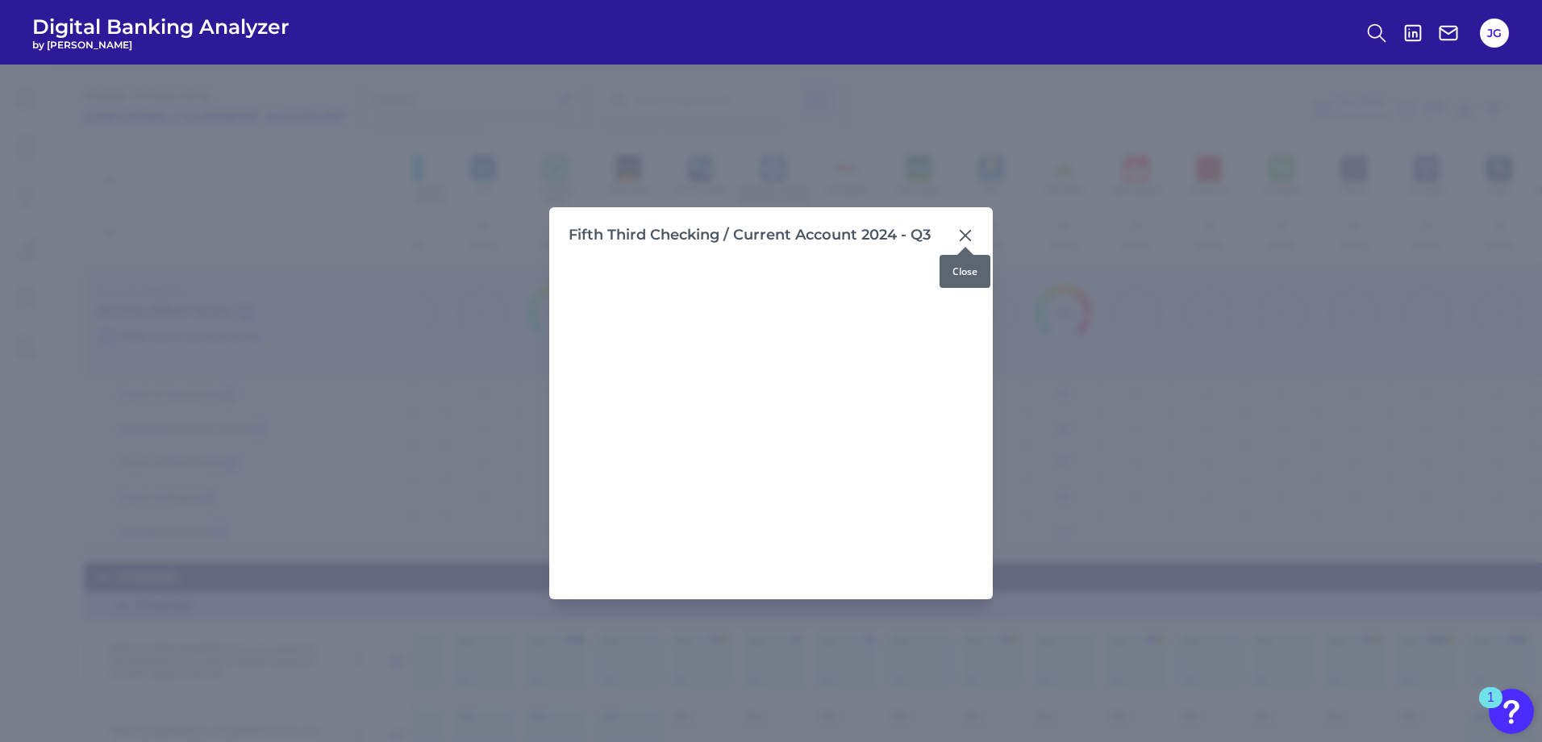
click at [967, 234] on icon at bounding box center [965, 236] width 10 height 10
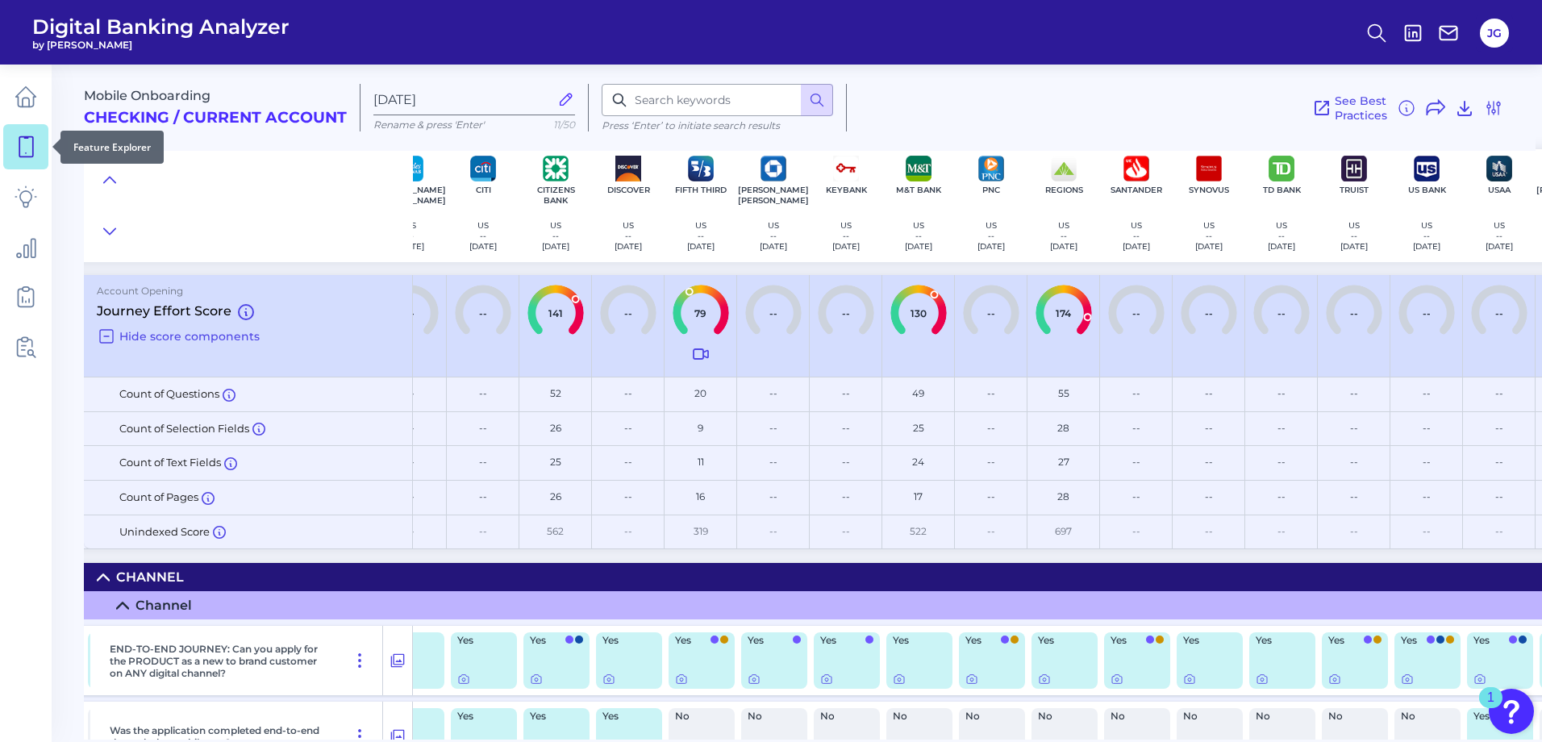
click at [11, 155] on link at bounding box center [25, 146] width 45 height 45
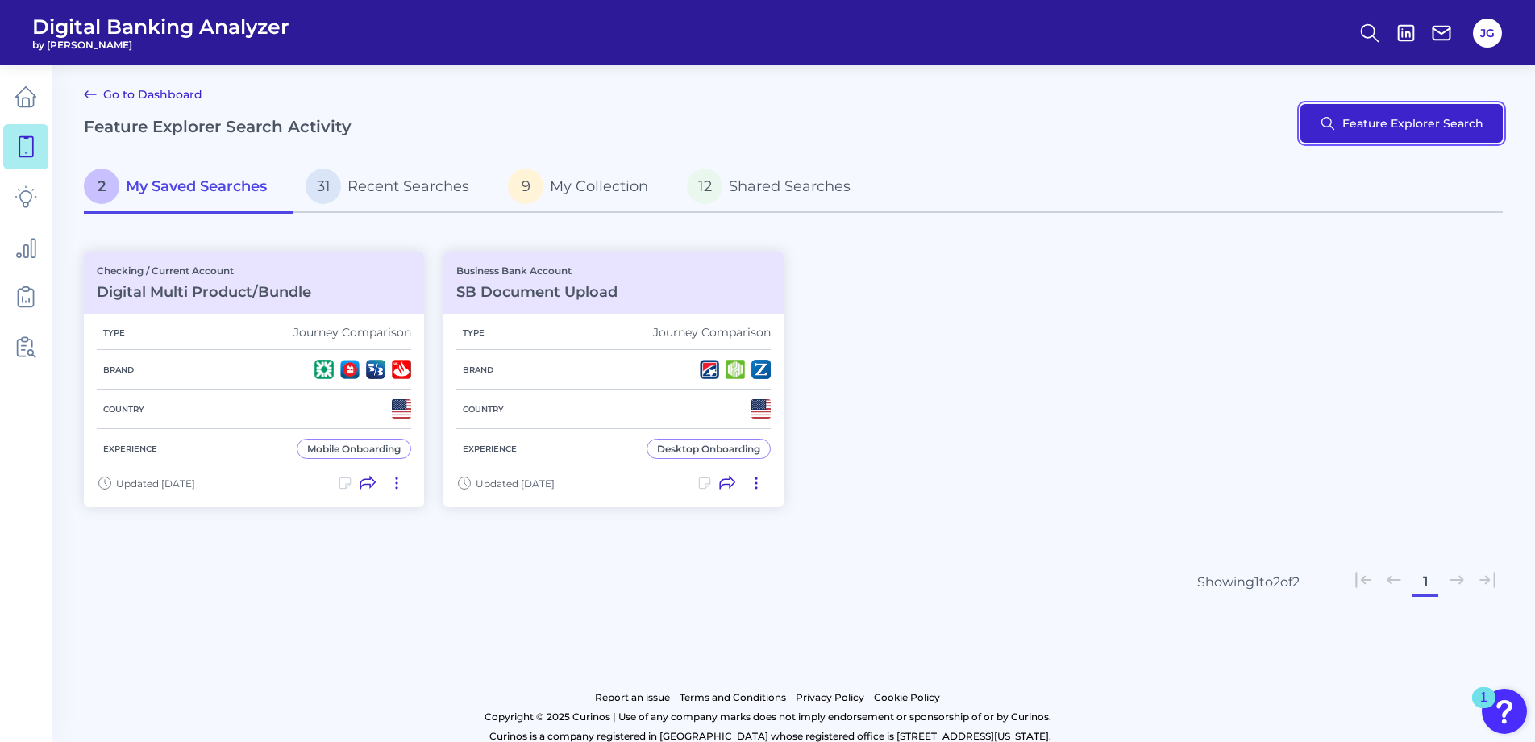
click at [1354, 119] on button "Feature Explorer Search" at bounding box center [1401, 123] width 202 height 39
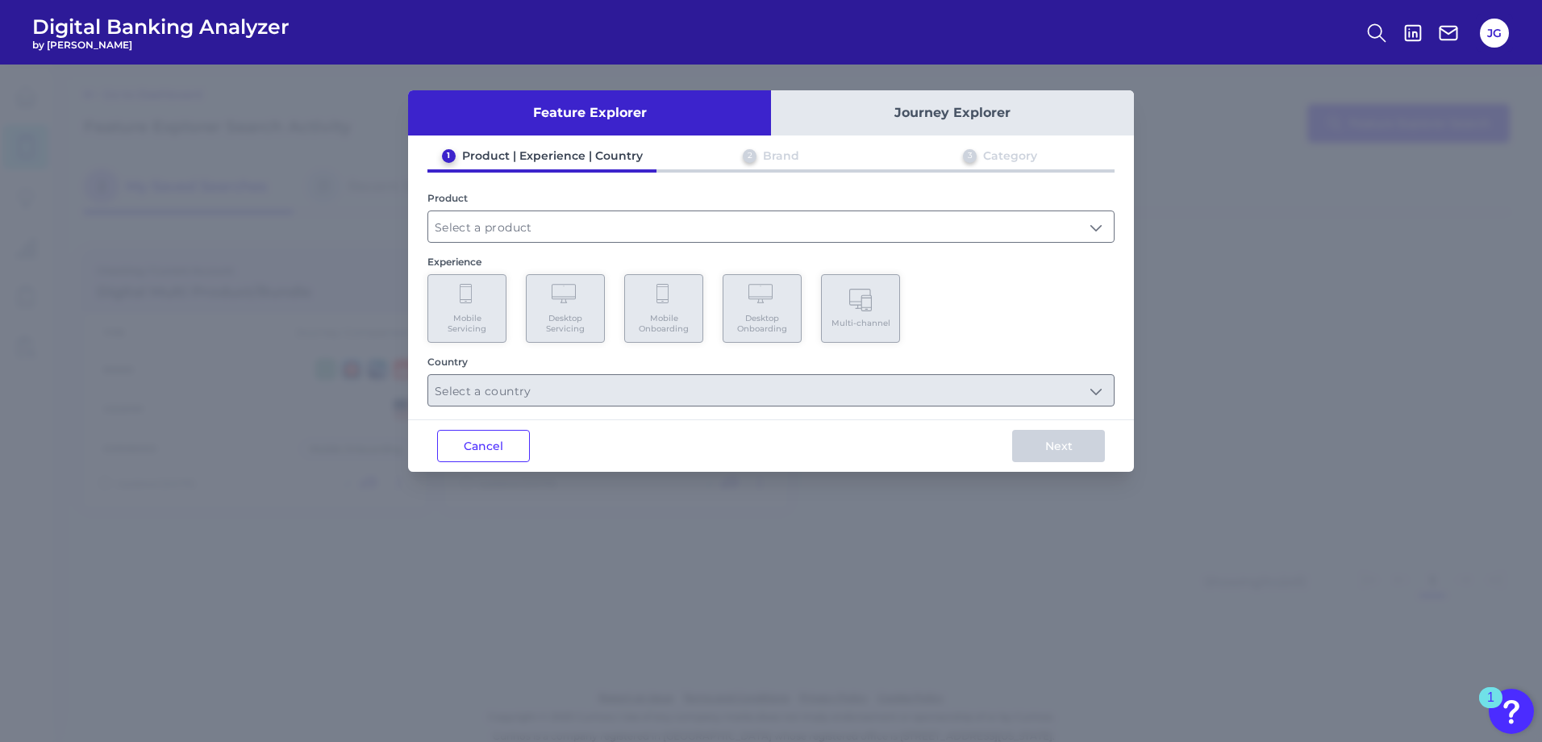
click at [819, 114] on button "Journey Explorer" at bounding box center [952, 112] width 363 height 45
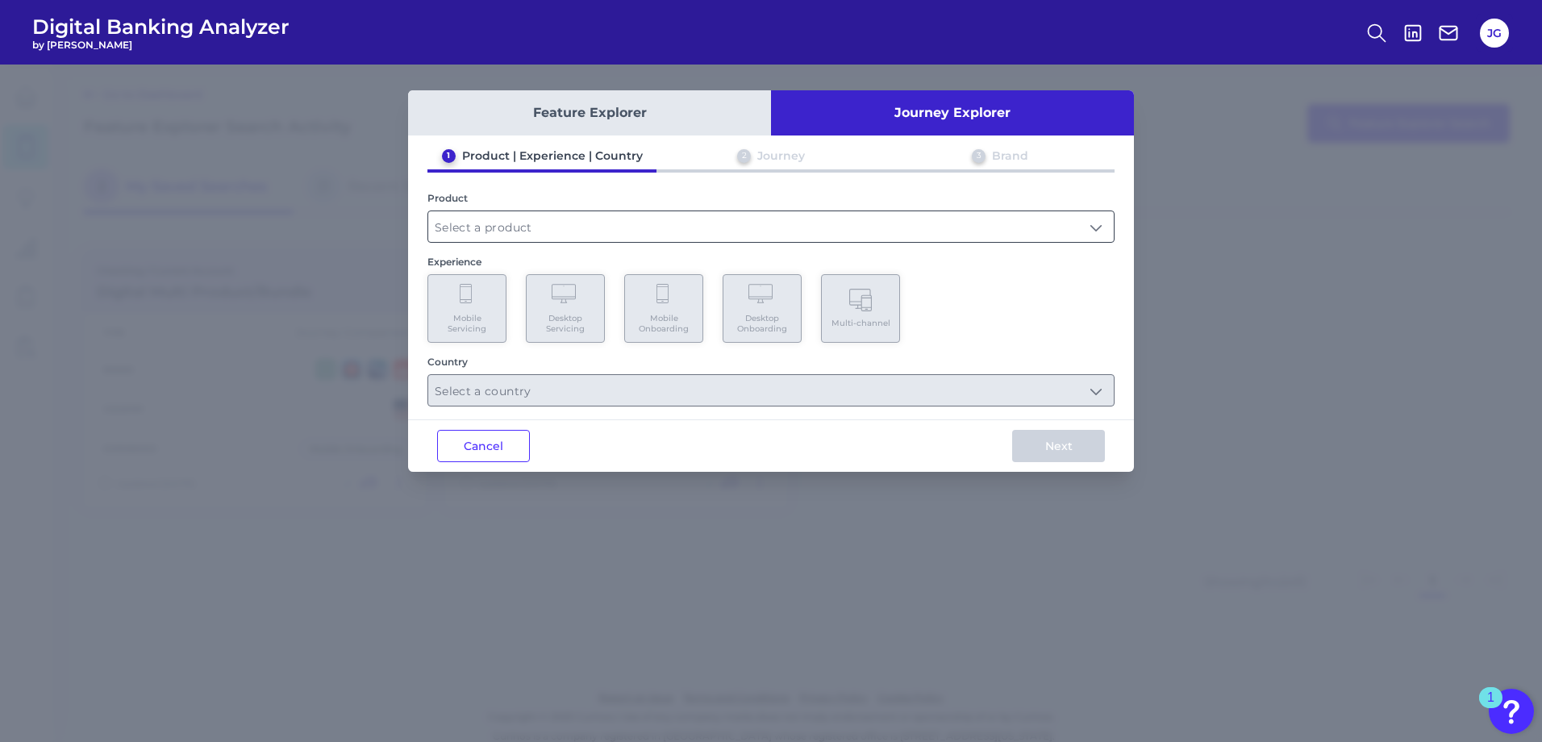
click at [601, 227] on input "text" at bounding box center [770, 226] width 685 height 31
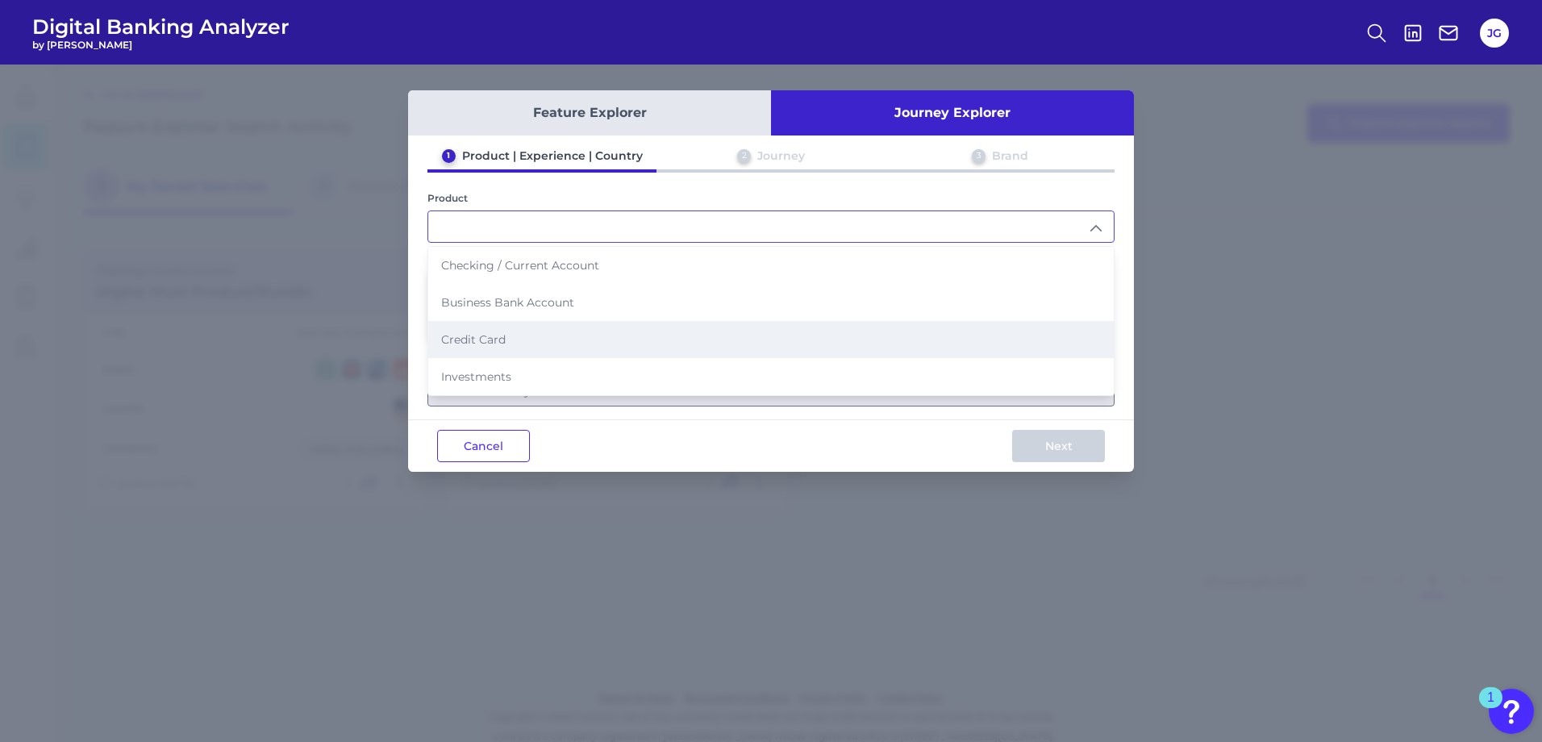
click at [590, 326] on li "Credit Card" at bounding box center [770, 339] width 685 height 37
type input "Credit Card"
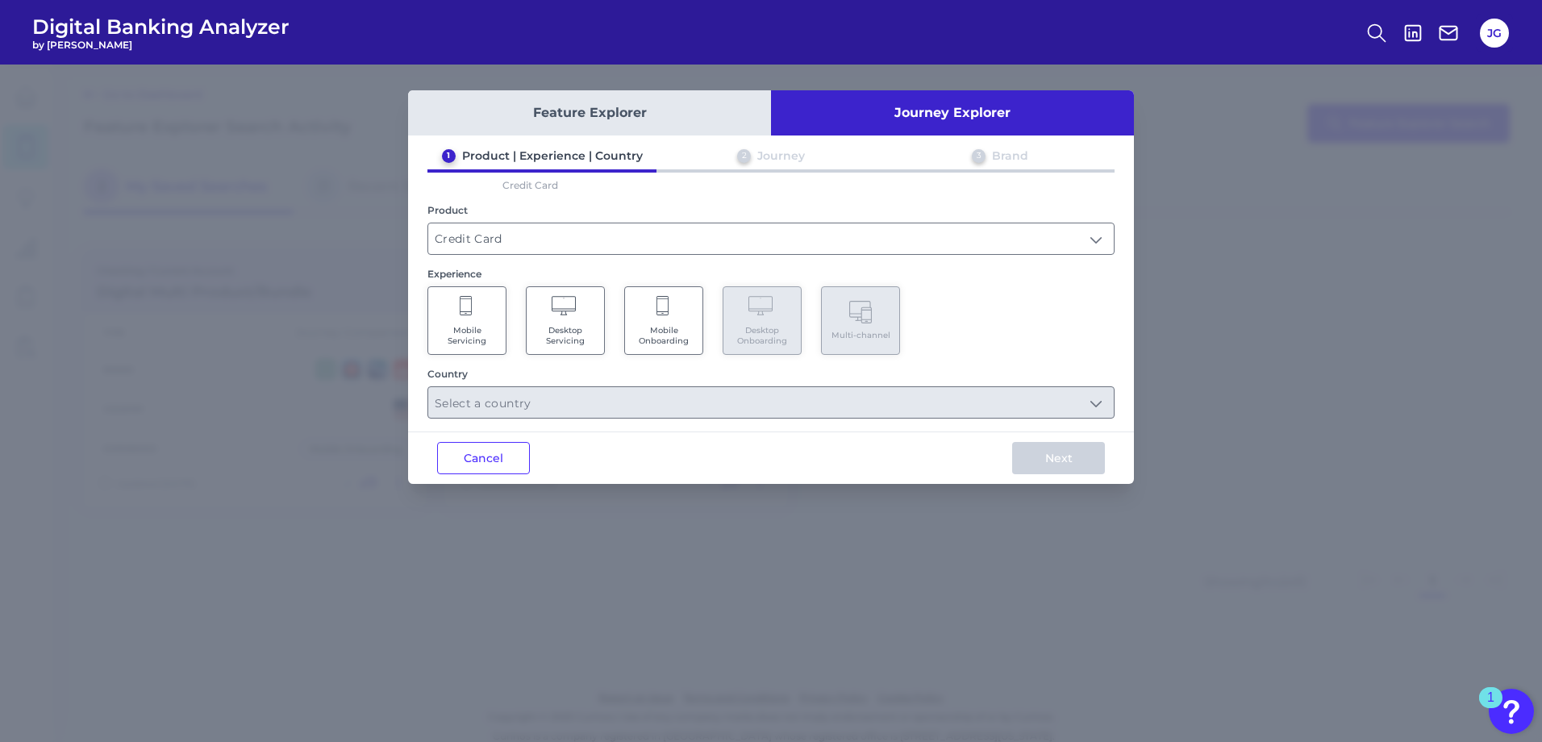
click at [649, 325] on span "Mobile Onboarding" at bounding box center [663, 335] width 61 height 21
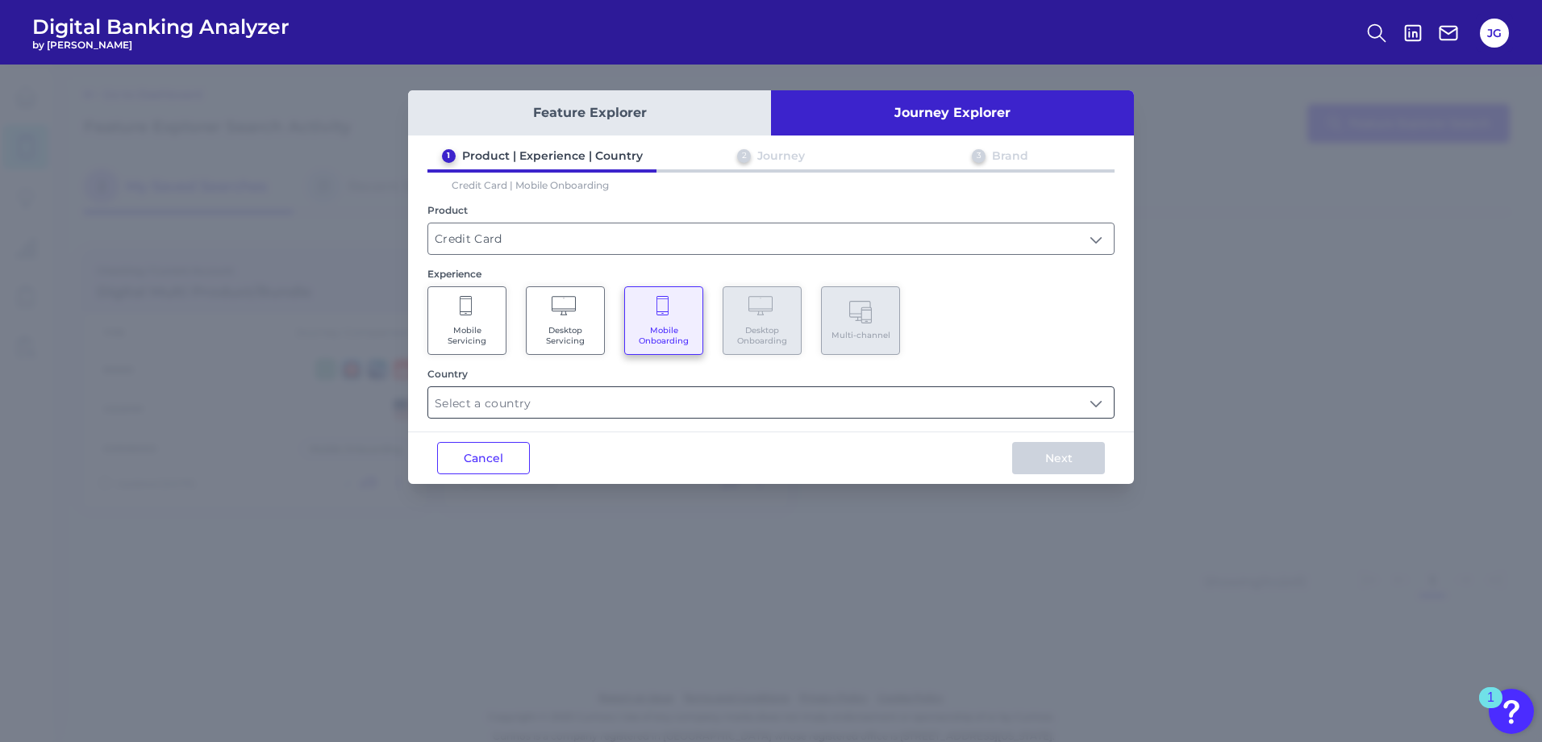
click at [667, 399] on input "text" at bounding box center [770, 402] width 685 height 31
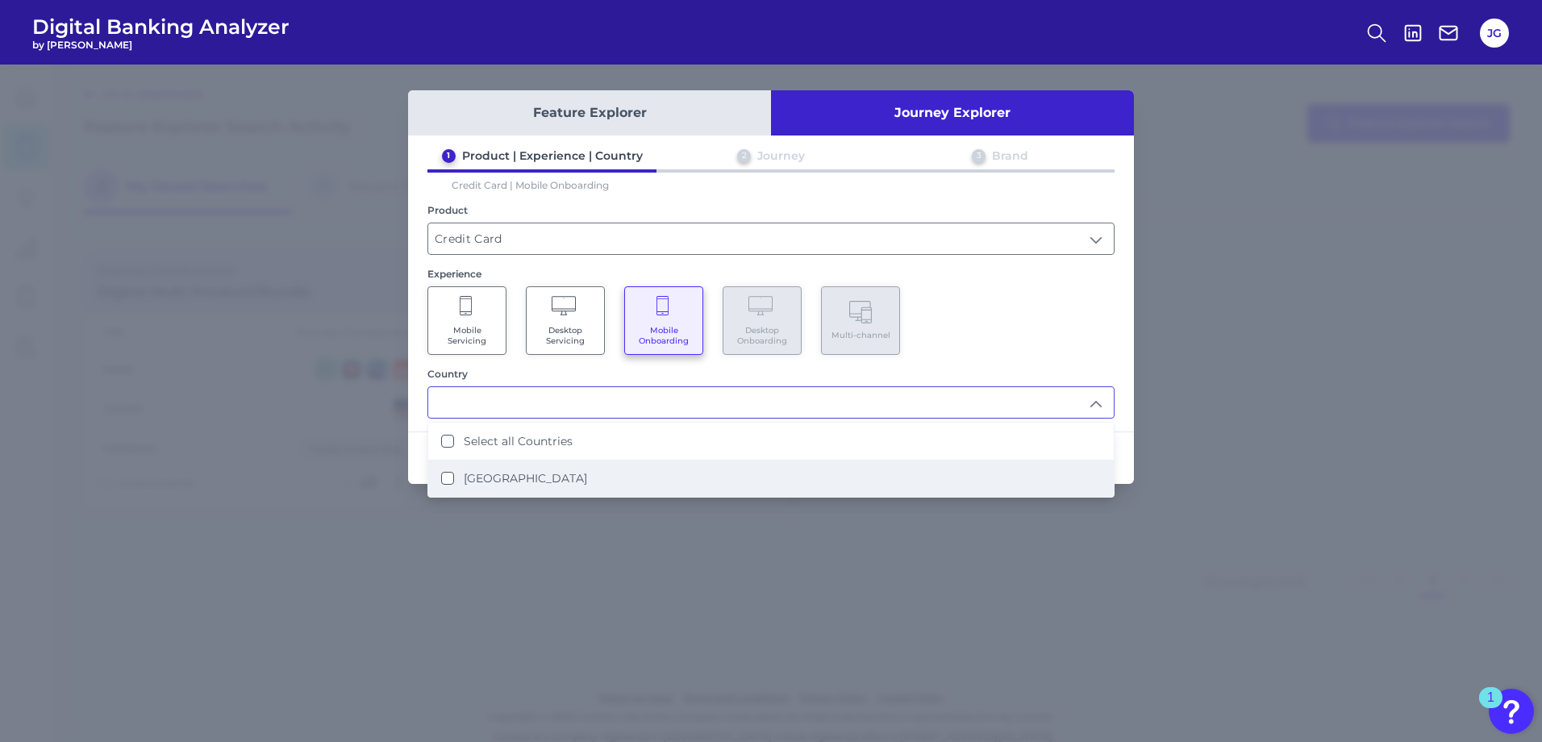
click at [547, 464] on li "[GEOGRAPHIC_DATA]" at bounding box center [770, 478] width 685 height 37
type input "Select all Countries"
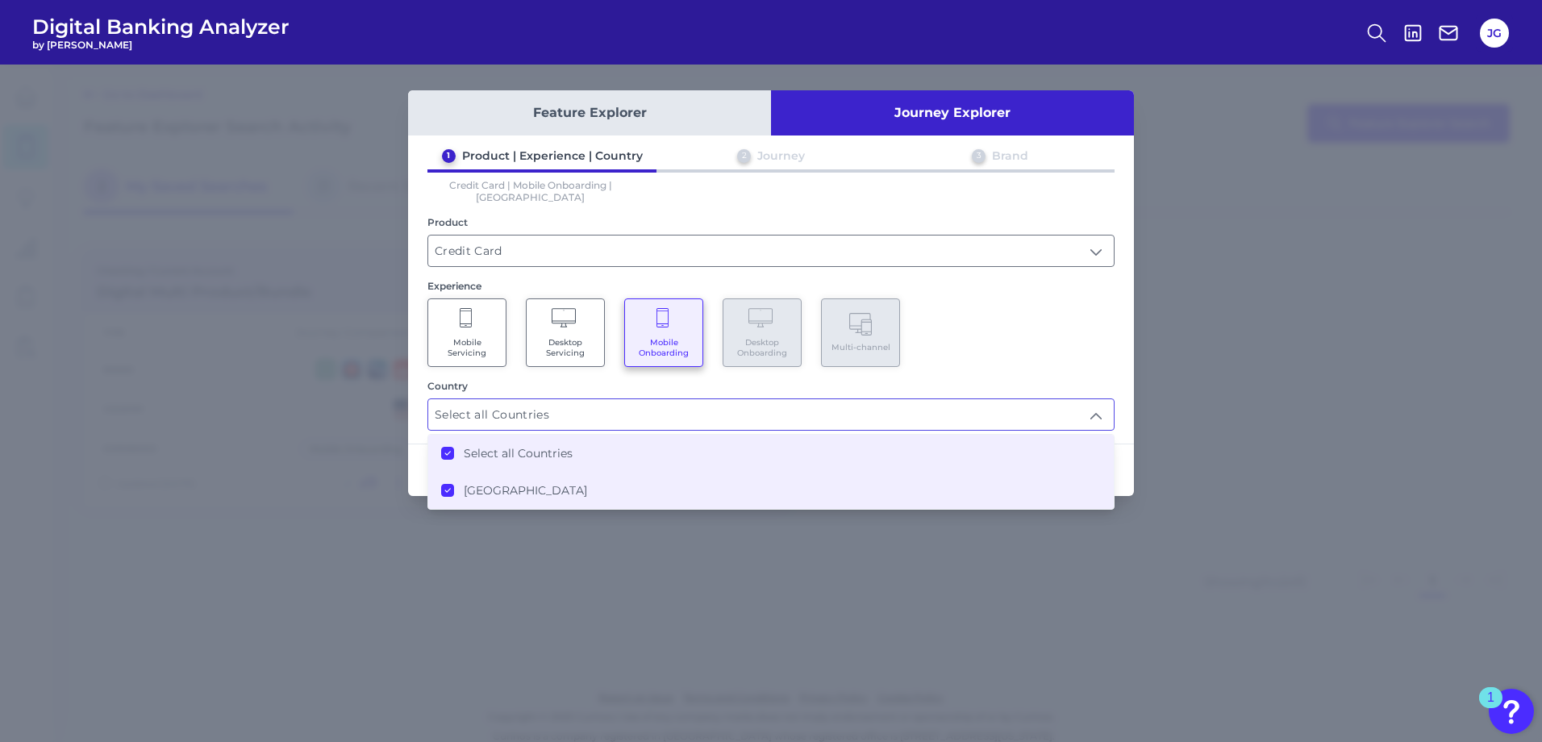
scroll to position [1, 0]
click at [1101, 360] on div "1 Product | Experience | Country 2 Journey 3 Brand Credit Card | Mobile Onboard…" at bounding box center [771, 289] width 726 height 282
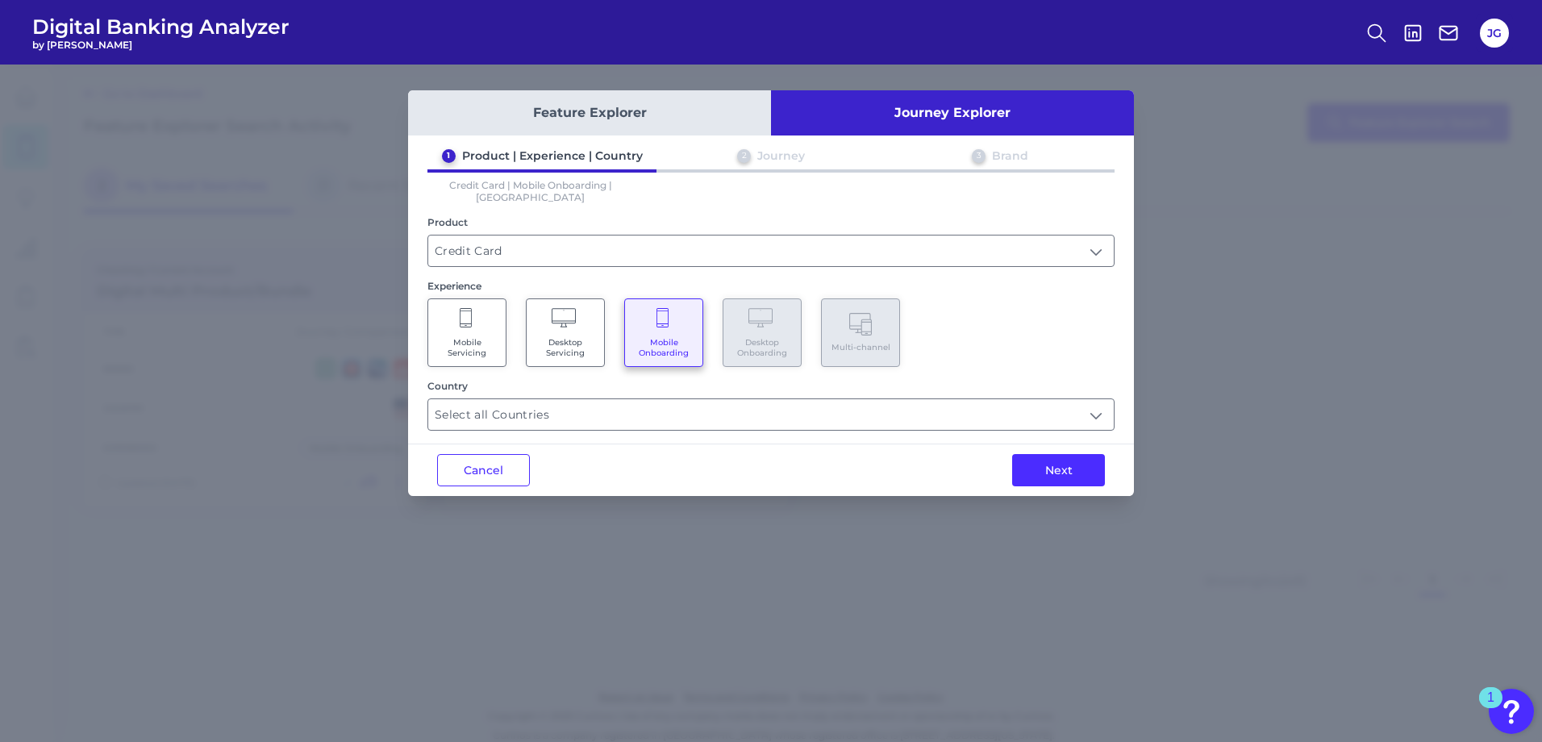
click at [1090, 456] on button "Next" at bounding box center [1058, 470] width 93 height 32
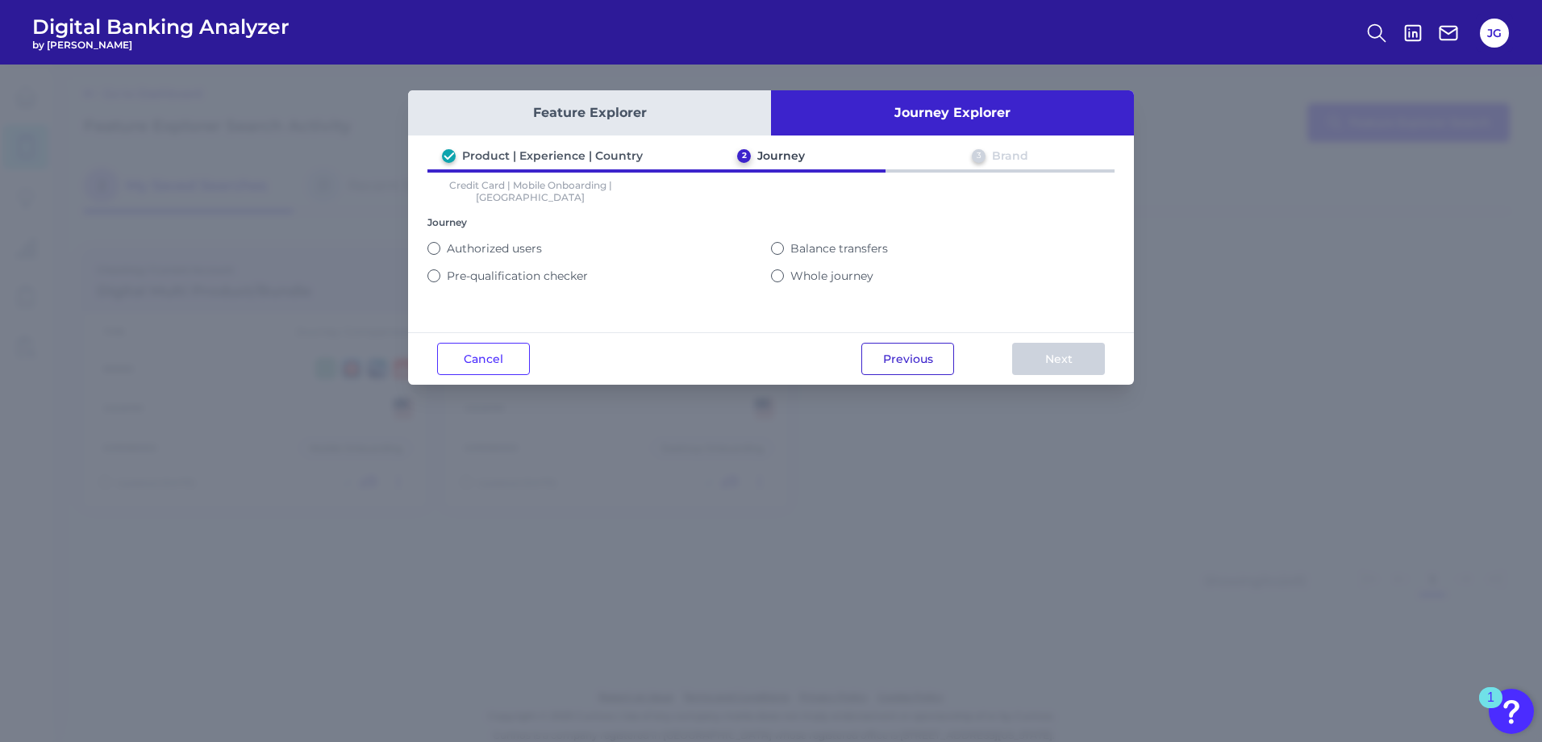
click at [919, 363] on button "Previous" at bounding box center [907, 359] width 93 height 32
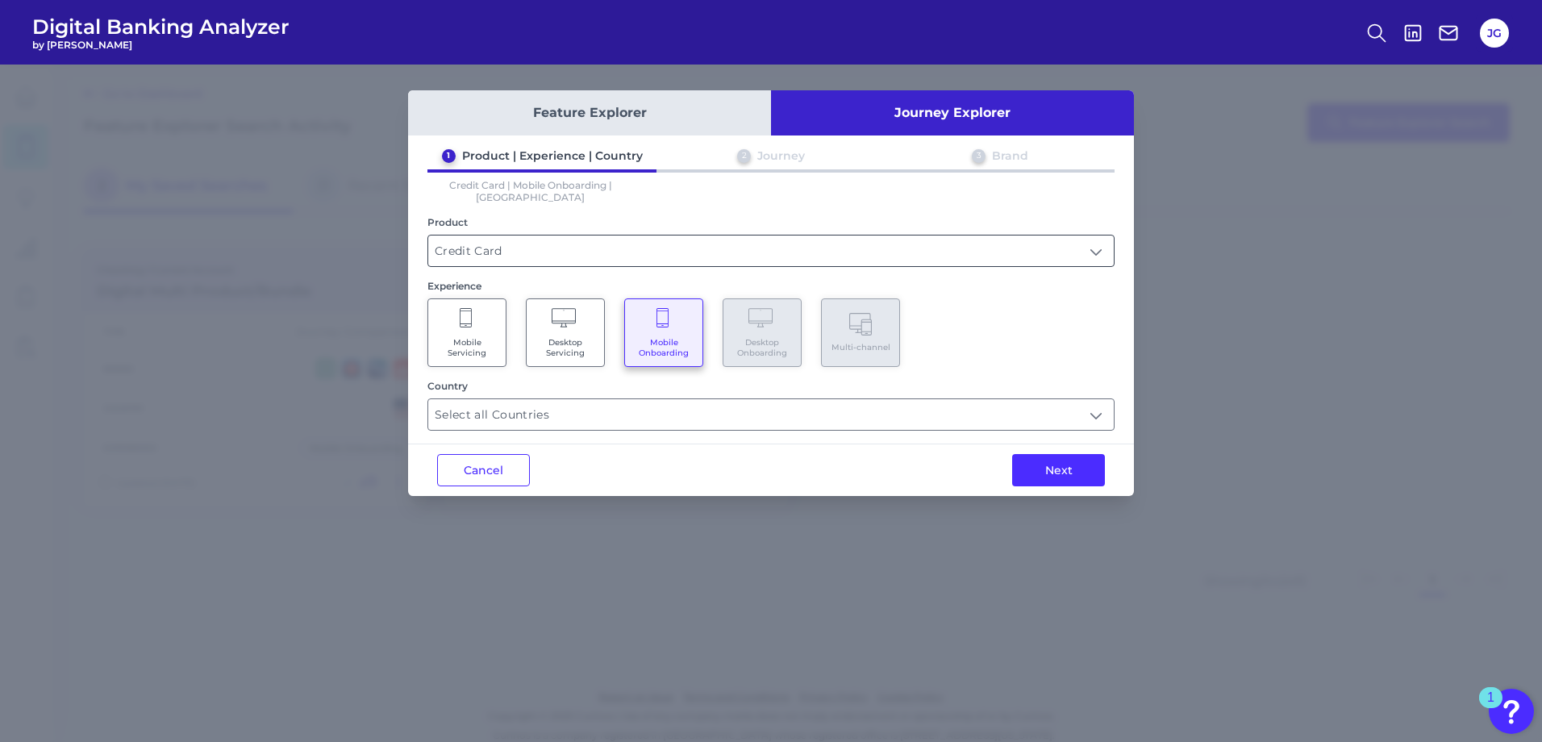
click at [546, 239] on input "Credit Card" at bounding box center [770, 250] width 685 height 31
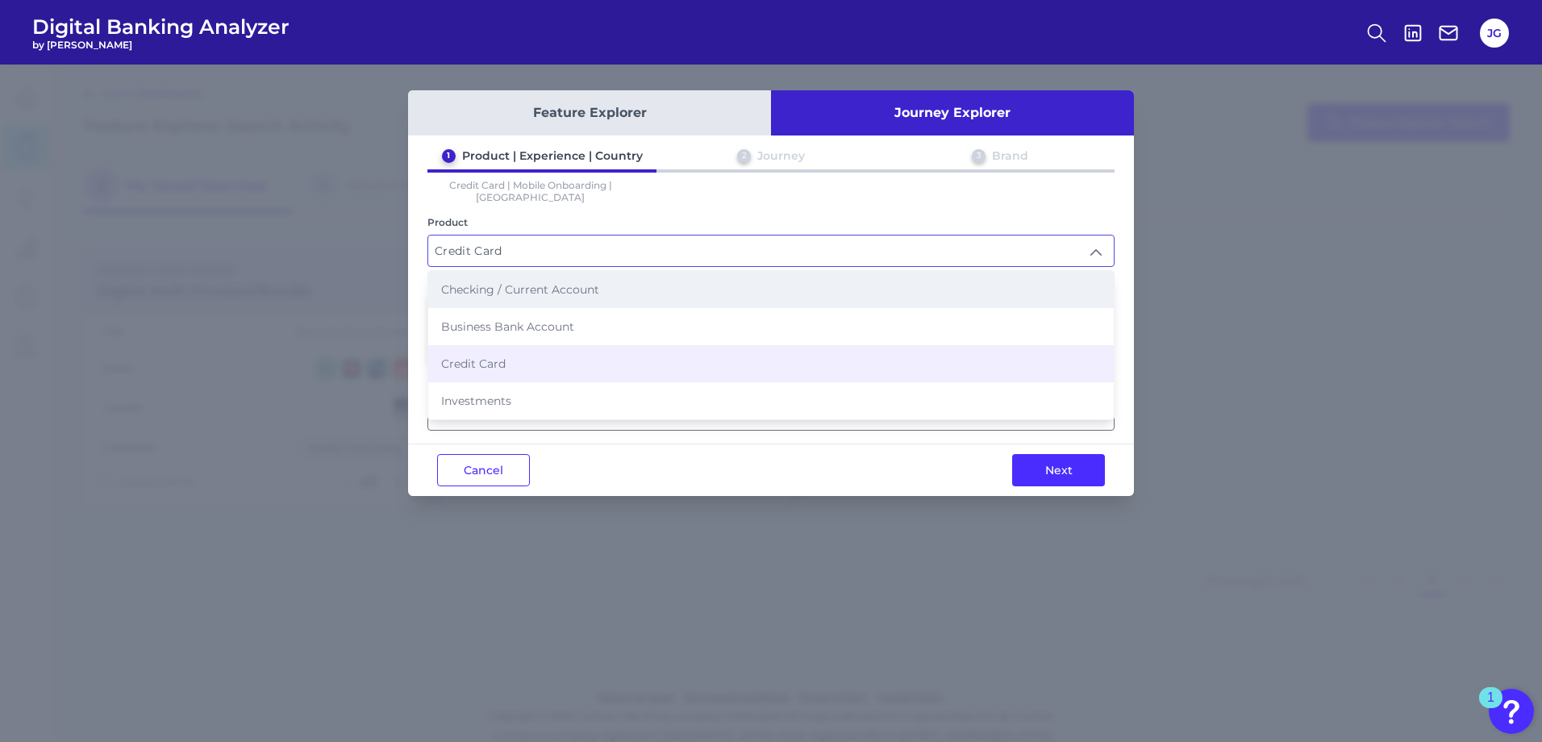
click at [512, 282] on span "Checking / Current Account" at bounding box center [520, 289] width 158 height 15
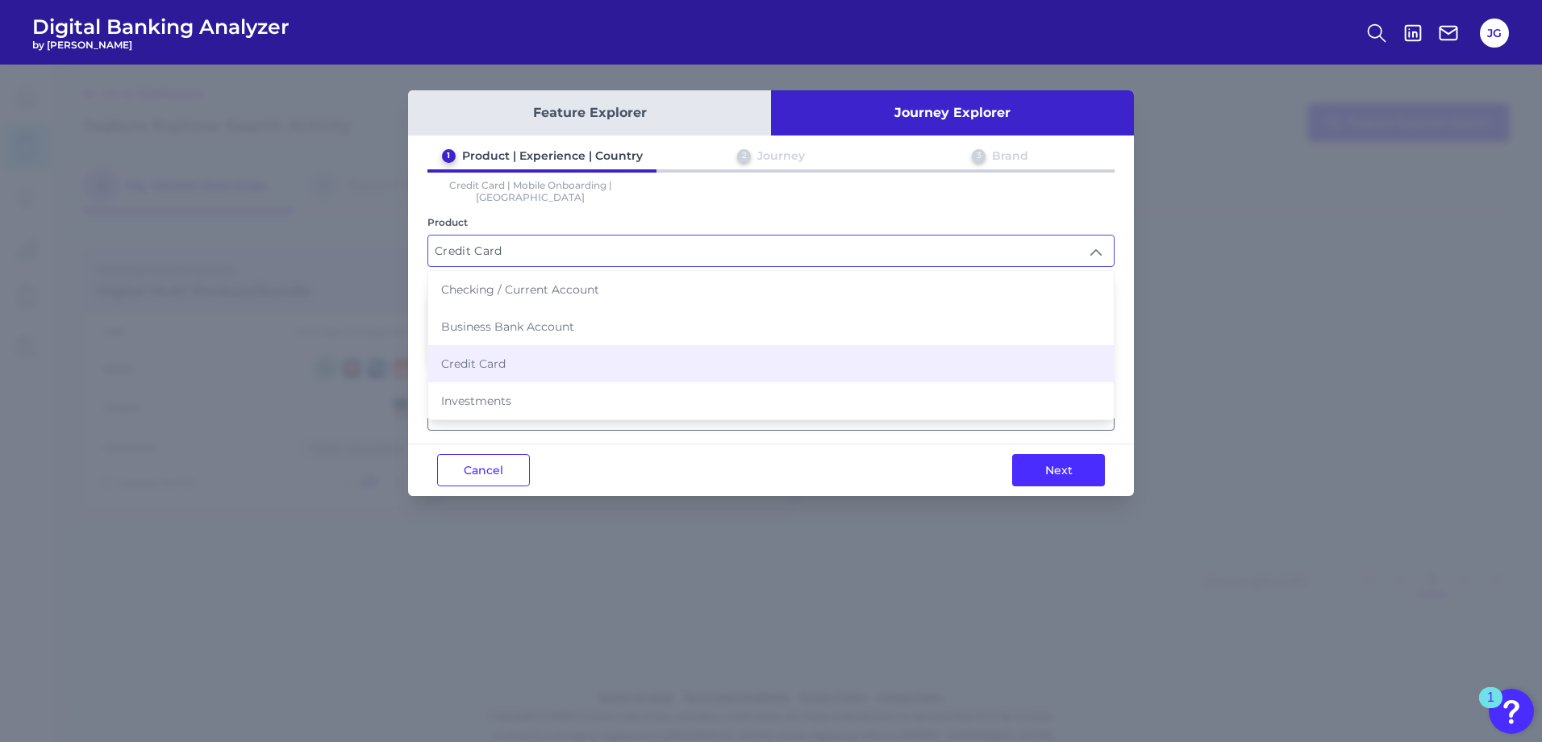
type input "Checking / Current Account"
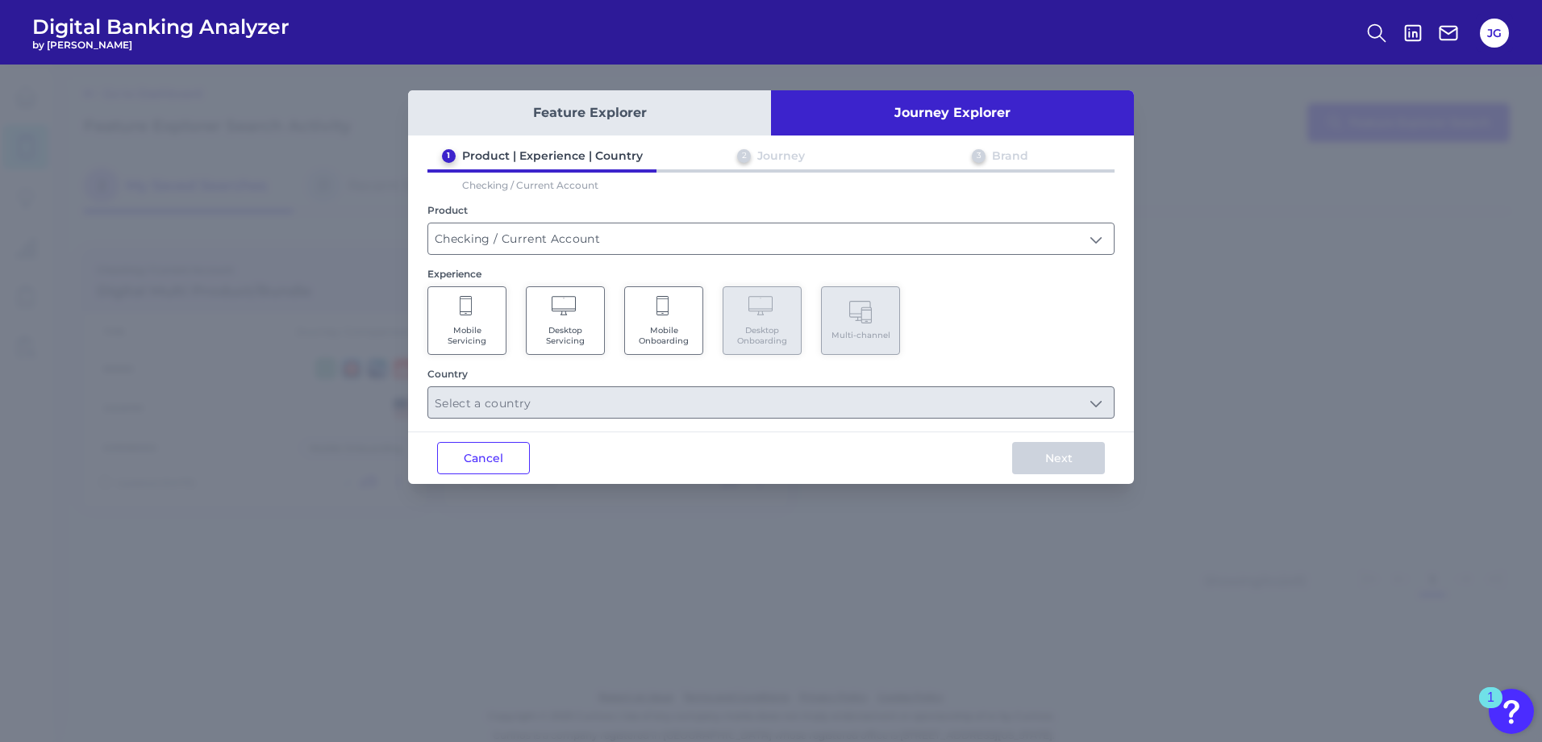
click at [675, 337] on span "Mobile Onboarding" at bounding box center [663, 335] width 61 height 21
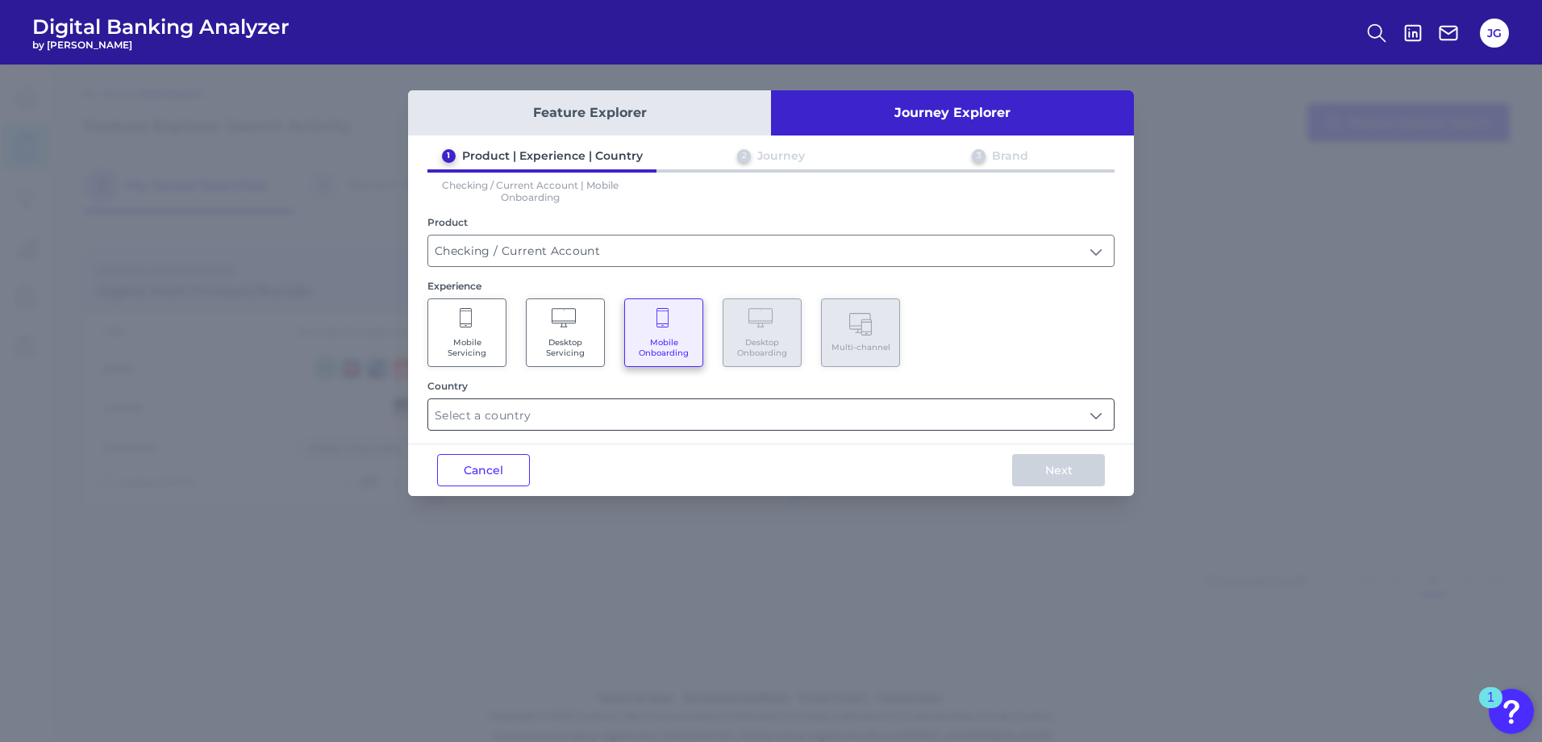
click at [743, 397] on div "Country" at bounding box center [770, 405] width 687 height 51
click at [738, 430] on div at bounding box center [770, 414] width 687 height 32
click at [1078, 414] on input "text" at bounding box center [770, 414] width 685 height 31
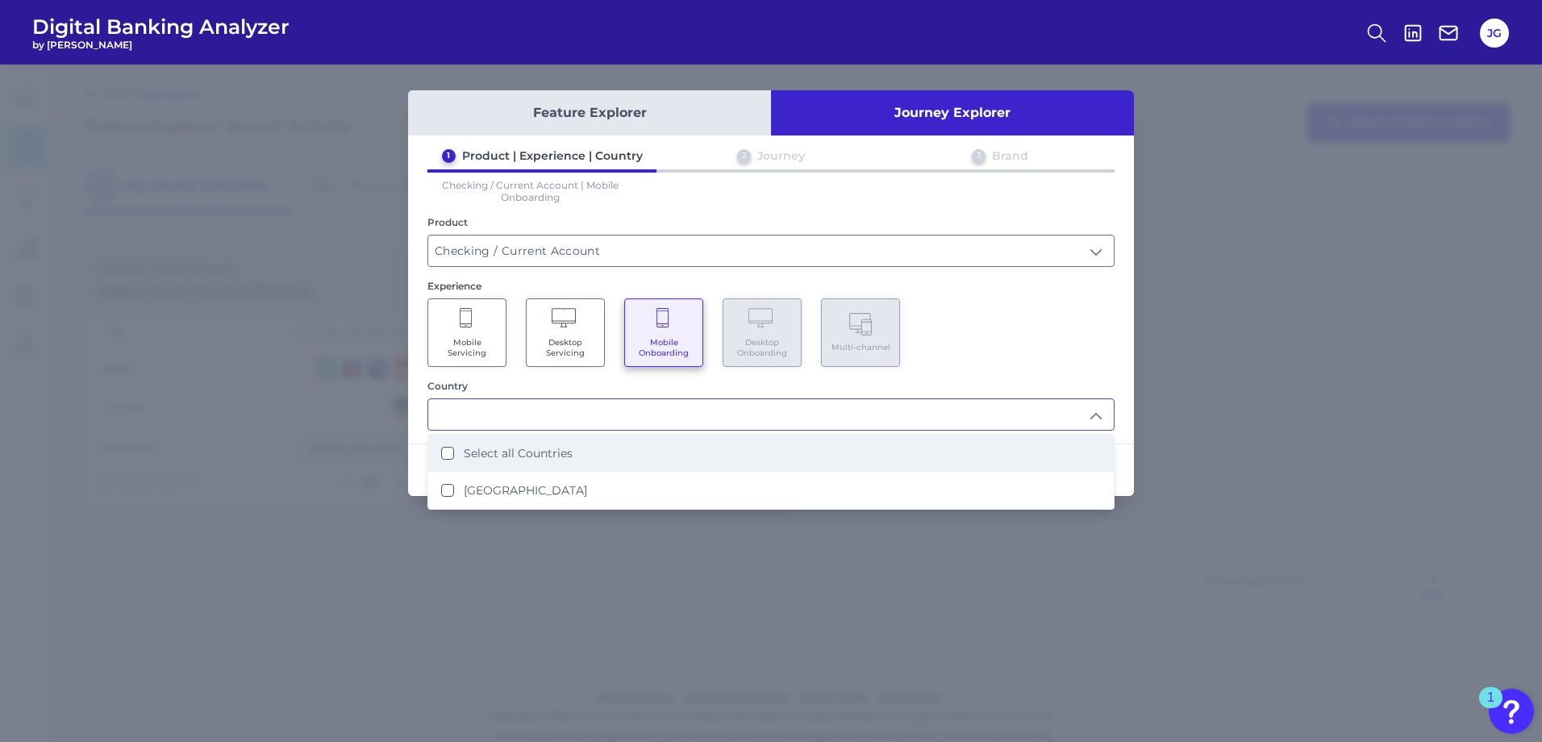
click at [1005, 447] on li "Select all Countries" at bounding box center [770, 453] width 685 height 37
type input "Select all Countries"
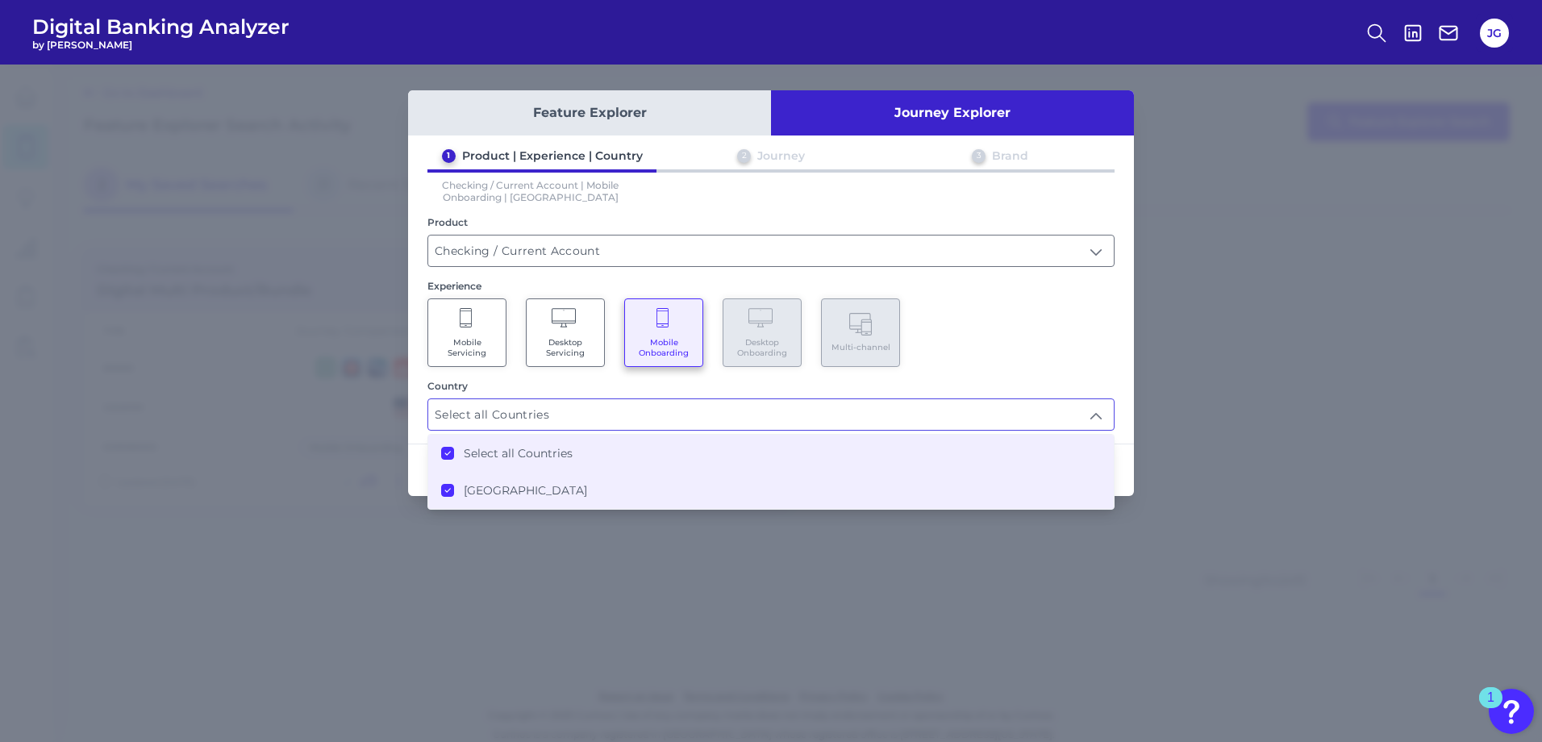
click at [1005, 447] on li "Select all Countries" at bounding box center [770, 453] width 685 height 37
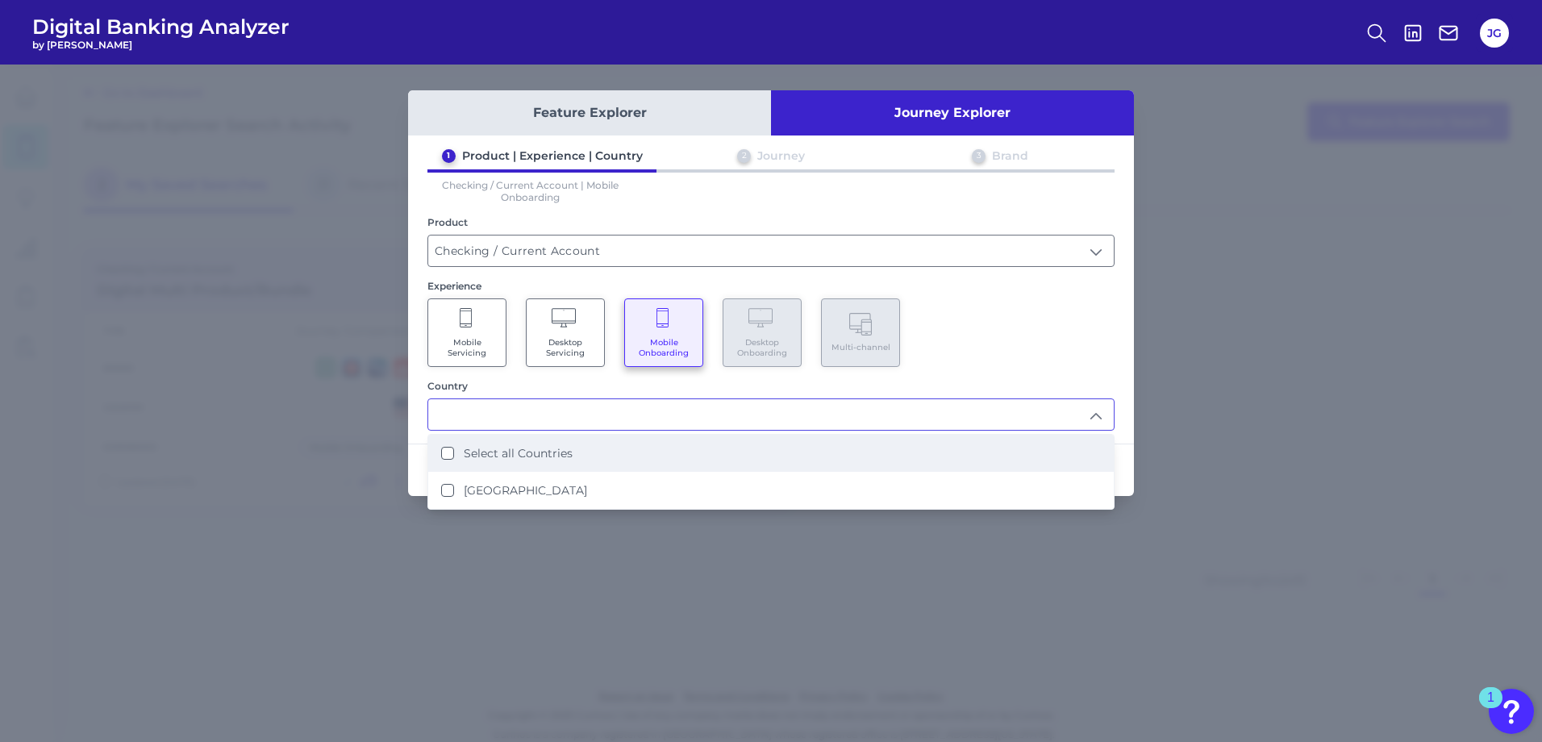
scroll to position [2, 0]
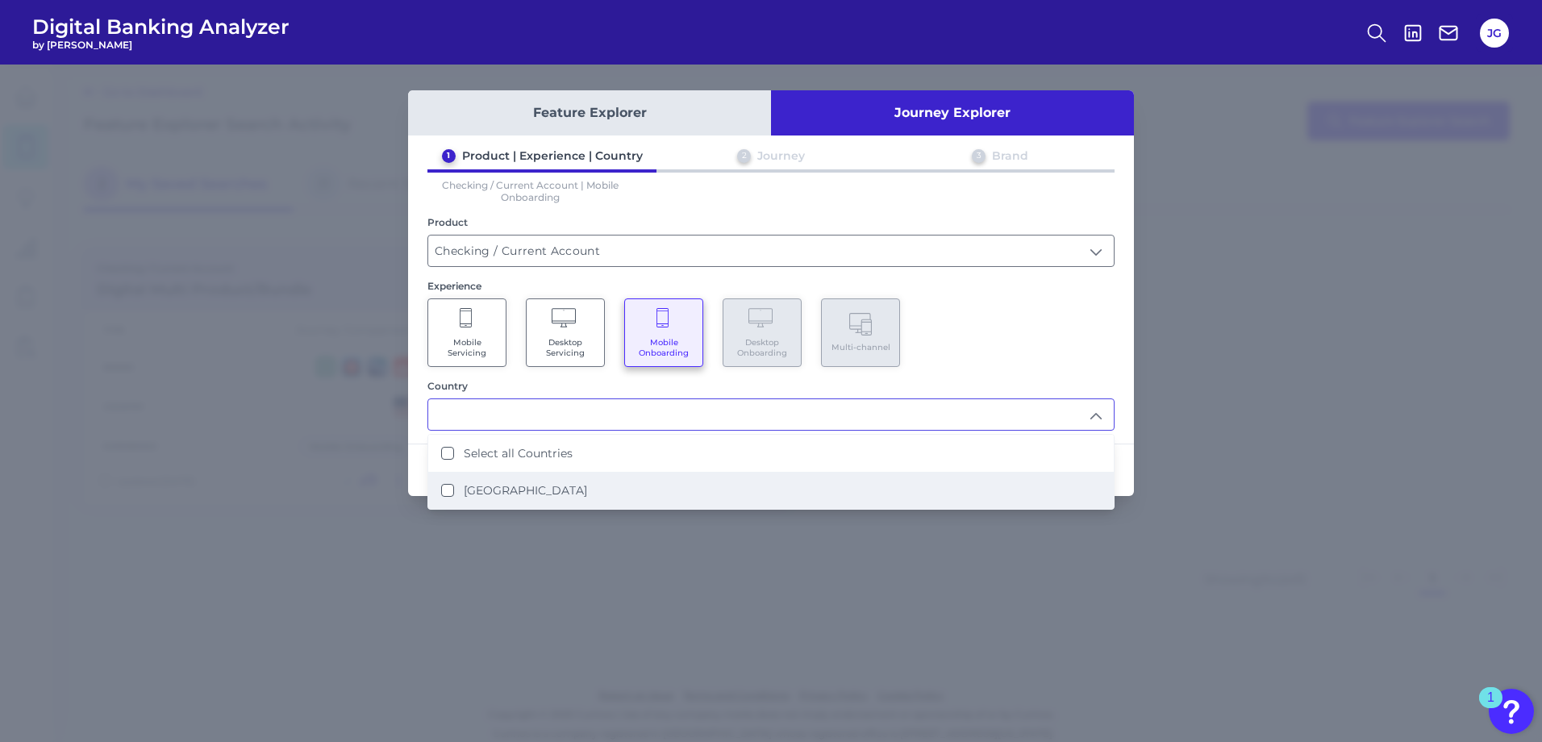
click at [452, 491] on States "[GEOGRAPHIC_DATA]" at bounding box center [447, 490] width 13 height 13
type input "Select all Countries"
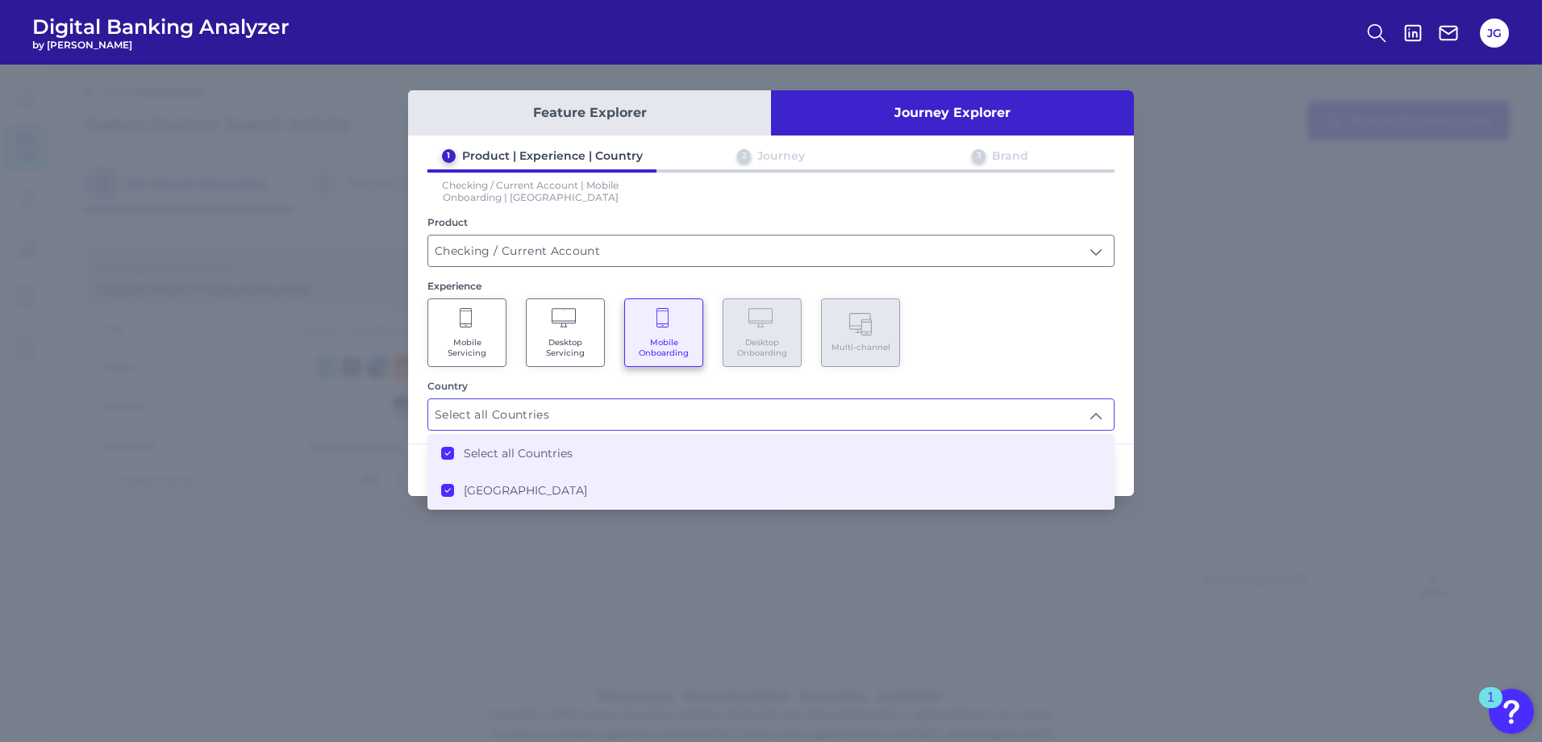
scroll to position [3, 0]
click at [1018, 294] on div "Experience Mobile Servicing Desktop Servicing Mobile Onboarding Desktop Onboard…" at bounding box center [770, 323] width 687 height 87
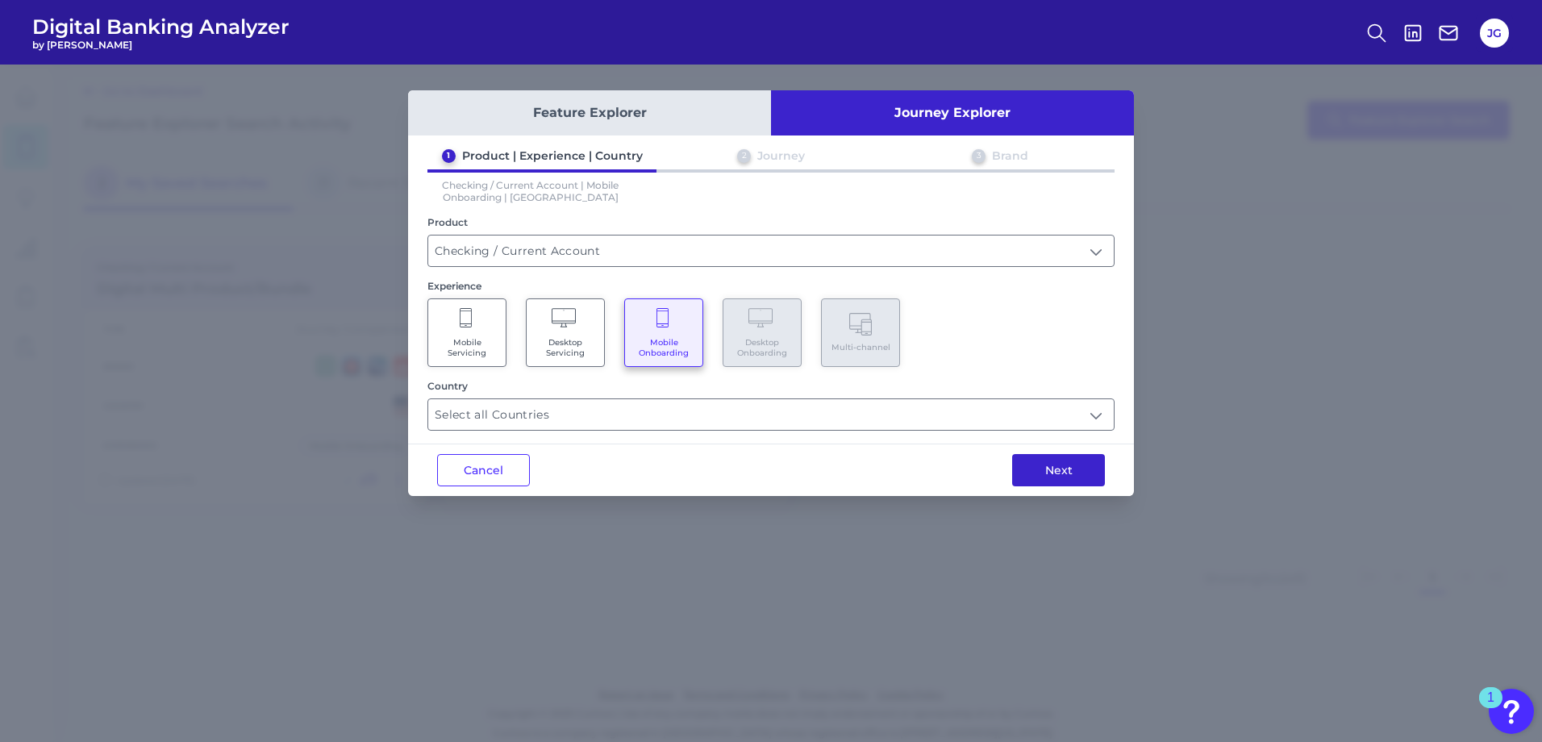
click at [1074, 468] on button "Next" at bounding box center [1058, 470] width 93 height 32
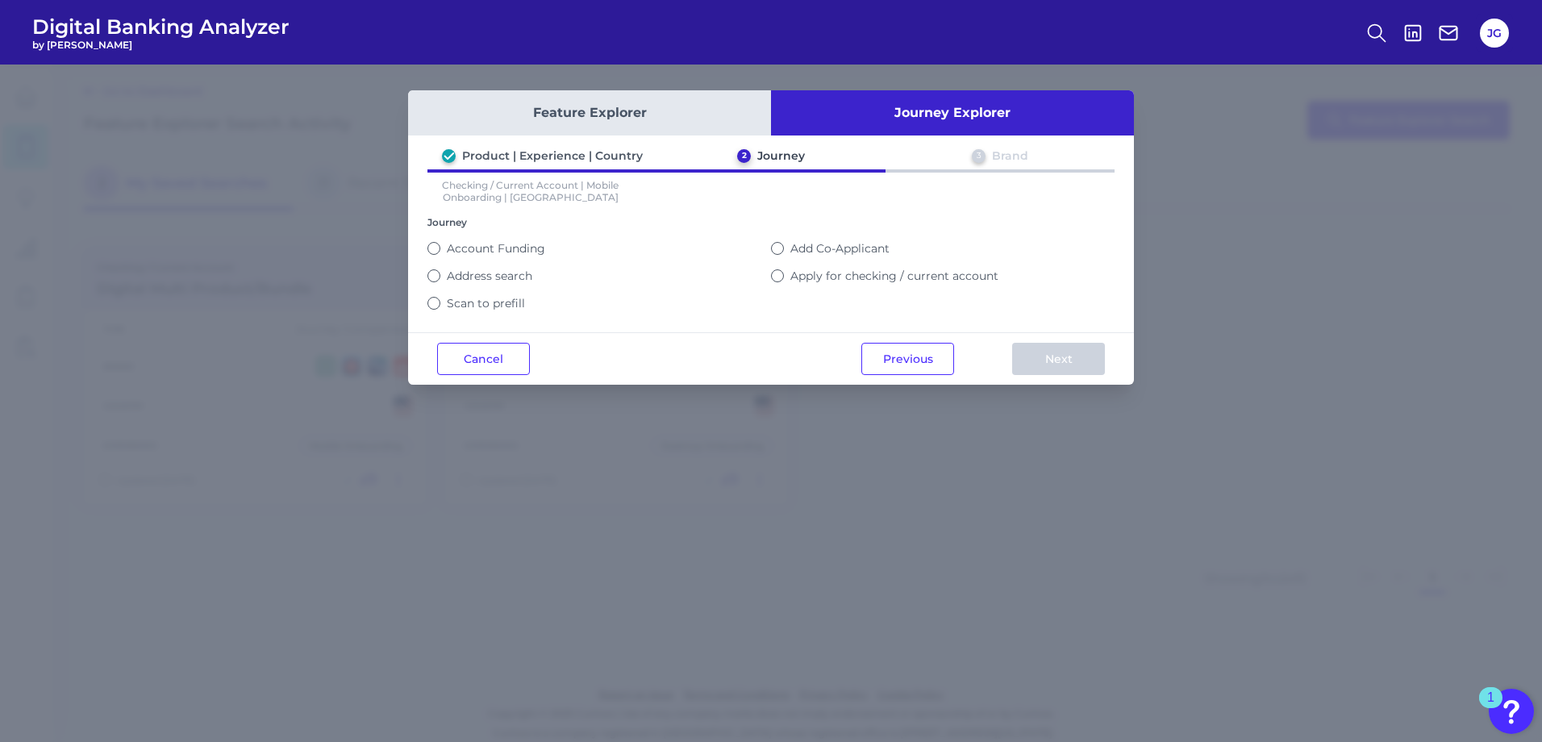
click at [893, 274] on label "Apply for checking / current account" at bounding box center [894, 275] width 208 height 15
click at [784, 274] on button "Apply for checking / current account" at bounding box center [777, 275] width 13 height 13
click at [1030, 368] on button "Next" at bounding box center [1058, 359] width 93 height 32
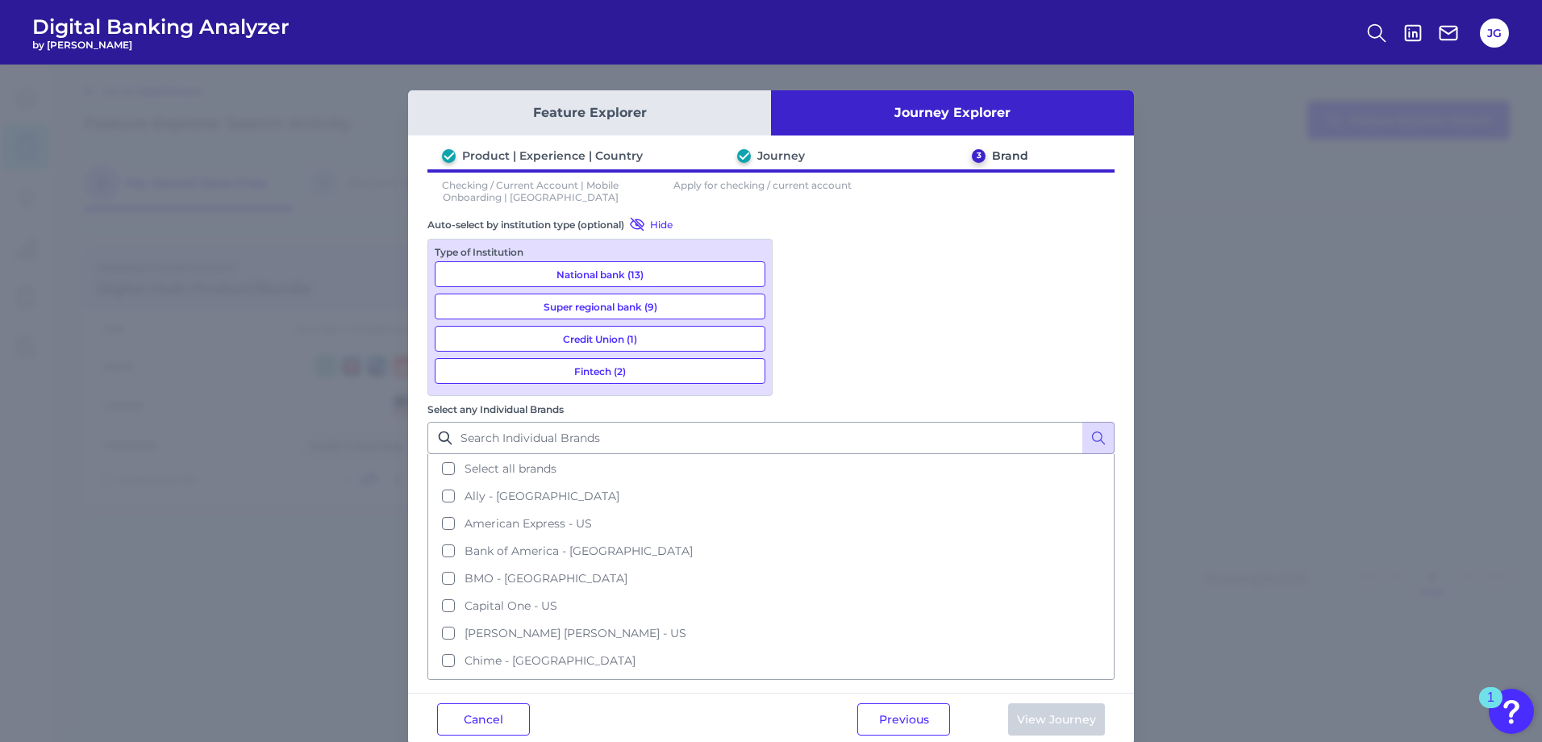
click at [651, 276] on button "National bank (13)" at bounding box center [600, 274] width 331 height 26
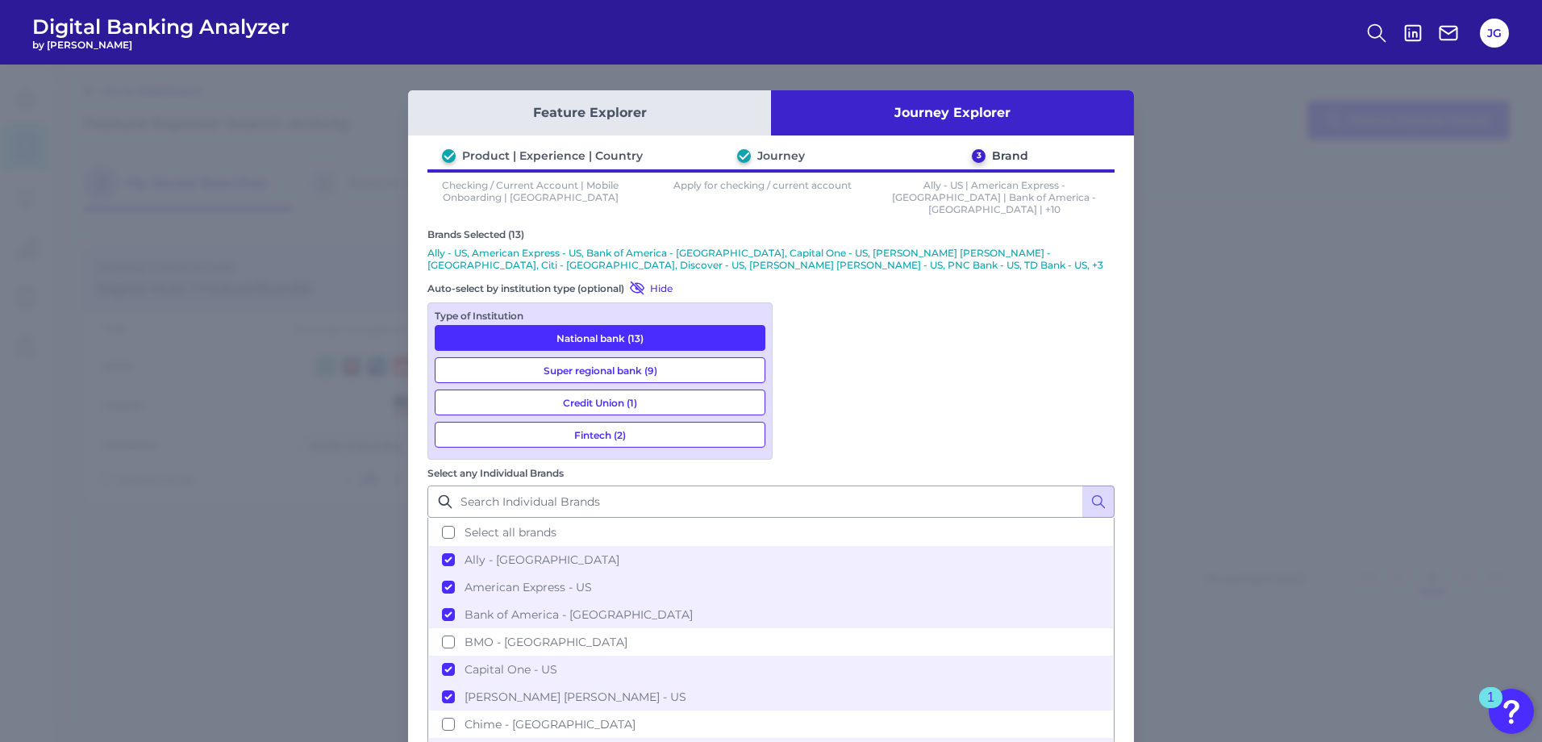
click at [662, 357] on button "Super regional bank (9)" at bounding box center [600, 370] width 331 height 26
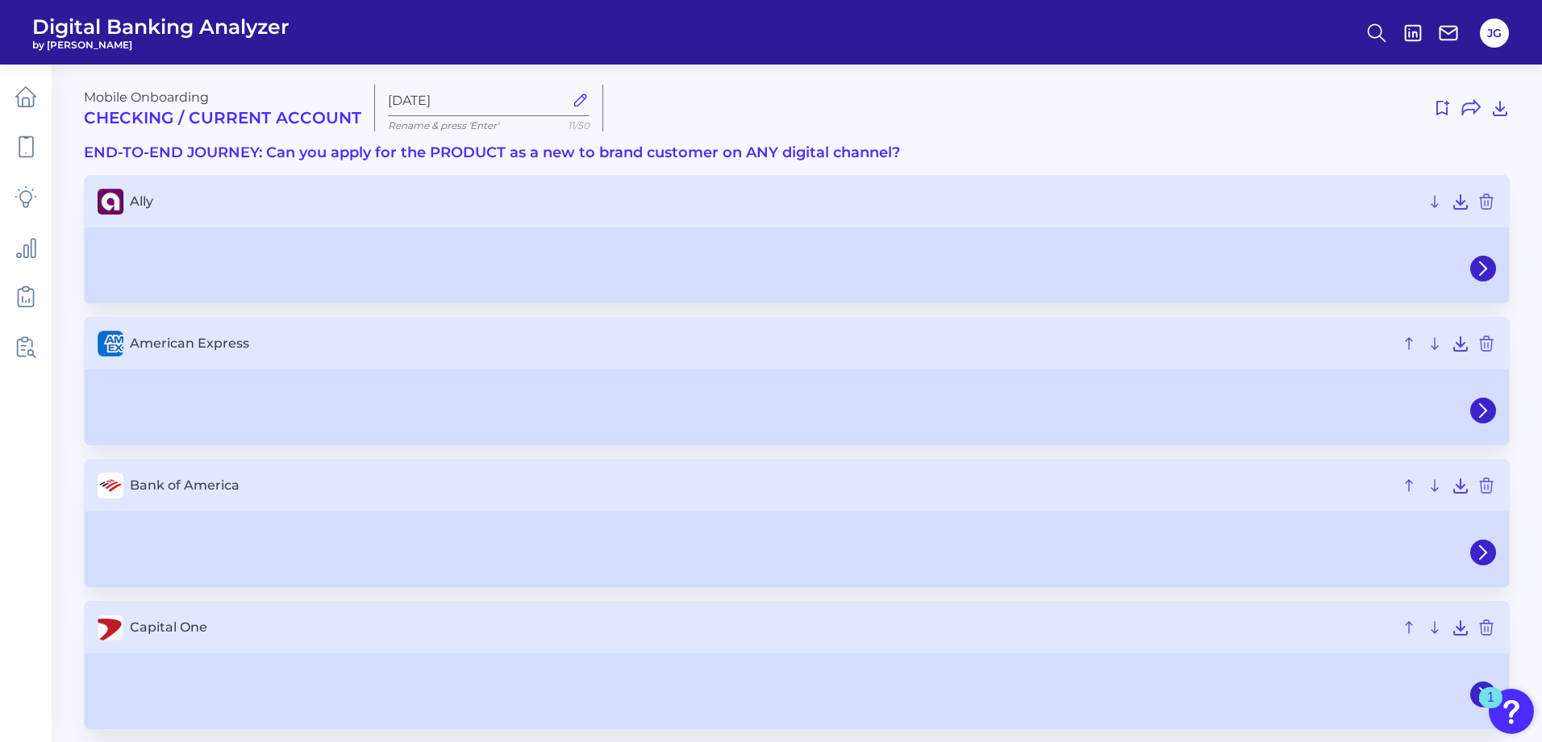
type input "[DATE]"
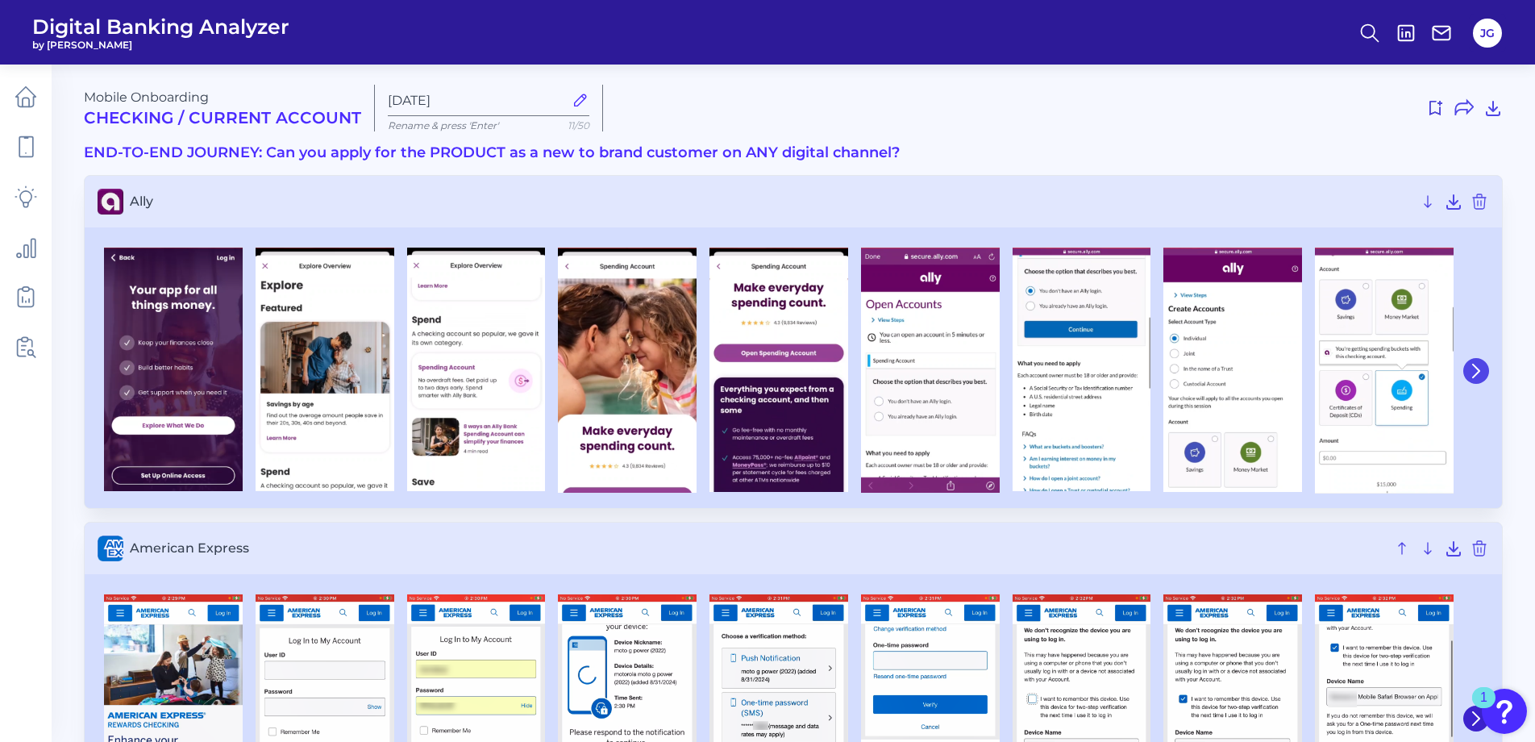
click at [1481, 371] on icon at bounding box center [1476, 371] width 15 height 15
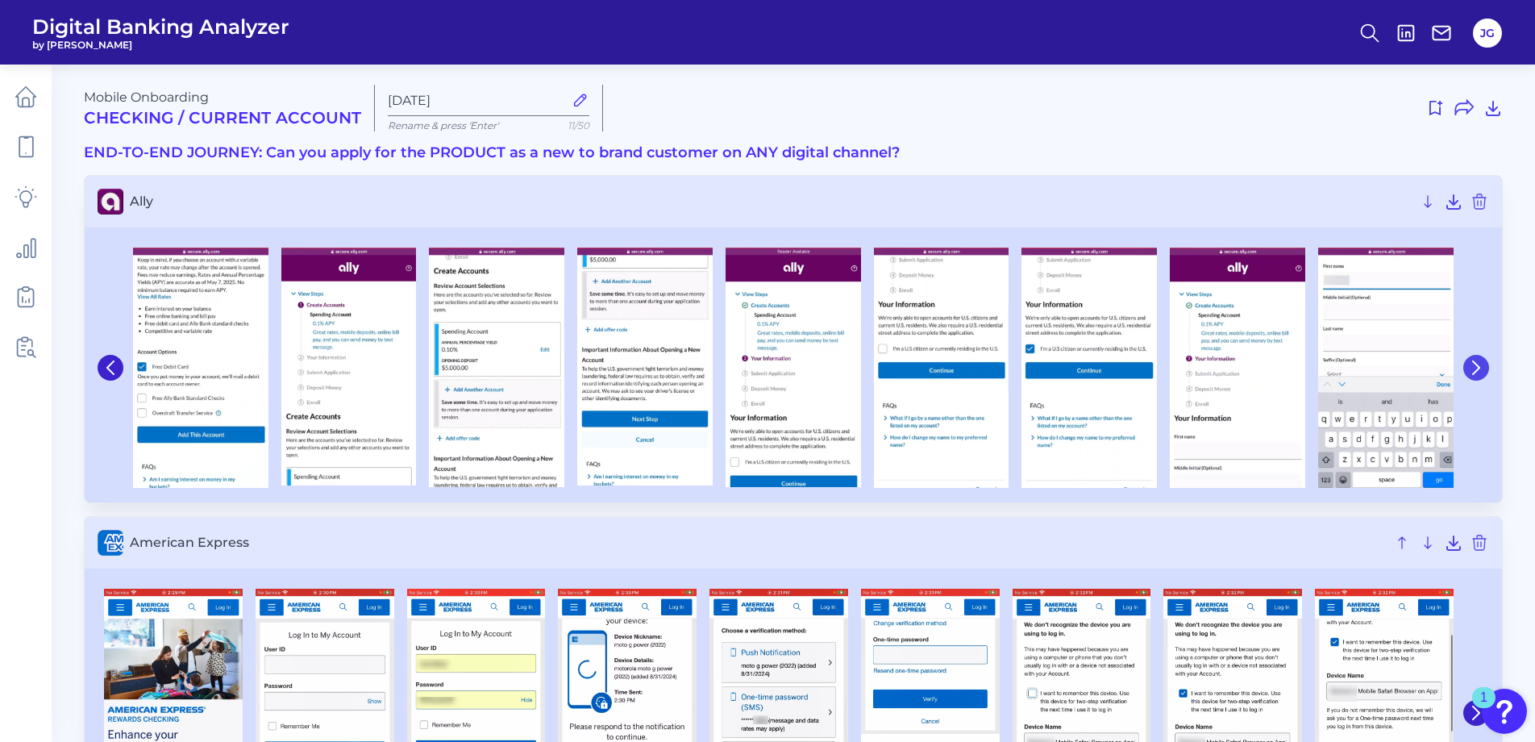
click at [1481, 371] on icon at bounding box center [1476, 367] width 15 height 15
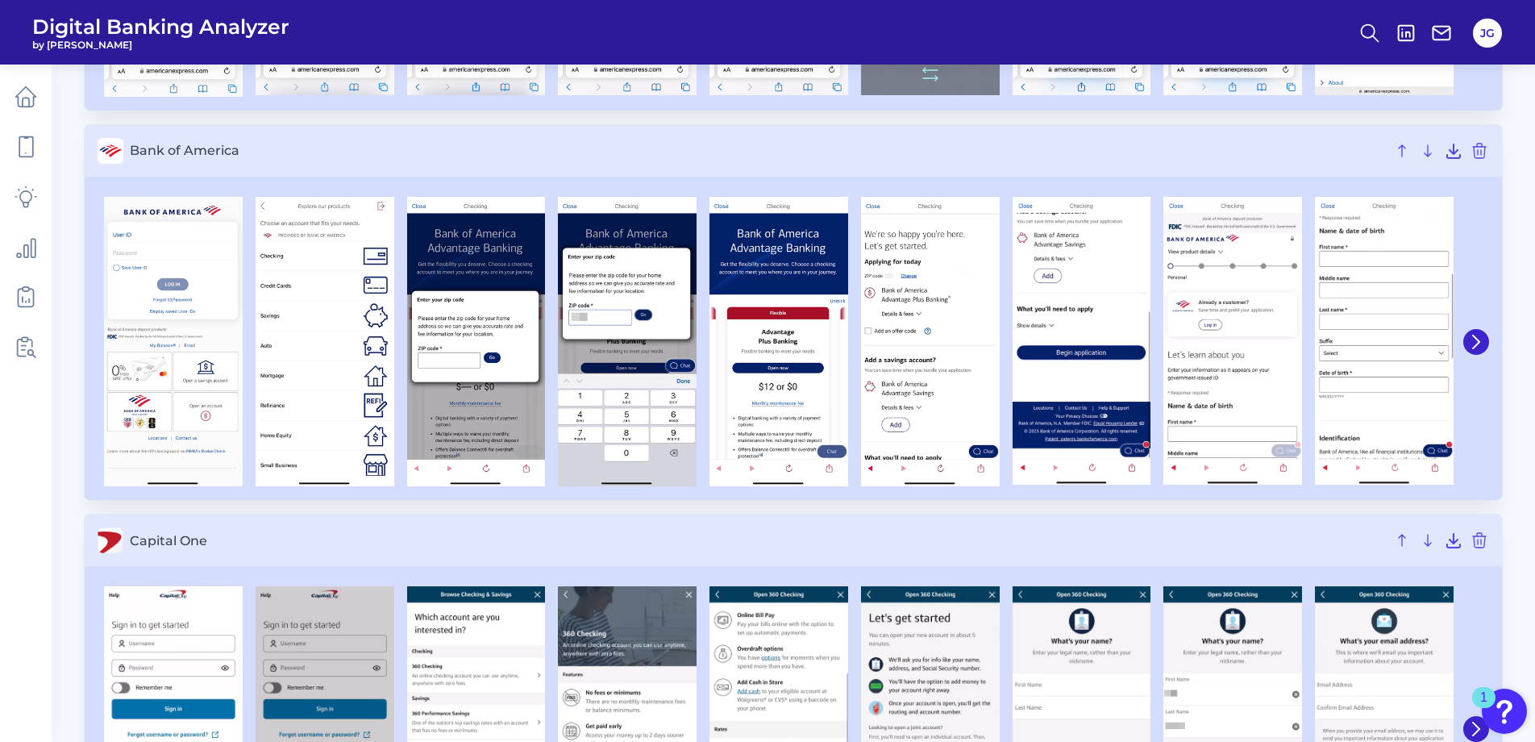
scroll to position [484, 0]
